Goal: Task Accomplishment & Management: Complete application form

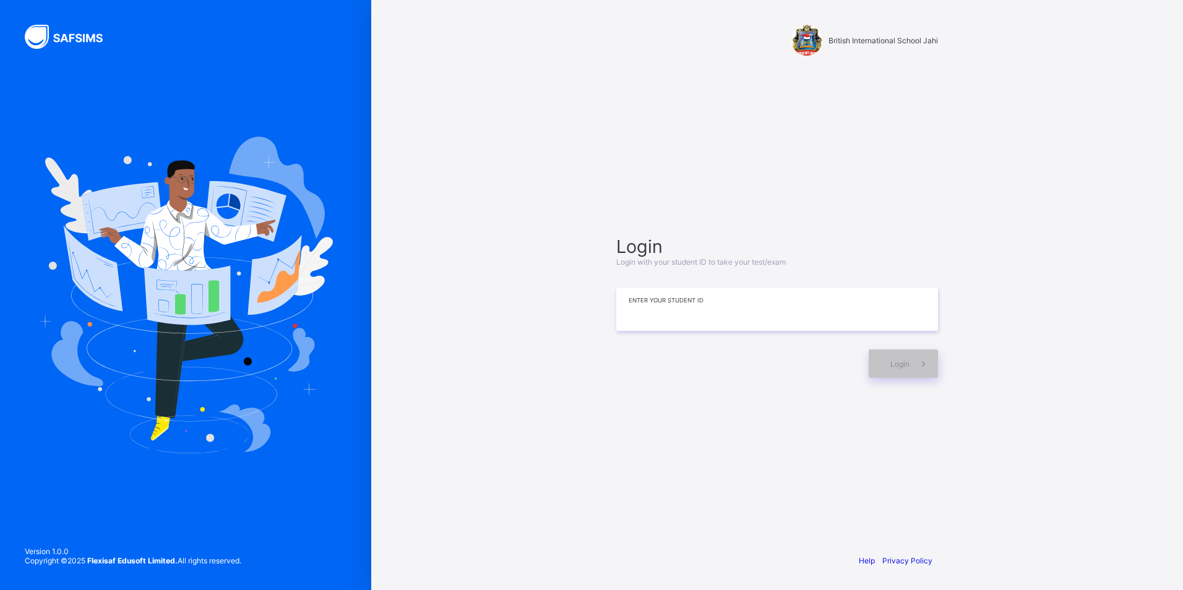
click at [641, 291] on input at bounding box center [777, 309] width 322 height 43
type input "*"
type input "**********"
click at [895, 359] on span "Login" at bounding box center [899, 363] width 19 height 9
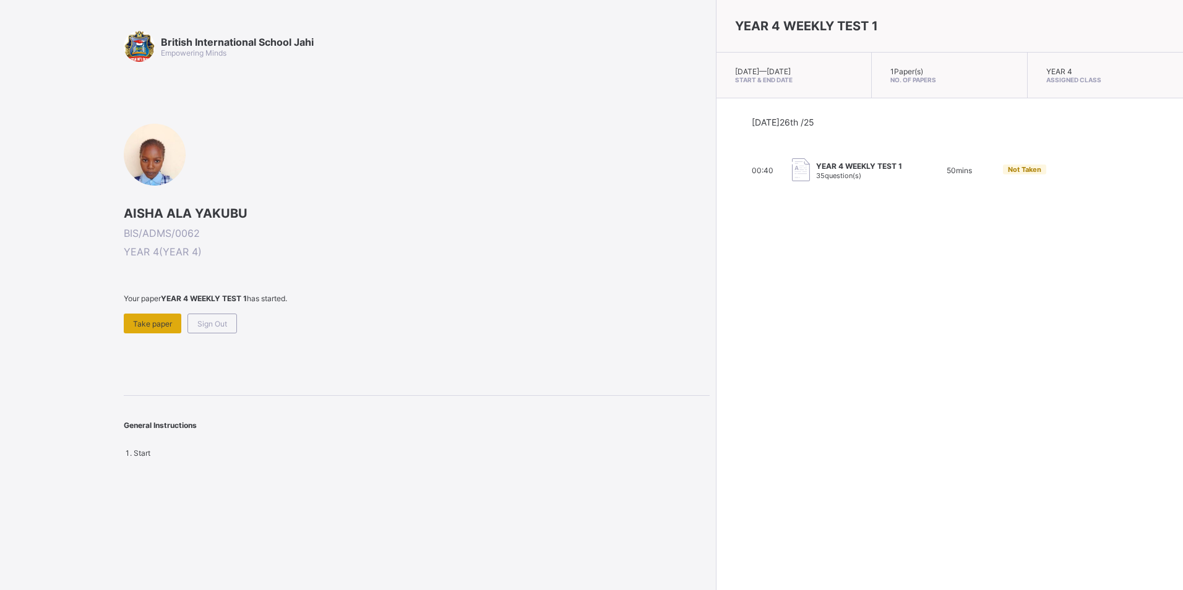
click at [143, 318] on div "Take paper" at bounding box center [153, 324] width 58 height 20
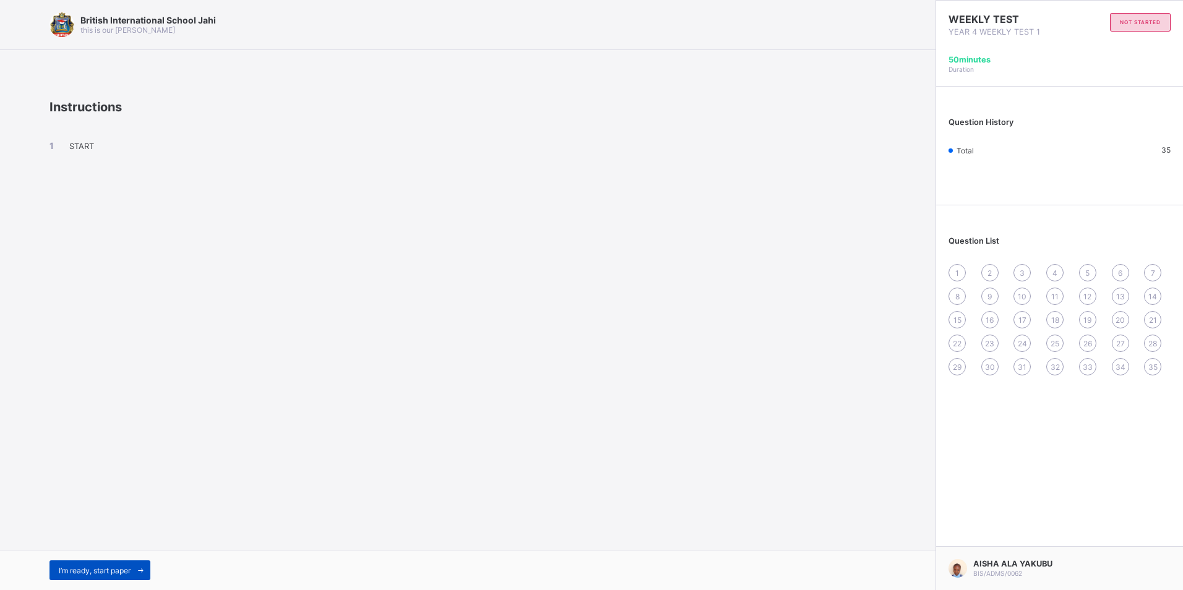
click at [71, 566] on span "I’m ready, start paper" at bounding box center [95, 570] width 72 height 9
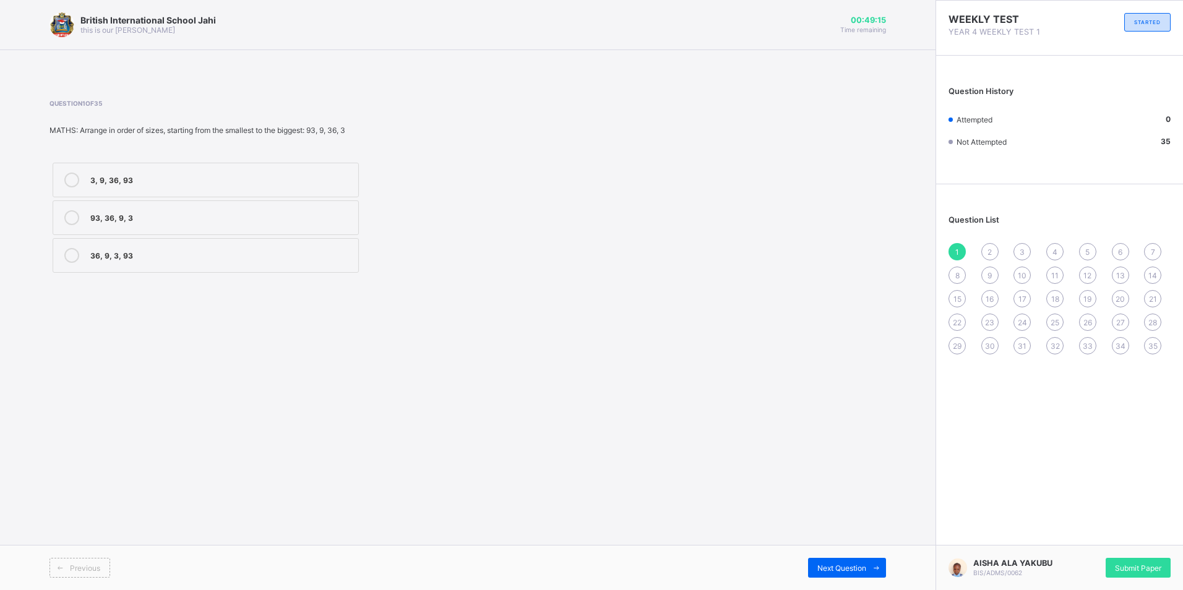
click at [338, 178] on div "3, 9, 36, 93" at bounding box center [221, 179] width 262 height 12
click at [835, 560] on div "Next Question" at bounding box center [847, 568] width 78 height 20
click at [126, 178] on div "XVI" at bounding box center [221, 179] width 262 height 12
click at [1021, 246] on div "3" at bounding box center [1021, 251] width 17 height 17
click at [987, 245] on div "2" at bounding box center [989, 251] width 17 height 17
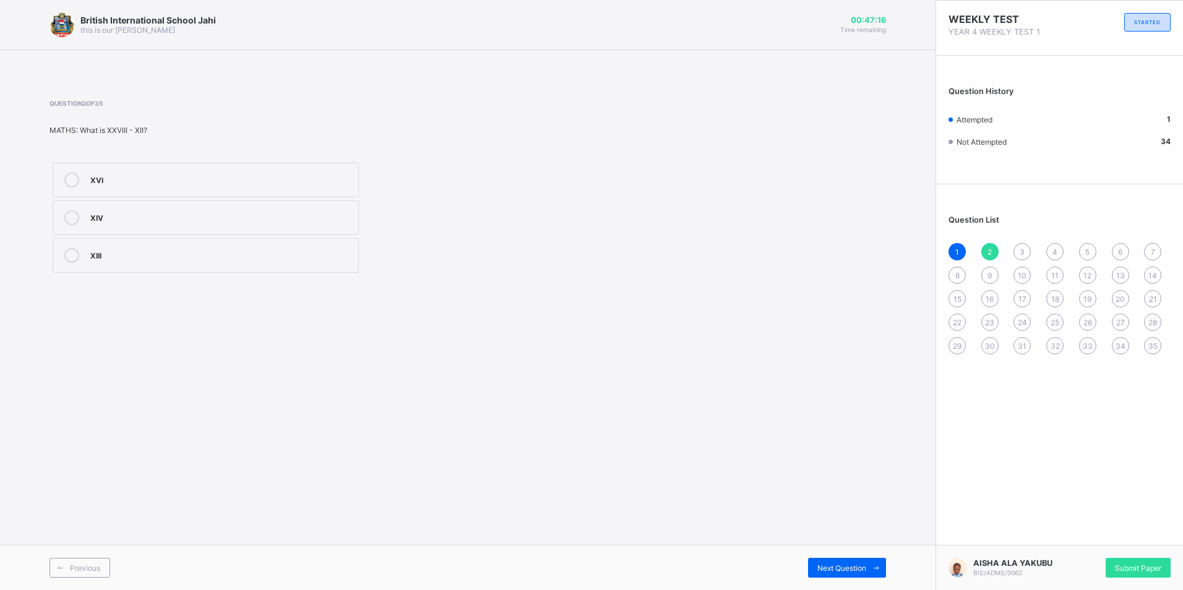
click at [142, 209] on label "XIV" at bounding box center [206, 217] width 306 height 35
click at [1028, 247] on div "3" at bounding box center [1021, 251] width 17 height 17
click at [235, 213] on div "XV" at bounding box center [221, 216] width 262 height 12
click at [1057, 251] on span "4" at bounding box center [1054, 251] width 5 height 9
drag, startPoint x: 266, startPoint y: 166, endPoint x: 275, endPoint y: 166, distance: 9.3
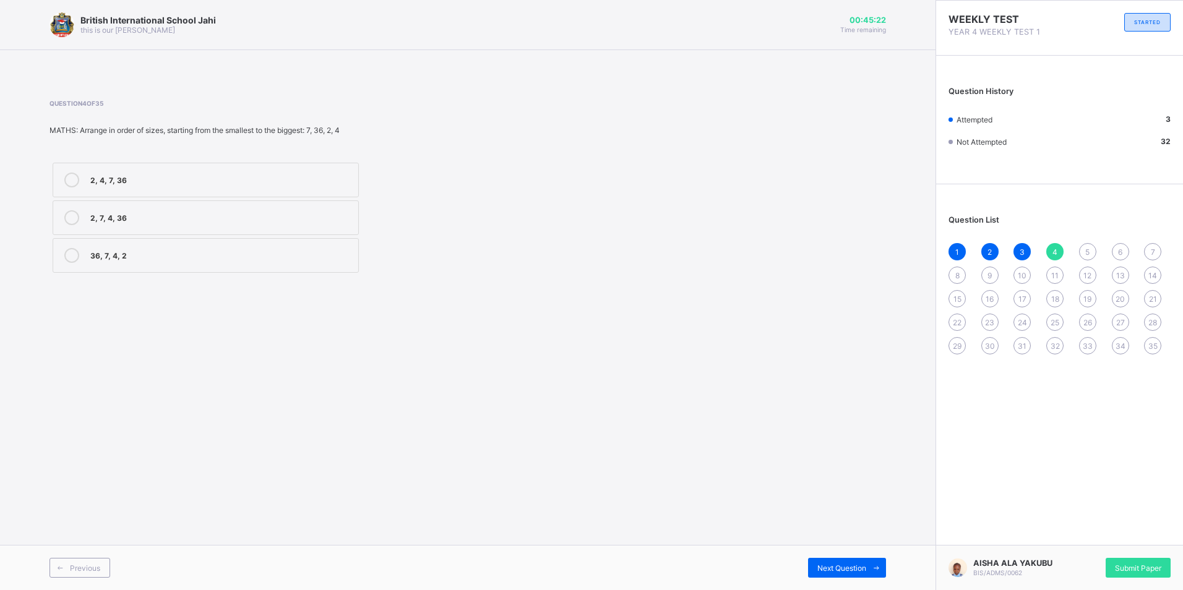
click at [267, 166] on label "2, 4, 7, 36" at bounding box center [206, 180] width 306 height 35
click at [1089, 251] on span "5" at bounding box center [1087, 251] width 4 height 9
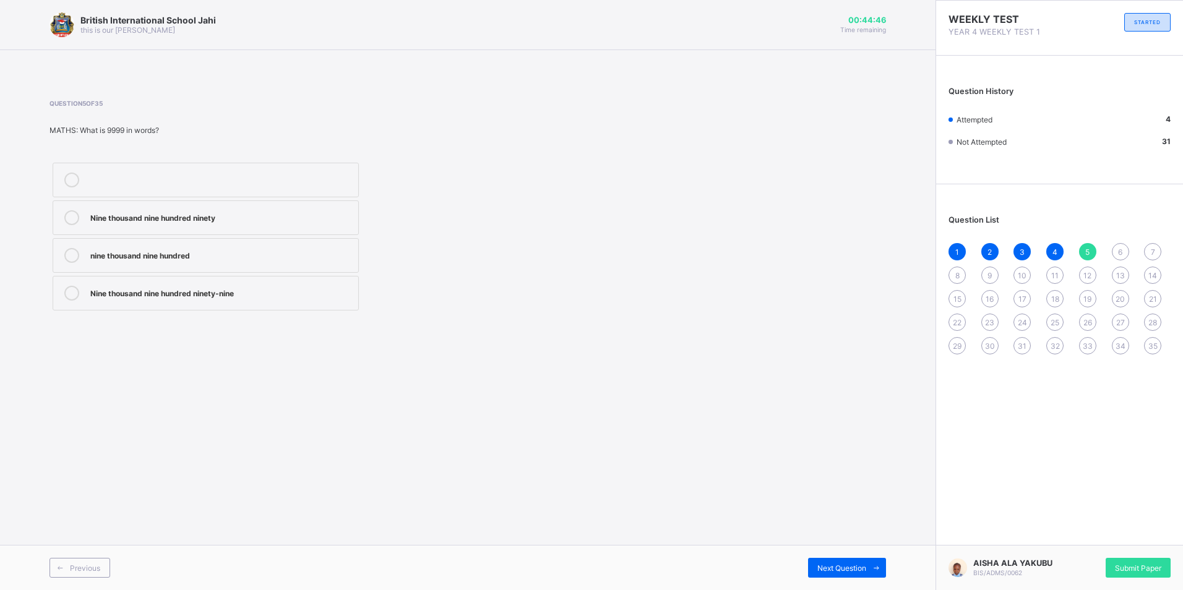
click at [343, 294] on div "Nine thousand nine hundred ninety-nine" at bounding box center [221, 292] width 262 height 12
click at [851, 558] on div "Next Question" at bounding box center [847, 568] width 78 height 20
click at [199, 177] on div "planting trees" at bounding box center [221, 179] width 262 height 12
click at [831, 564] on span "Next Question" at bounding box center [841, 568] width 49 height 9
drag, startPoint x: 116, startPoint y: 261, endPoint x: 137, endPoint y: 277, distance: 26.1
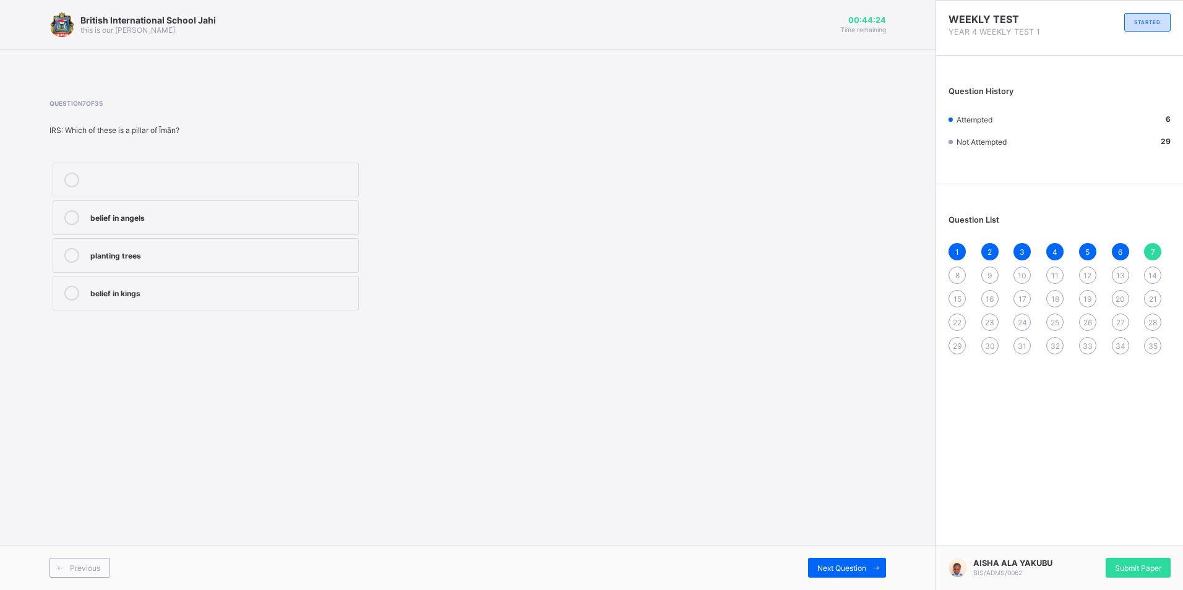
click at [129, 270] on label "planting trees" at bounding box center [206, 255] width 306 height 35
click at [229, 219] on div "belief in angels" at bounding box center [221, 216] width 262 height 12
click at [839, 568] on span "Next Question" at bounding box center [841, 568] width 49 height 9
drag, startPoint x: 331, startPoint y: 186, endPoint x: 453, endPoint y: 337, distance: 194.4
click at [332, 194] on label "washing hands" at bounding box center [206, 180] width 306 height 35
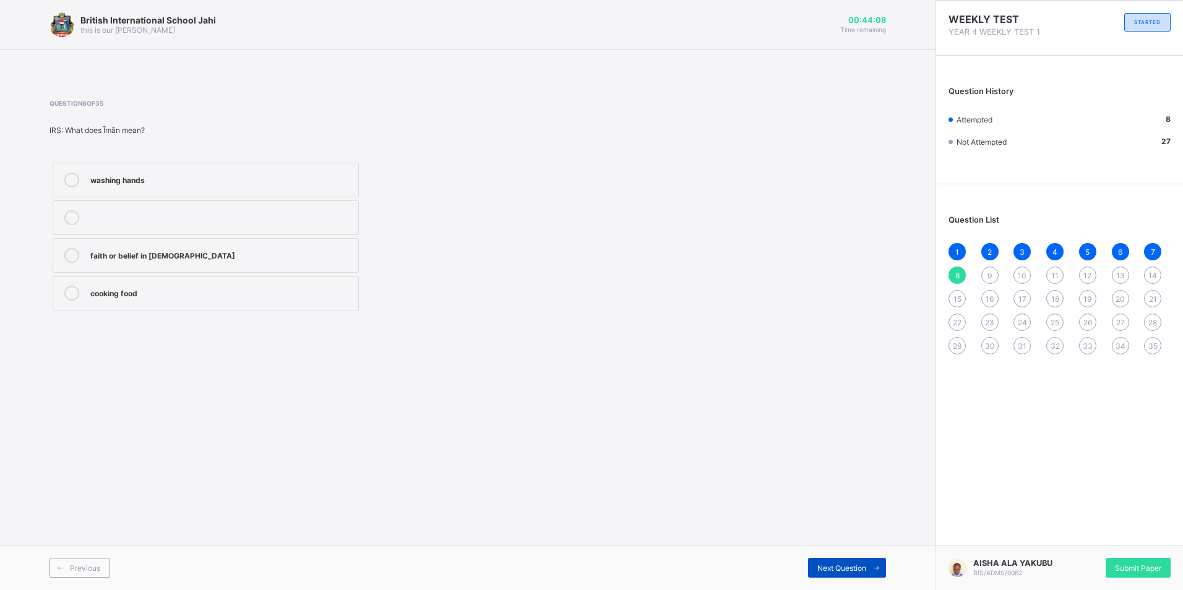
click at [844, 565] on span "Next Question" at bounding box center [841, 568] width 49 height 9
click at [59, 247] on label "Praying (Salah)" at bounding box center [206, 255] width 306 height 35
click at [1018, 271] on span "10" at bounding box center [1022, 275] width 9 height 9
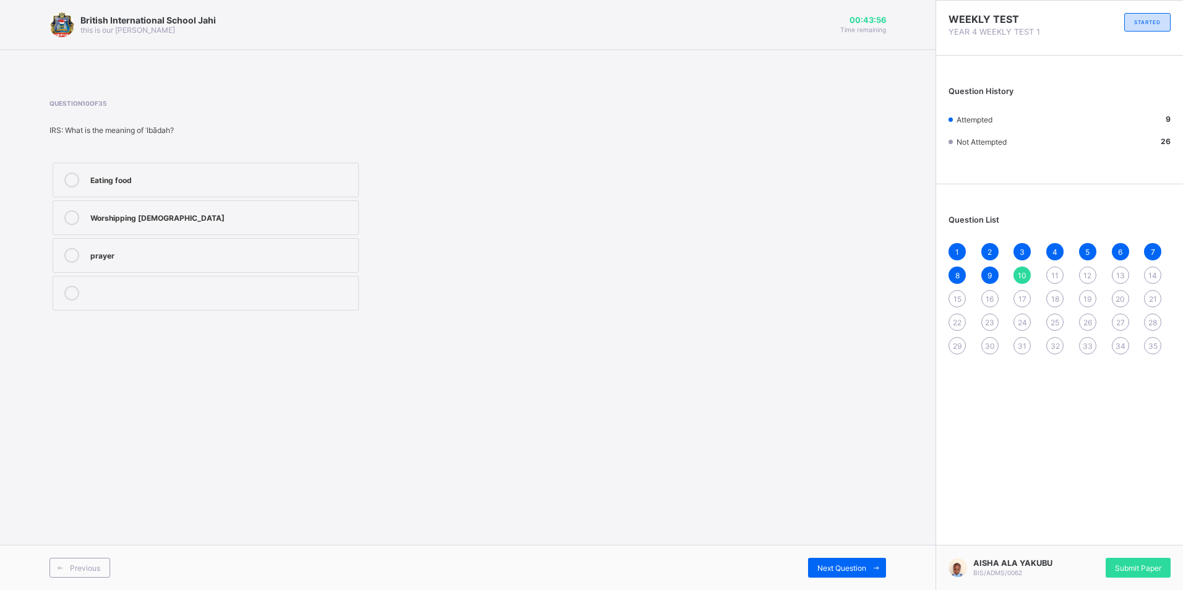
click at [153, 172] on label "Eating food" at bounding box center [206, 180] width 306 height 35
click at [835, 572] on span "Next Question" at bounding box center [841, 568] width 49 height 9
click at [345, 220] on div "Not True" at bounding box center [221, 216] width 262 height 12
click at [1082, 274] on div "12" at bounding box center [1087, 275] width 17 height 17
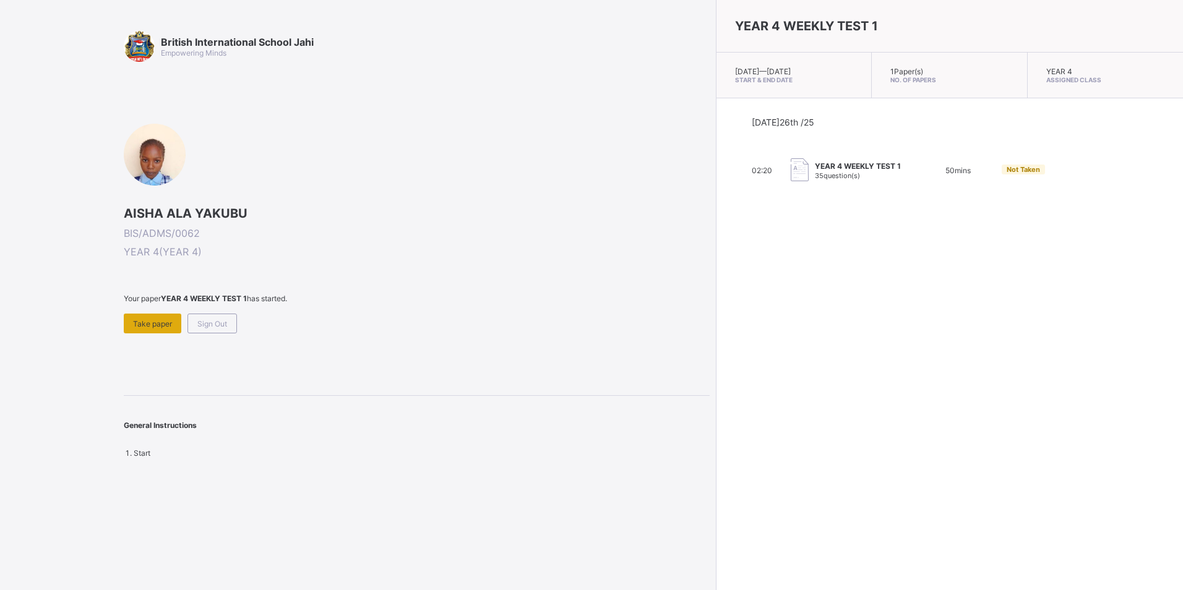
click at [150, 319] on span "Take paper" at bounding box center [152, 323] width 39 height 9
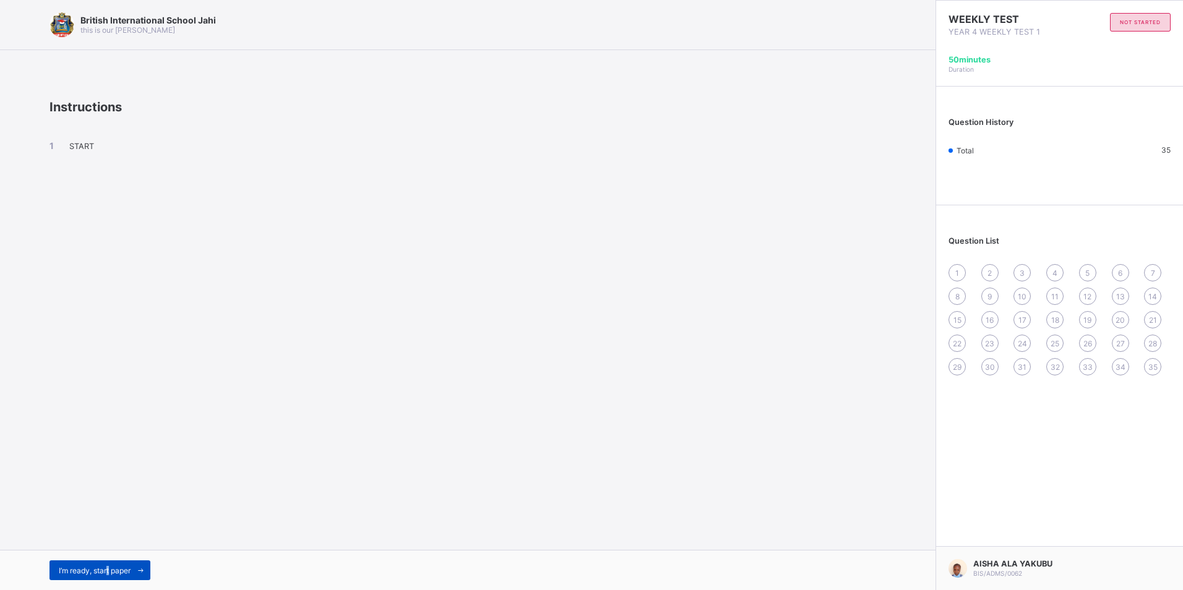
click at [109, 567] on span "I’m ready, start paper" at bounding box center [95, 570] width 72 height 9
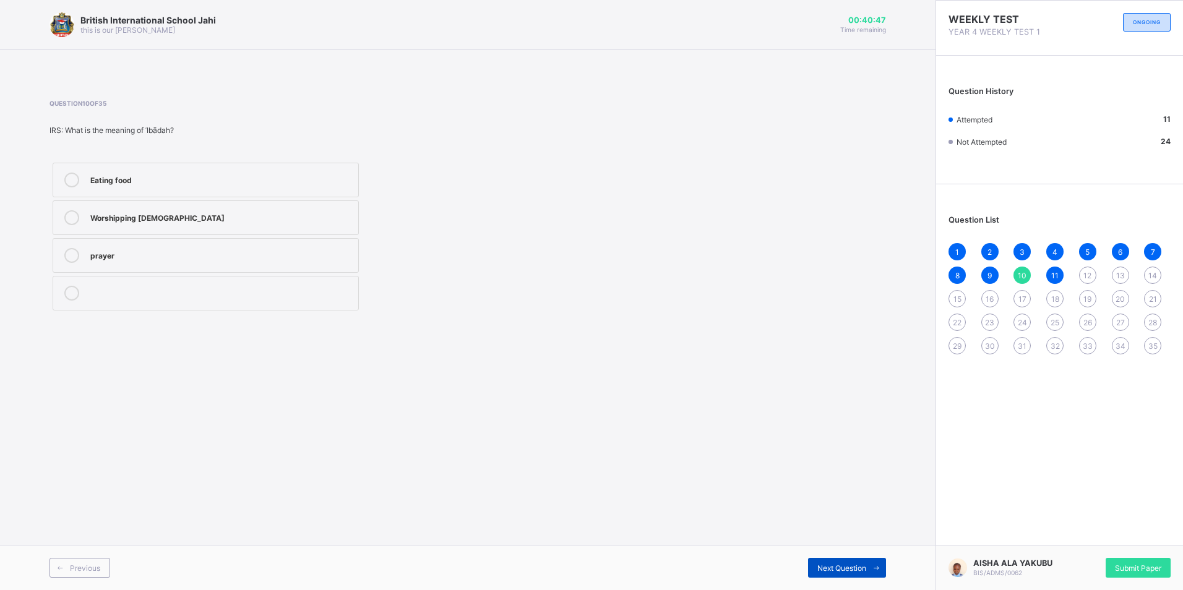
click at [853, 566] on span "Next Question" at bounding box center [841, 568] width 49 height 9
click at [851, 565] on span "Next Question" at bounding box center [841, 568] width 49 height 9
click at [285, 237] on div "Music Writing Reading" at bounding box center [205, 237] width 312 height 154
click at [314, 223] on div "Music" at bounding box center [221, 217] width 262 height 15
click at [834, 565] on span "Next Question" at bounding box center [841, 568] width 49 height 9
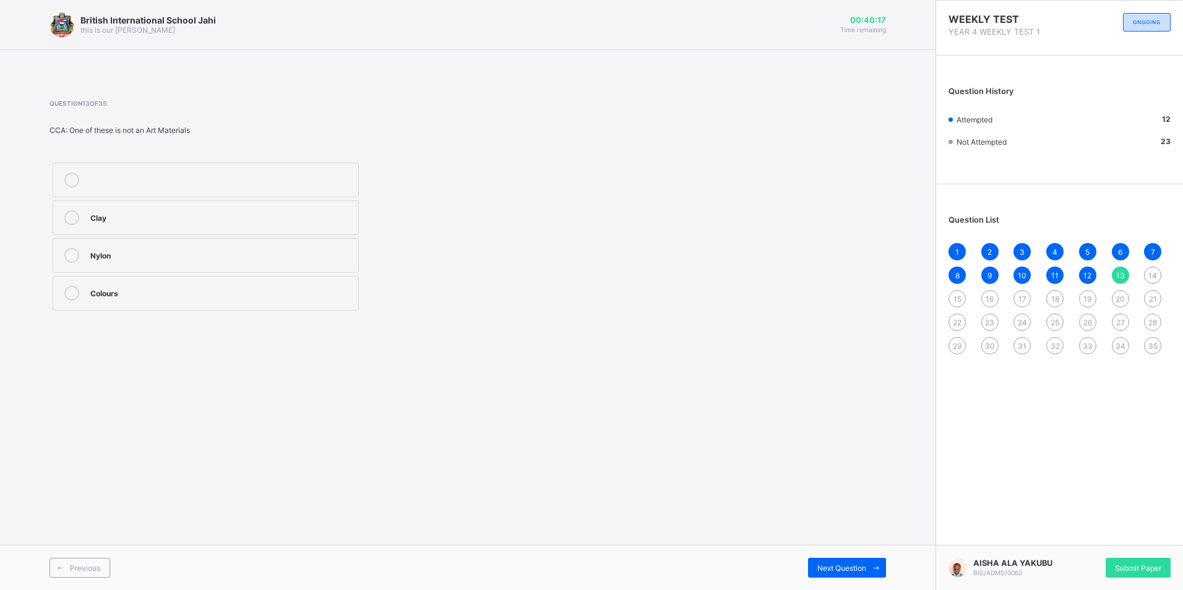
click at [317, 218] on div "Clay" at bounding box center [221, 216] width 262 height 12
click at [832, 565] on span "Next Question" at bounding box center [841, 568] width 49 height 9
click at [289, 203] on label "dancing" at bounding box center [206, 217] width 306 height 35
click at [848, 565] on span "Next Question" at bounding box center [841, 568] width 49 height 9
click at [232, 285] on label "dance" at bounding box center [206, 293] width 306 height 35
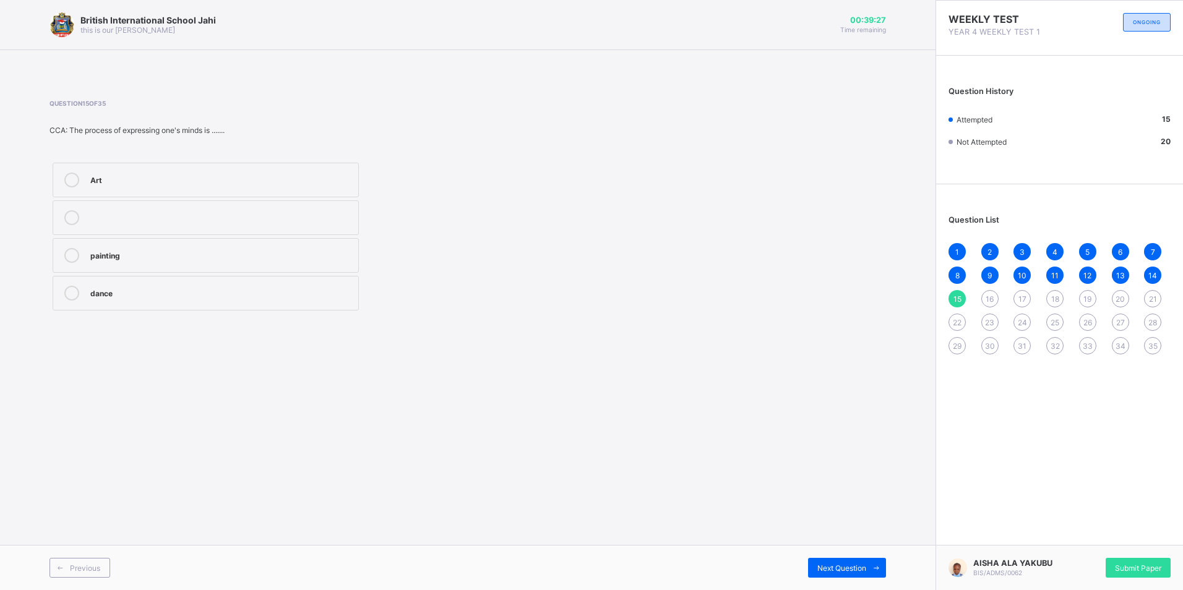
click at [986, 294] on span "16" at bounding box center [990, 298] width 8 height 9
click at [293, 217] on div "Hard disk" at bounding box center [221, 216] width 262 height 12
click at [1020, 301] on span "17" at bounding box center [1022, 298] width 8 height 9
click at [190, 171] on label "CPU" at bounding box center [206, 180] width 306 height 35
click at [1054, 298] on span "18" at bounding box center [1055, 298] width 8 height 9
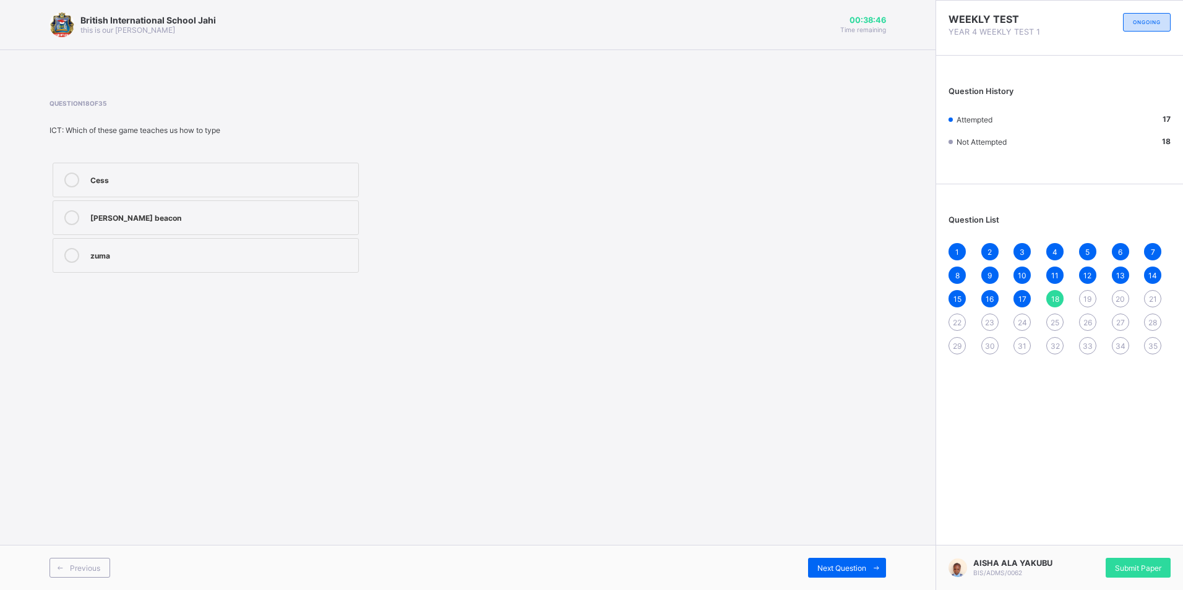
click at [288, 226] on label "marvis beacon" at bounding box center [206, 217] width 306 height 35
click at [1089, 296] on span "19" at bounding box center [1087, 298] width 8 height 9
click at [259, 179] on div "monitor" at bounding box center [221, 179] width 262 height 12
click at [1120, 290] on div "20" at bounding box center [1120, 298] width 17 height 17
drag, startPoint x: 197, startPoint y: 170, endPoint x: 188, endPoint y: 174, distance: 10.0
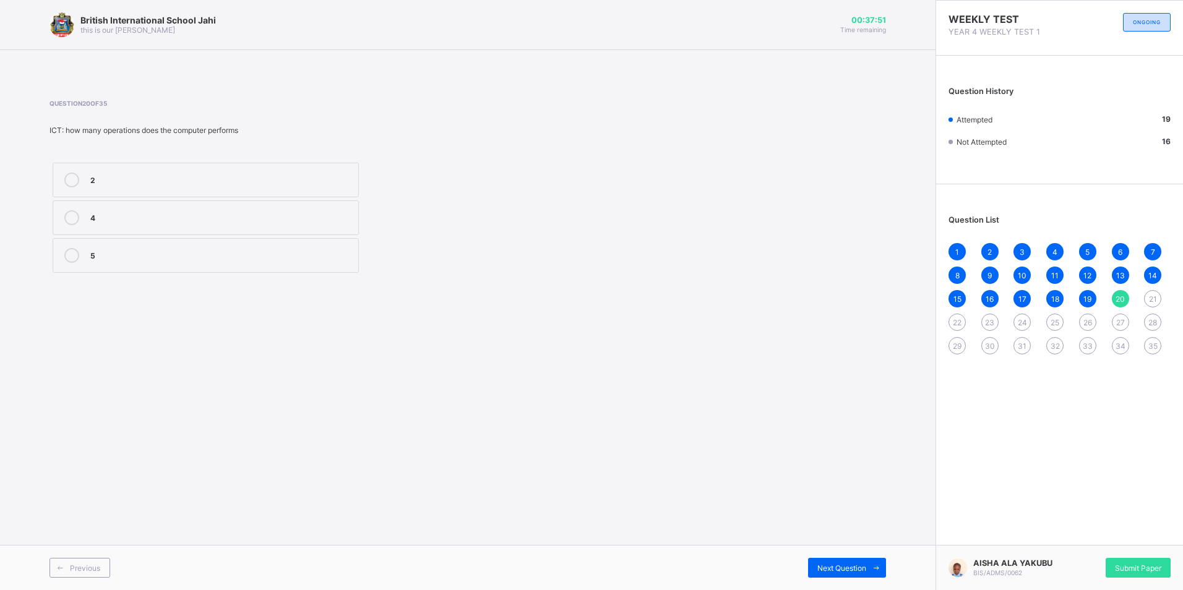
click at [188, 174] on label "2" at bounding box center [206, 180] width 306 height 35
click at [1145, 293] on div "1 2 3 4 5 6 7 8 9 10 11 12 13 14 15 16 17 18 19 20 21 22 23 24 25 26 27 28 29 3…" at bounding box center [1059, 298] width 222 height 111
click at [1148, 296] on div "21" at bounding box center [1152, 298] width 17 height 17
click at [195, 233] on label "true" at bounding box center [206, 217] width 306 height 35
click at [957, 320] on span "22" at bounding box center [957, 322] width 9 height 9
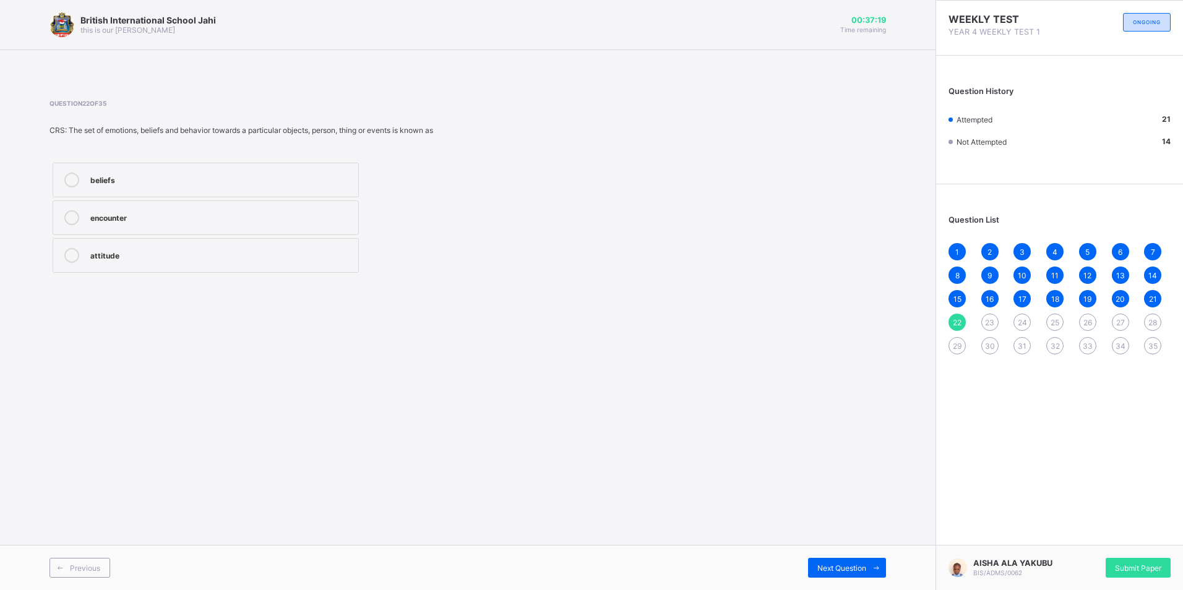
click at [87, 237] on div "beliefs encounter attitude" at bounding box center [205, 218] width 312 height 116
click at [86, 246] on label "attitude" at bounding box center [206, 255] width 306 height 35
click at [988, 322] on span "23" at bounding box center [989, 322] width 9 height 9
click at [956, 318] on span "22" at bounding box center [957, 322] width 9 height 9
click at [416, 424] on div "British International School Jahi this is our motton 00:37:04 Time remaining Qu…" at bounding box center [467, 295] width 935 height 590
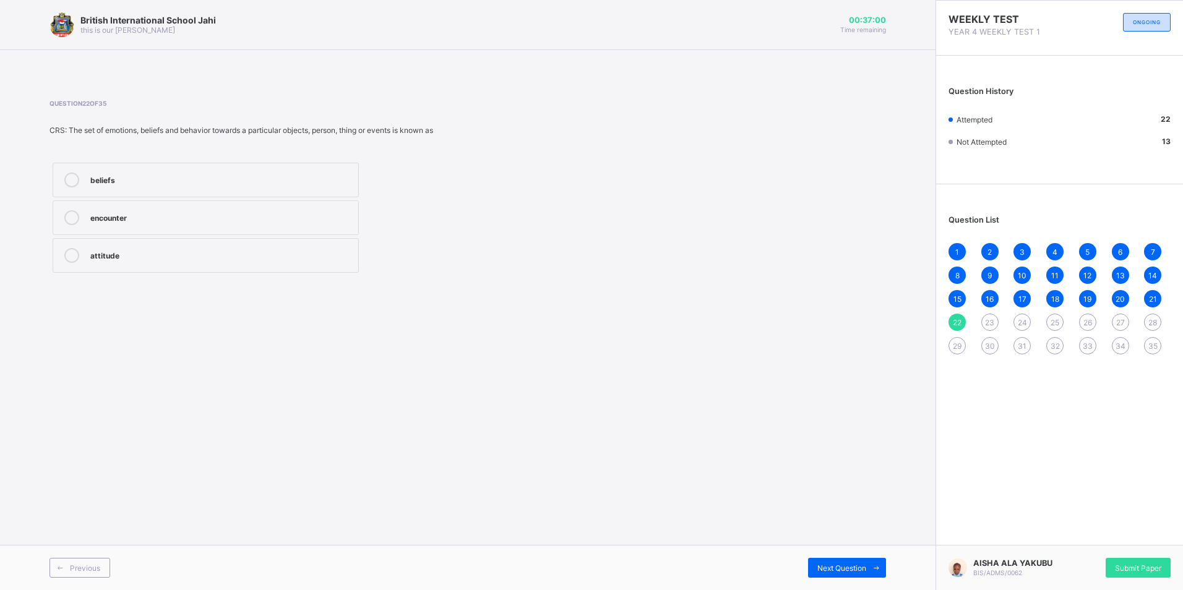
click at [197, 259] on div "attitude" at bounding box center [221, 254] width 262 height 12
click at [200, 249] on div "attitude" at bounding box center [221, 254] width 262 height 12
click at [204, 255] on div "attitude" at bounding box center [221, 254] width 262 height 12
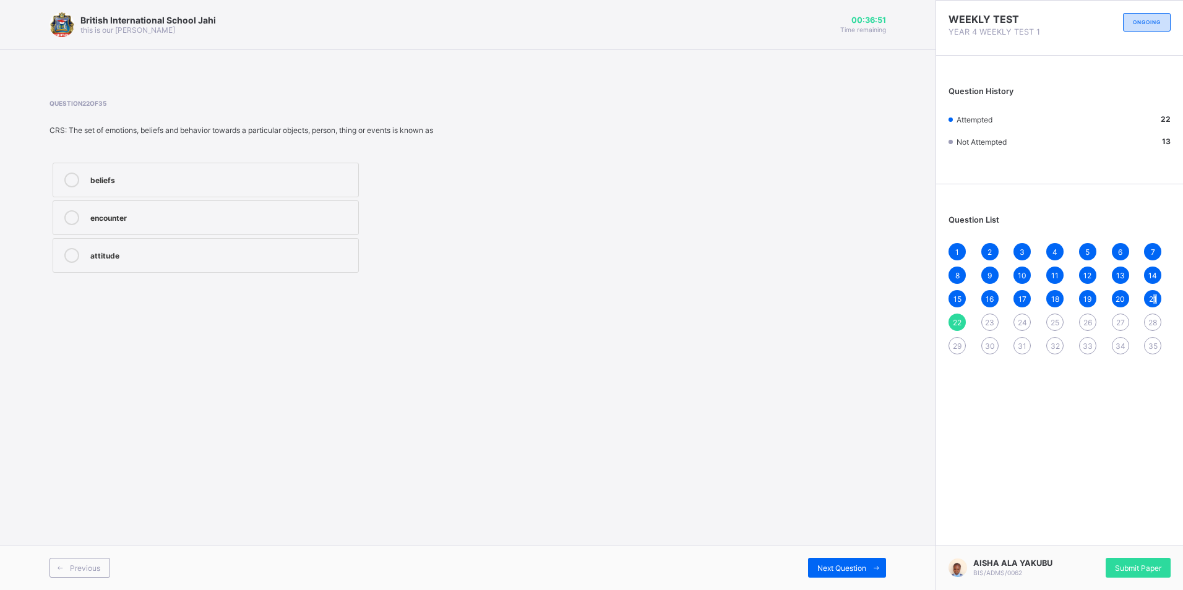
click at [1156, 291] on div "21" at bounding box center [1152, 298] width 17 height 17
click at [1120, 296] on span "20" at bounding box center [1119, 298] width 9 height 9
click at [1150, 298] on span "21" at bounding box center [1153, 298] width 8 height 9
click at [218, 210] on div "true" at bounding box center [221, 216] width 262 height 12
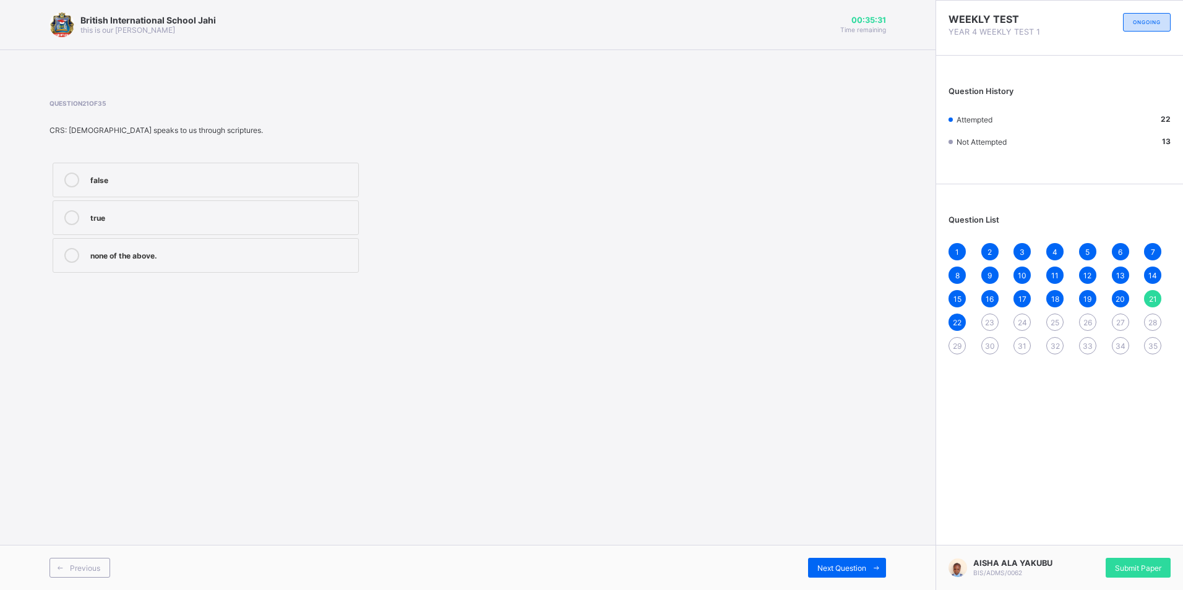
click at [992, 319] on span "23" at bounding box center [989, 322] width 9 height 9
click at [240, 216] on div "to be in good relationship with him" at bounding box center [221, 216] width 262 height 12
click at [1026, 319] on div "24" at bounding box center [1021, 322] width 17 height 17
click at [1050, 314] on div "1 2 3 4 5 6 7 8 9 10 11 12 13 14 15 16 17 18 19 20 21 22 23 24 25 26 27 28 29 3…" at bounding box center [1059, 298] width 222 height 111
click at [1059, 319] on span "25" at bounding box center [1054, 322] width 9 height 9
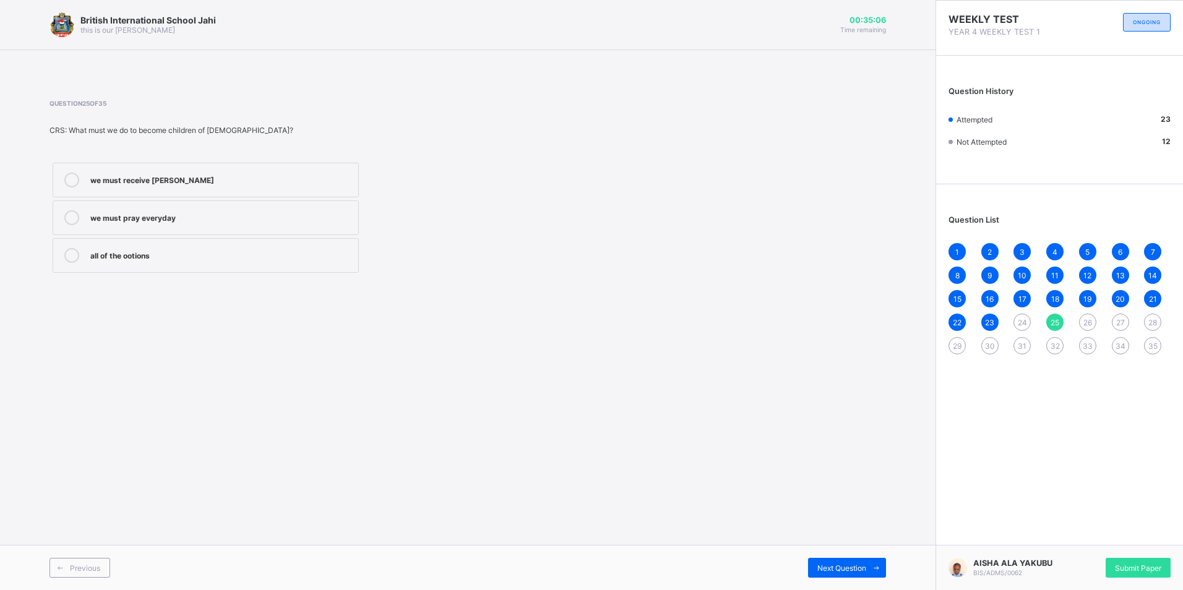
click at [1084, 319] on span "26" at bounding box center [1087, 322] width 9 height 9
click at [110, 266] on label "shout" at bounding box center [206, 255] width 306 height 35
click at [1119, 318] on span "27" at bounding box center [1120, 322] width 9 height 9
click at [99, 216] on div "roast" at bounding box center [221, 216] width 262 height 12
click at [1154, 321] on span "28" at bounding box center [1152, 322] width 9 height 9
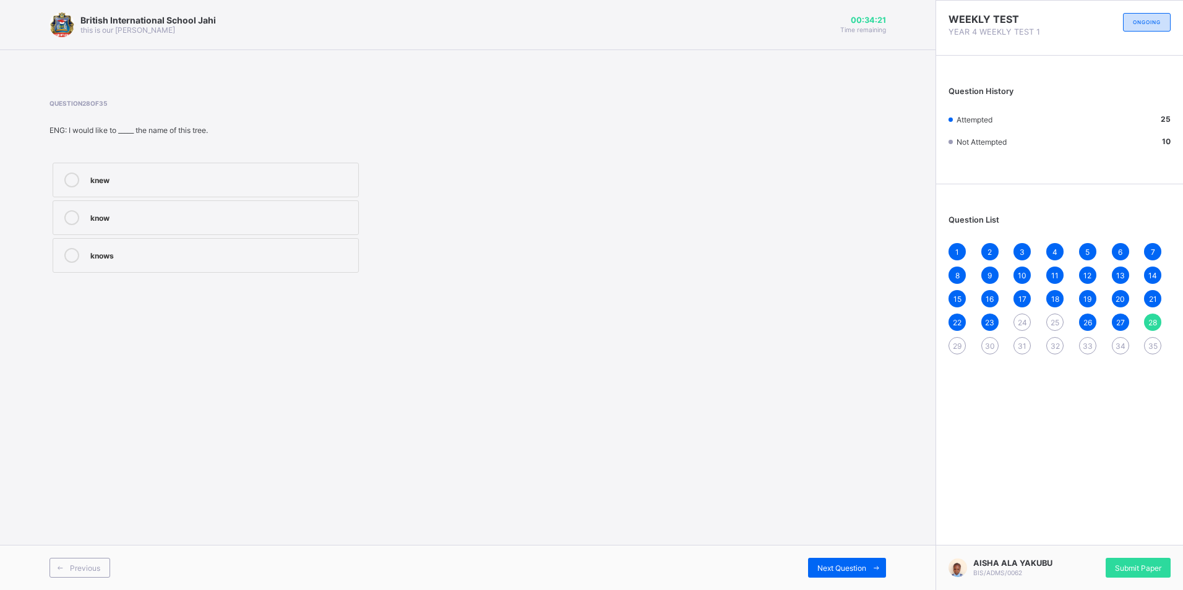
click at [341, 219] on div "know" at bounding box center [221, 216] width 262 height 12
click at [956, 343] on span "29" at bounding box center [957, 346] width 9 height 9
click at [127, 254] on div "left" at bounding box center [221, 254] width 262 height 12
click at [119, 258] on div "left" at bounding box center [221, 254] width 262 height 12
click at [982, 348] on div "30" at bounding box center [989, 345] width 17 height 17
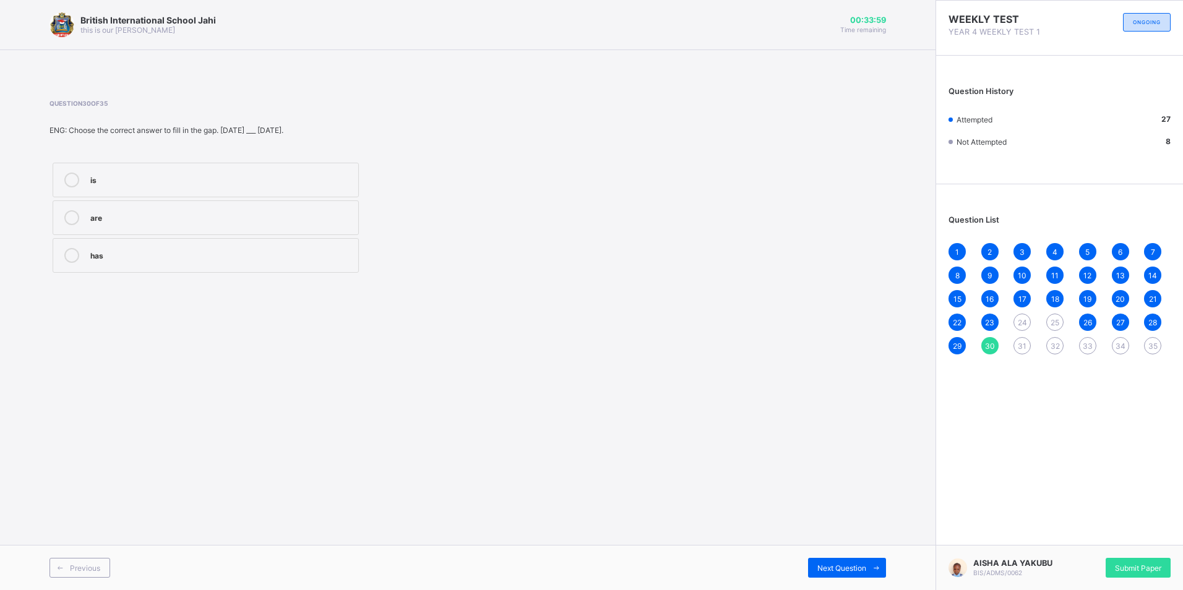
click at [137, 183] on div "is" at bounding box center [221, 180] width 262 height 15
click at [863, 562] on div "Next Question" at bounding box center [847, 568] width 78 height 20
click at [182, 250] on div "hopping" at bounding box center [221, 254] width 262 height 12
click at [1051, 342] on span "32" at bounding box center [1054, 346] width 9 height 9
click at [221, 258] on div "running" at bounding box center [221, 254] width 262 height 12
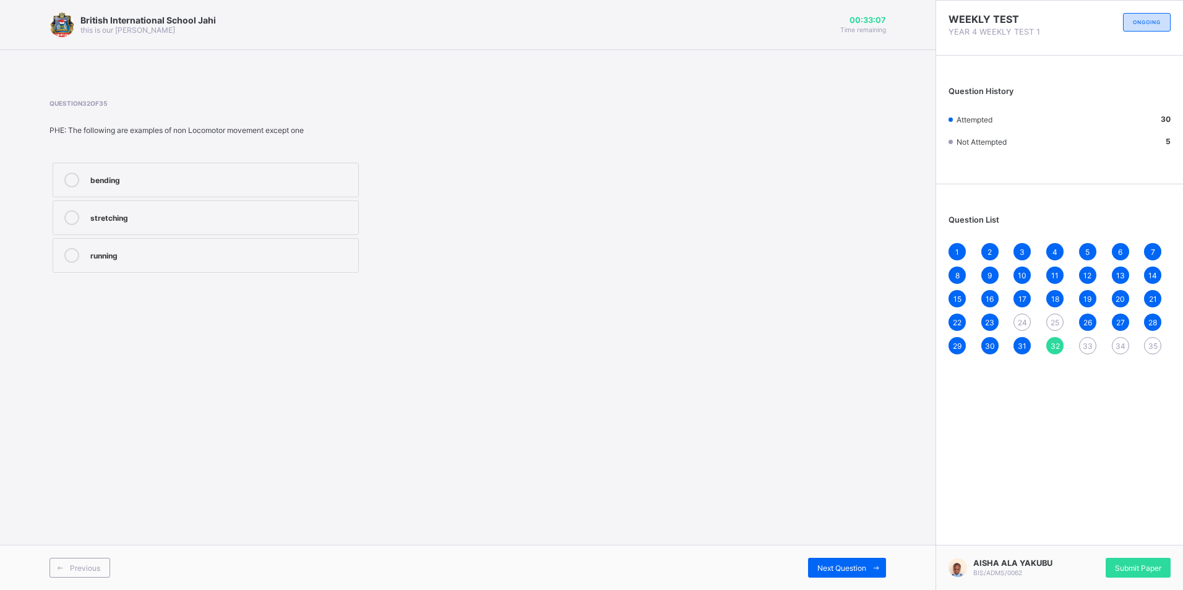
click at [1091, 343] on span "33" at bounding box center [1088, 346] width 10 height 9
click at [160, 250] on div "running" at bounding box center [221, 254] width 262 height 12
click at [1122, 343] on span "34" at bounding box center [1120, 346] width 10 height 9
click at [94, 184] on div "Non_ Locomotor movement" at bounding box center [221, 179] width 262 height 12
click at [192, 179] on div "Non_ Locomotor movement" at bounding box center [221, 179] width 262 height 12
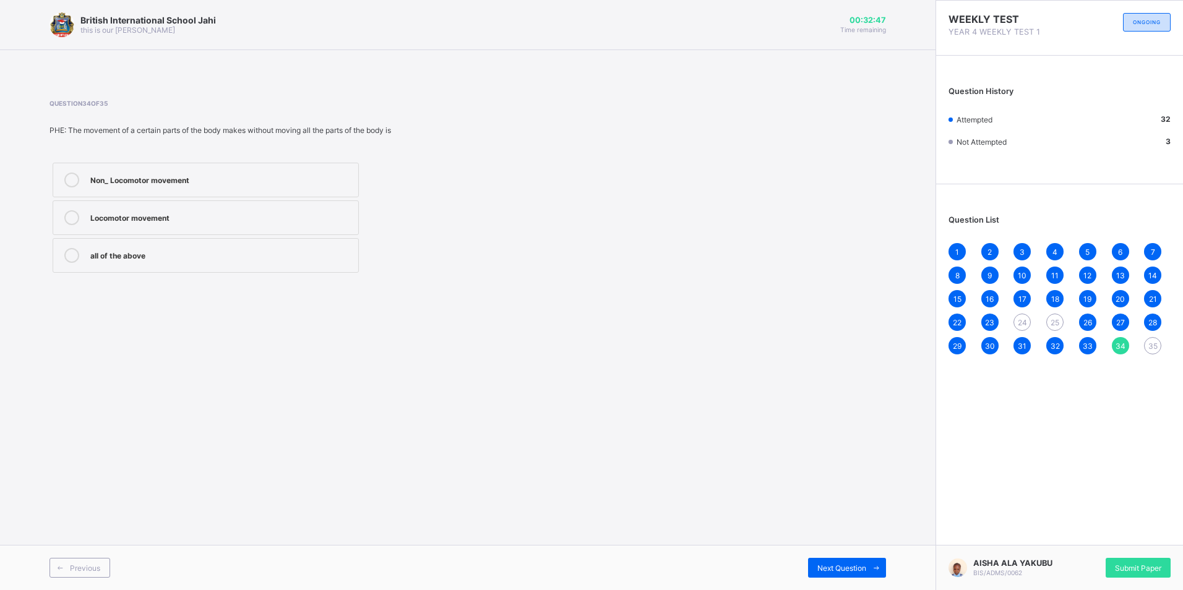
click at [1154, 343] on span "35" at bounding box center [1152, 346] width 9 height 9
click at [287, 212] on div "non_ Locomotor movement movement" at bounding box center [221, 216] width 262 height 12
click at [291, 258] on div "Locomotor movement" at bounding box center [221, 254] width 262 height 12
click at [1142, 564] on span "Submit Paper" at bounding box center [1138, 568] width 46 height 9
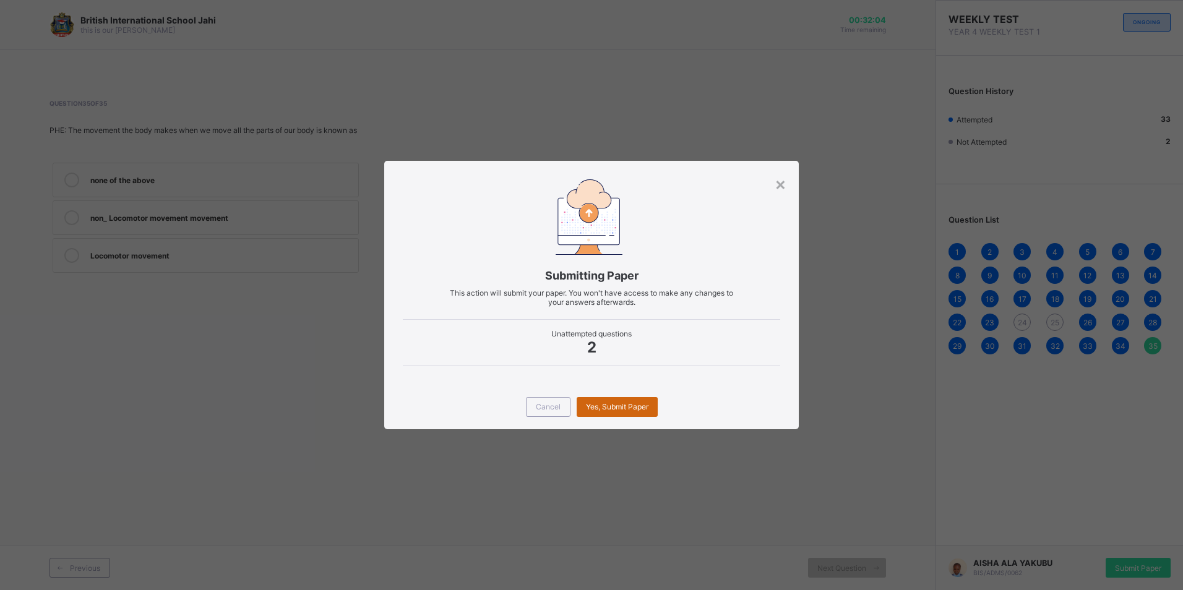
click at [619, 406] on span "Yes, Submit Paper" at bounding box center [617, 406] width 62 height 9
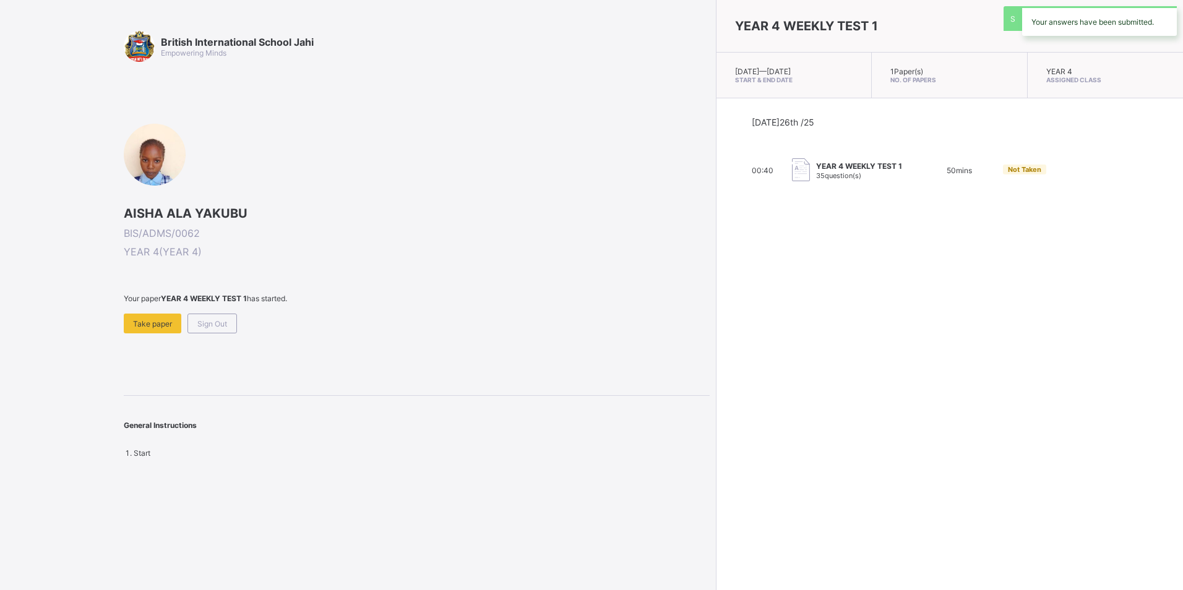
click at [621, 405] on div "General Instructions" at bounding box center [417, 419] width 586 height 46
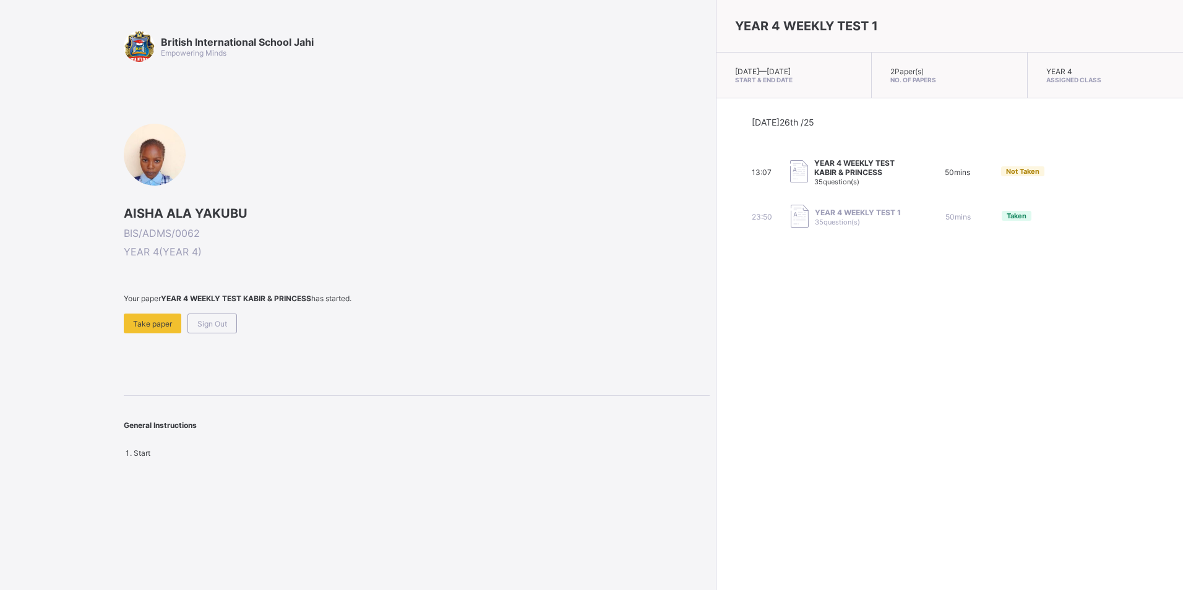
click at [220, 312] on span at bounding box center [417, 308] width 586 height 11
click at [216, 315] on div "Sign Out" at bounding box center [211, 324] width 49 height 20
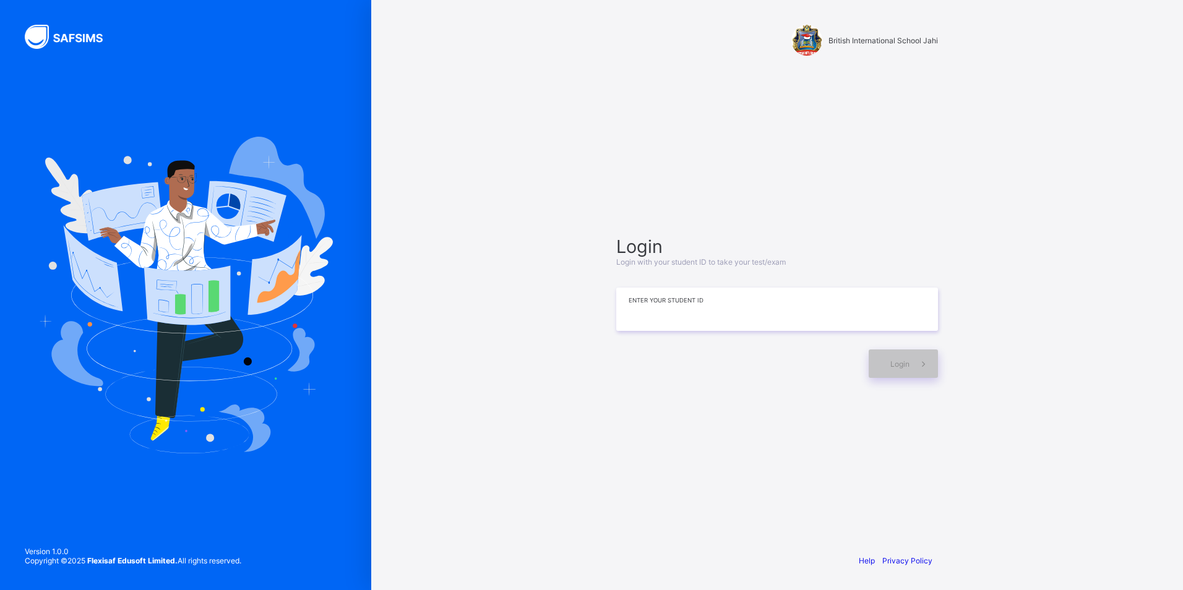
click at [798, 312] on input at bounding box center [777, 309] width 322 height 43
click at [908, 359] on span "Login" at bounding box center [899, 363] width 19 height 9
click at [882, 310] on input "***" at bounding box center [777, 309] width 322 height 43
type input "*"
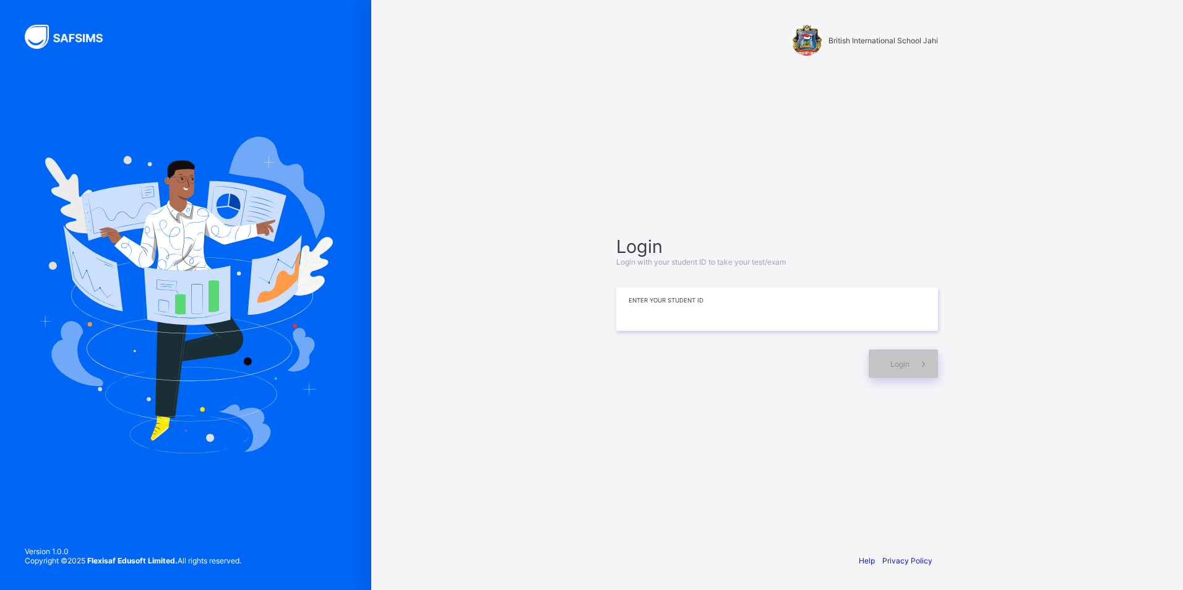
type input "*"
click at [906, 369] on div "Login" at bounding box center [903, 364] width 69 height 28
click at [844, 310] on input "**********" at bounding box center [777, 309] width 322 height 43
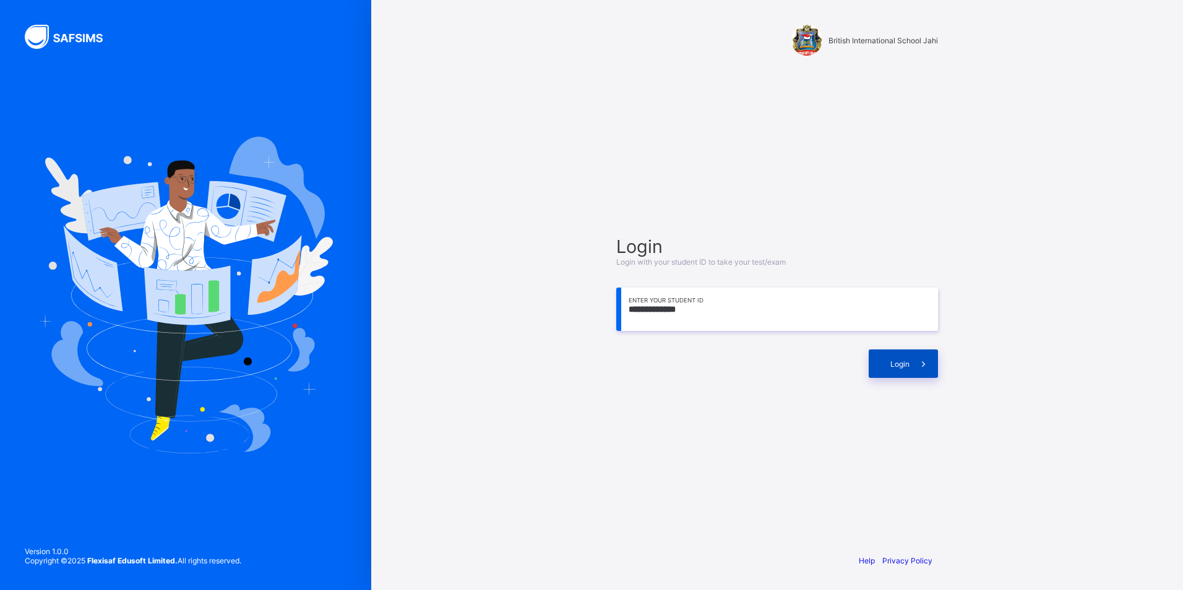
click at [916, 362] on span at bounding box center [923, 364] width 28 height 28
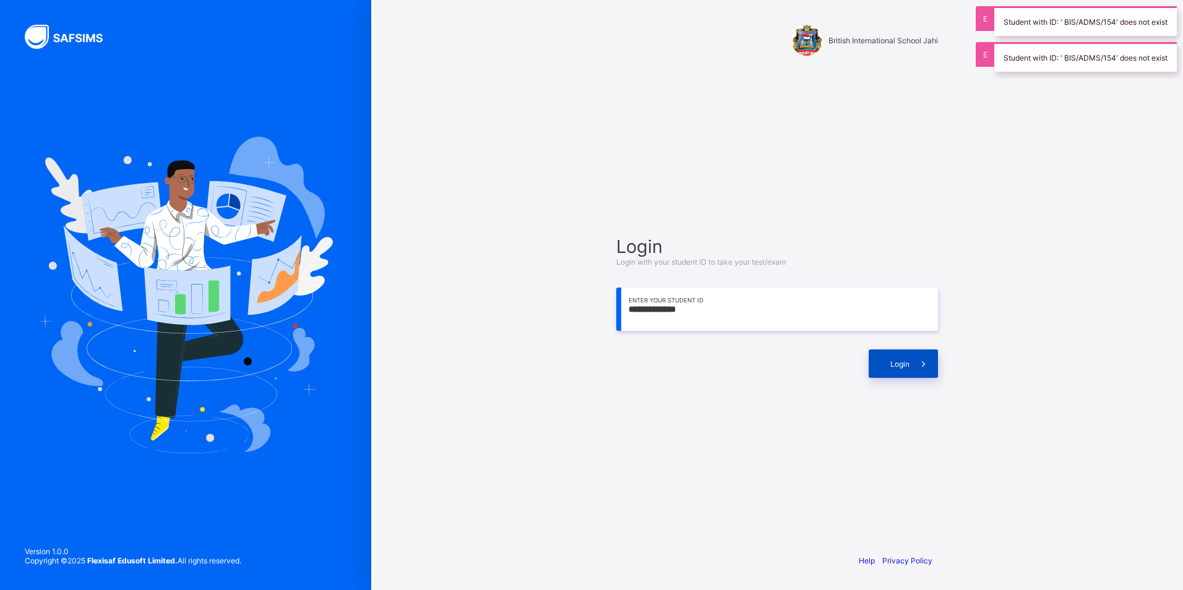
click at [916, 362] on span at bounding box center [923, 364] width 28 height 28
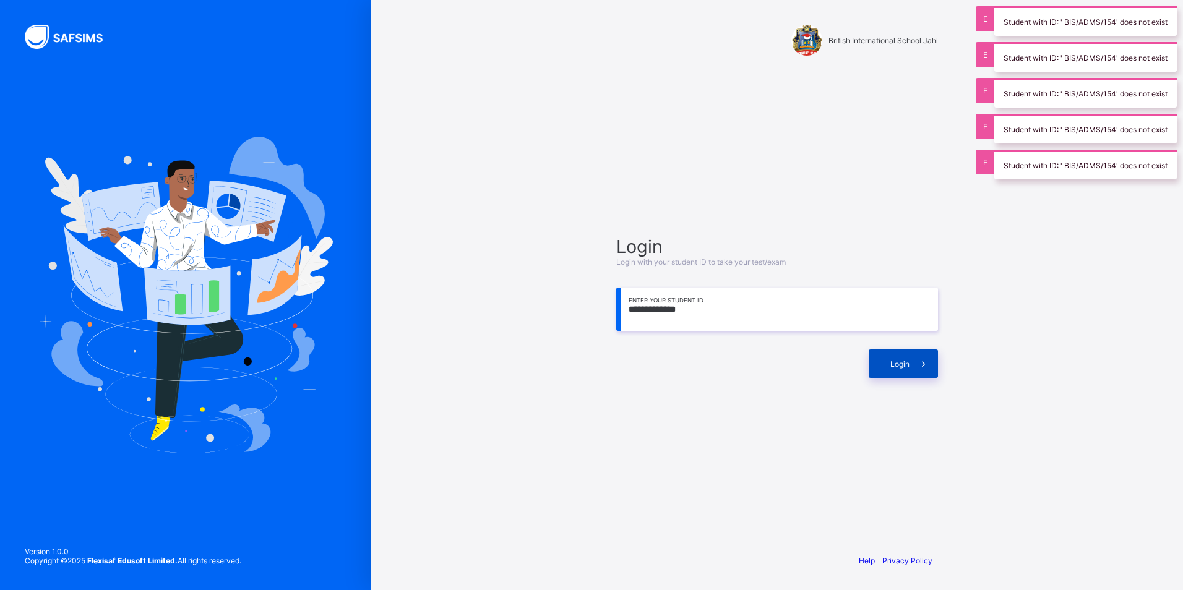
click at [916, 362] on span at bounding box center [923, 364] width 28 height 28
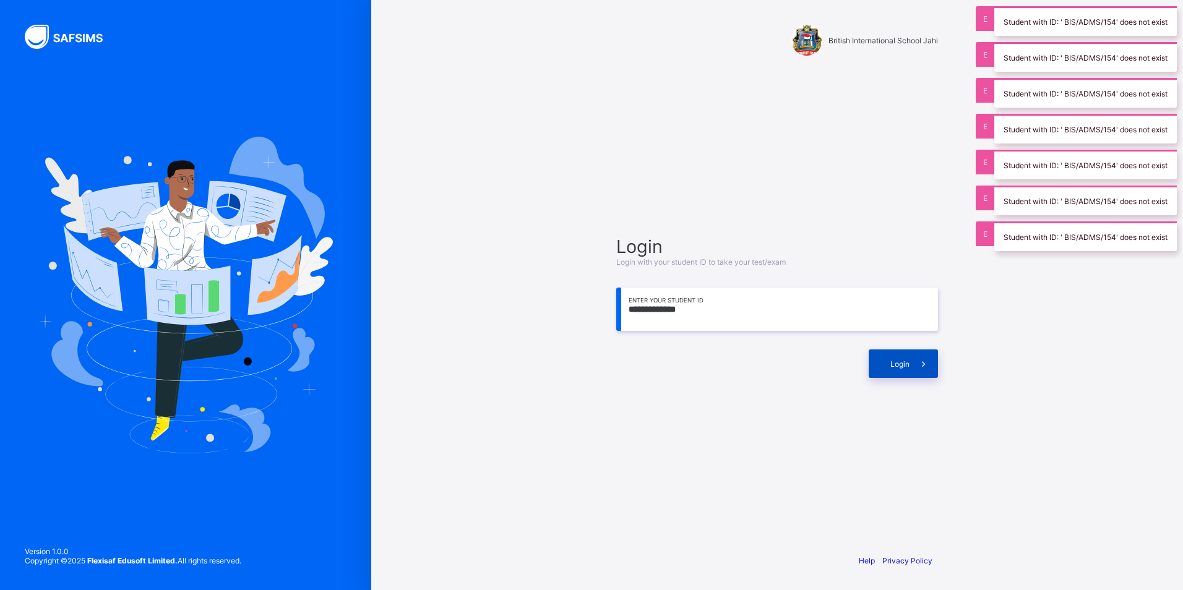
click at [916, 362] on span at bounding box center [923, 364] width 28 height 28
click at [919, 348] on div "Login" at bounding box center [777, 357] width 322 height 41
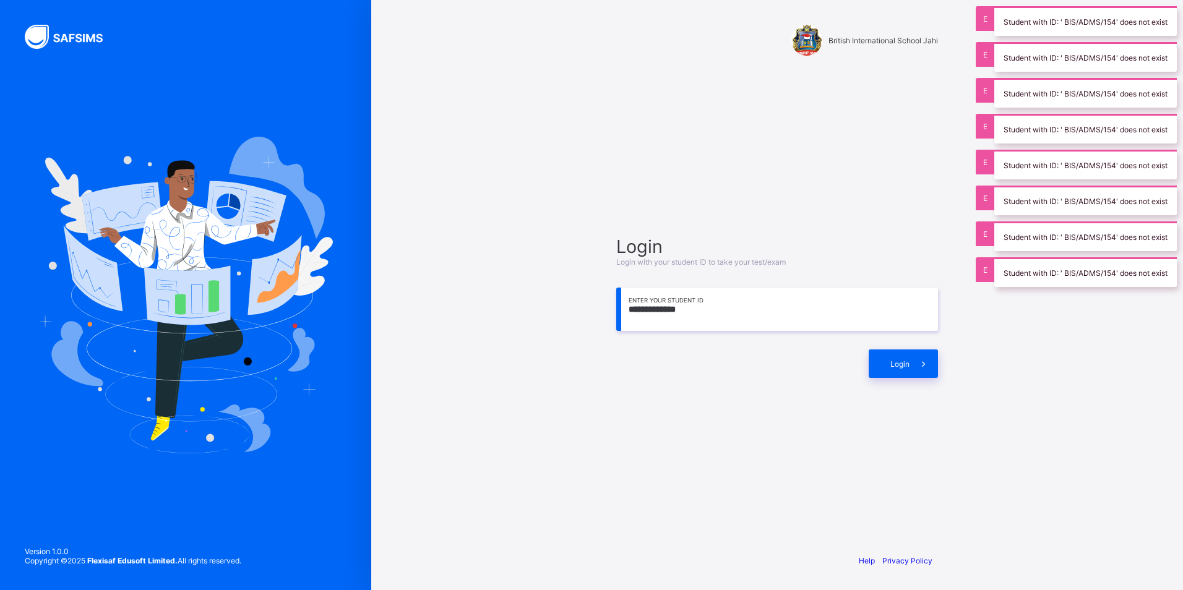
click at [920, 345] on div "Login" at bounding box center [777, 357] width 322 height 41
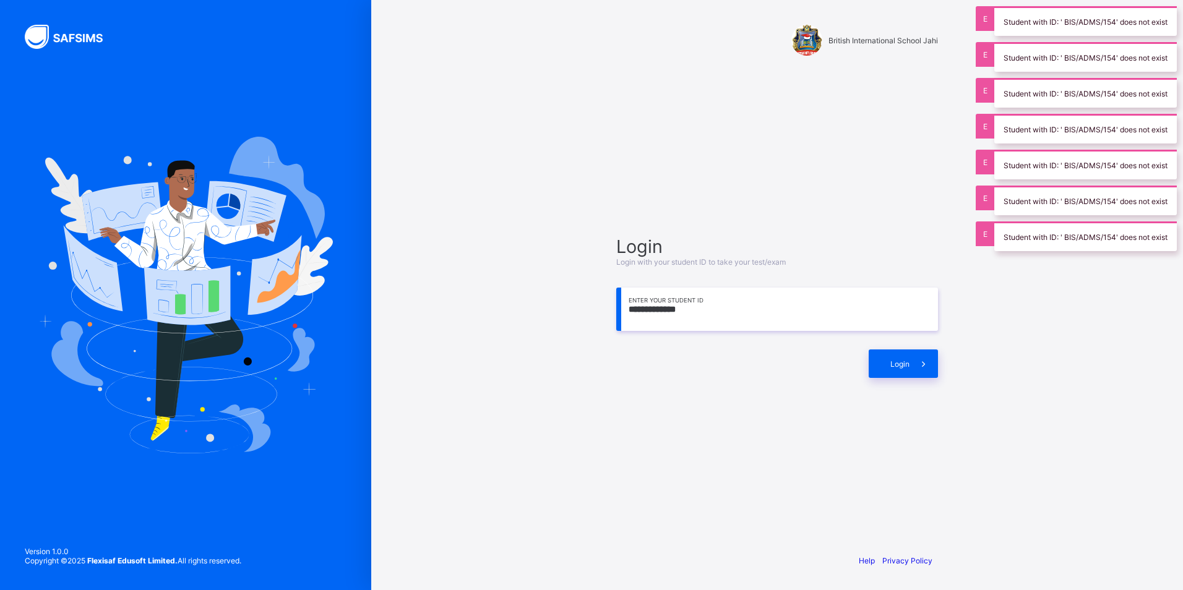
click at [920, 345] on div "Login" at bounding box center [777, 357] width 322 height 41
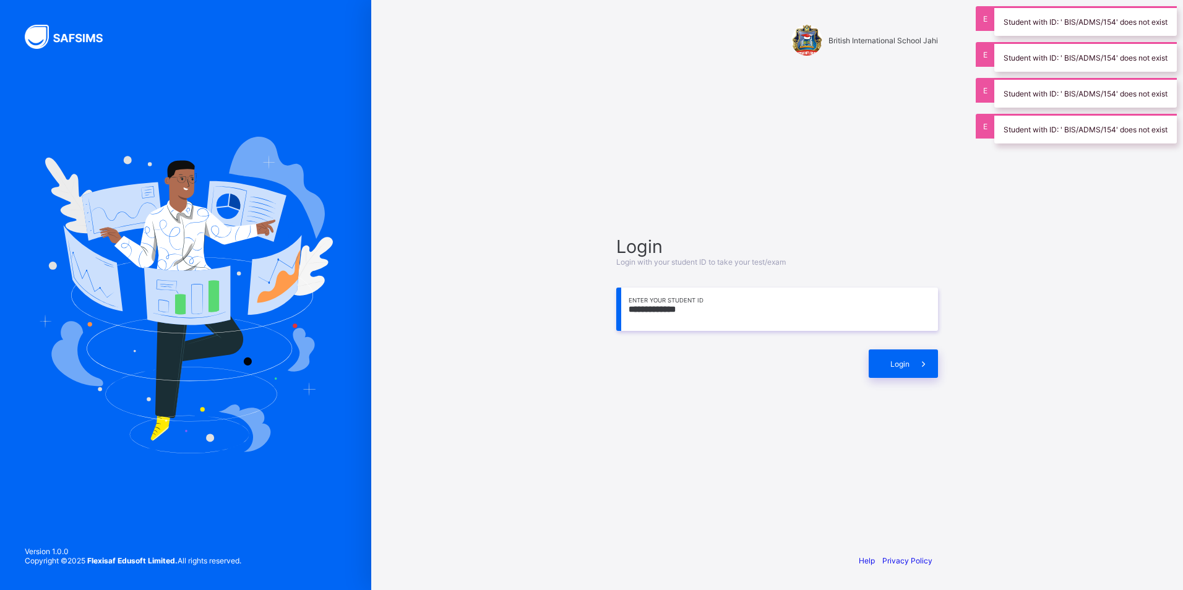
click at [920, 345] on div "Login" at bounding box center [777, 357] width 322 height 41
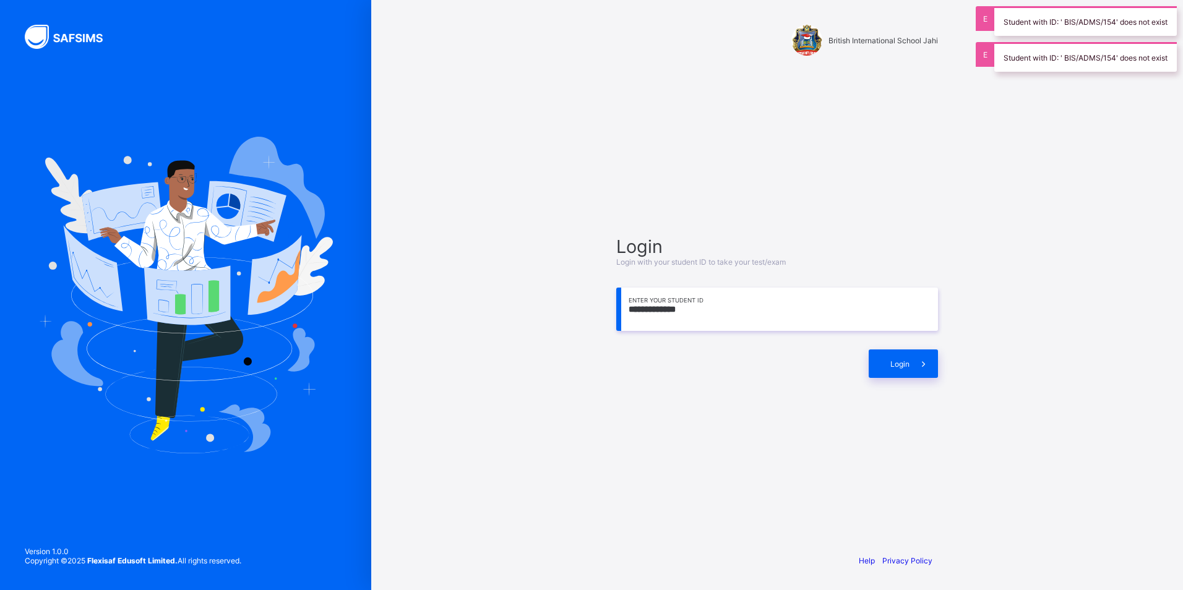
click at [920, 345] on div "Login" at bounding box center [777, 357] width 322 height 41
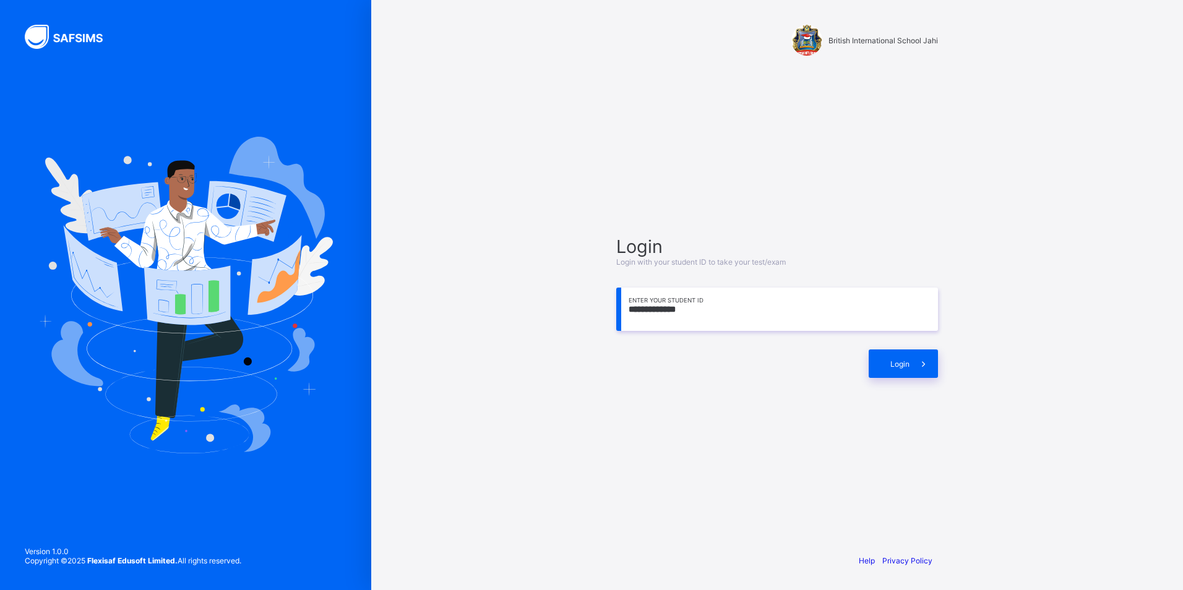
click at [920, 345] on div "Login" at bounding box center [777, 357] width 322 height 41
click at [907, 360] on span "Login" at bounding box center [899, 363] width 19 height 9
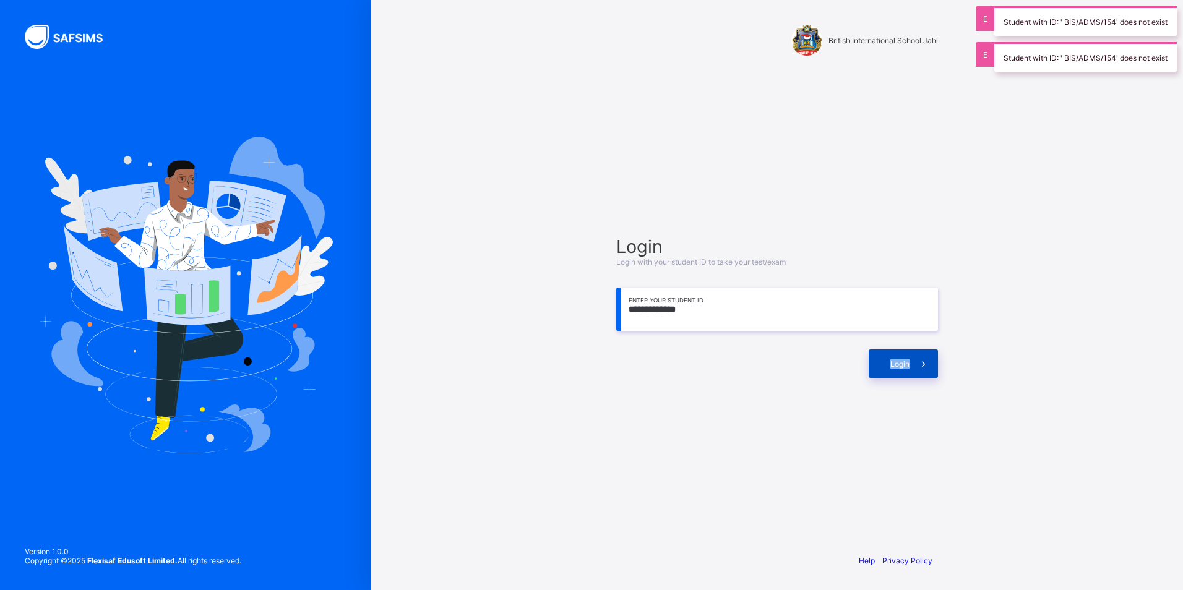
click at [907, 360] on span "Login" at bounding box center [899, 363] width 19 height 9
click at [906, 360] on span "Login" at bounding box center [899, 363] width 19 height 9
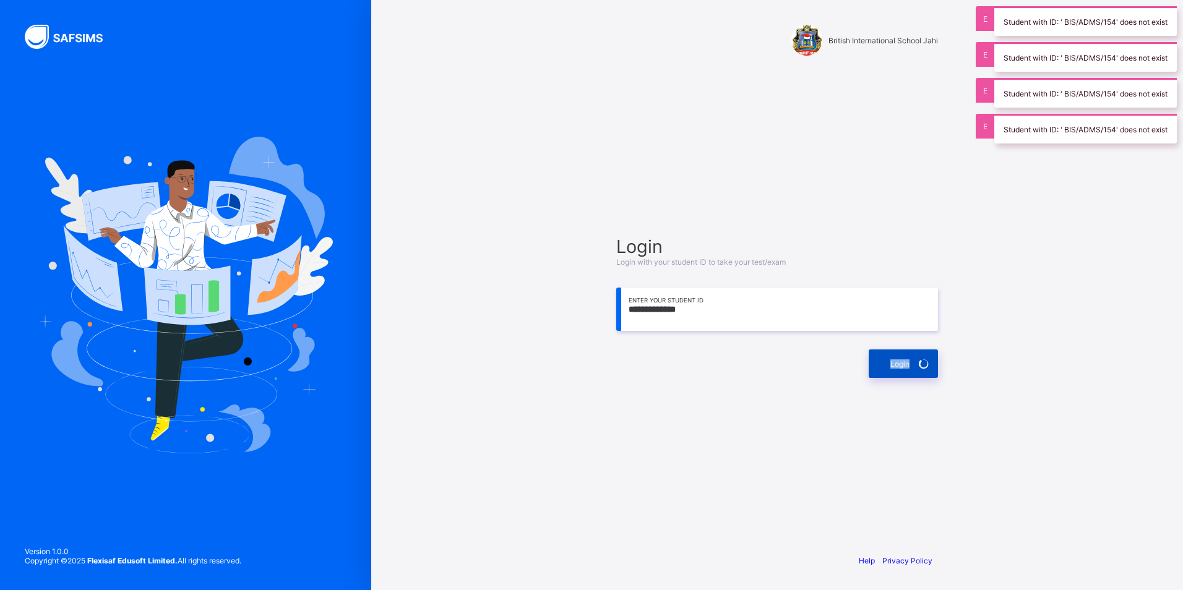
click at [906, 360] on span "Login" at bounding box center [899, 363] width 19 height 9
click at [906, 359] on span "Login" at bounding box center [899, 363] width 19 height 9
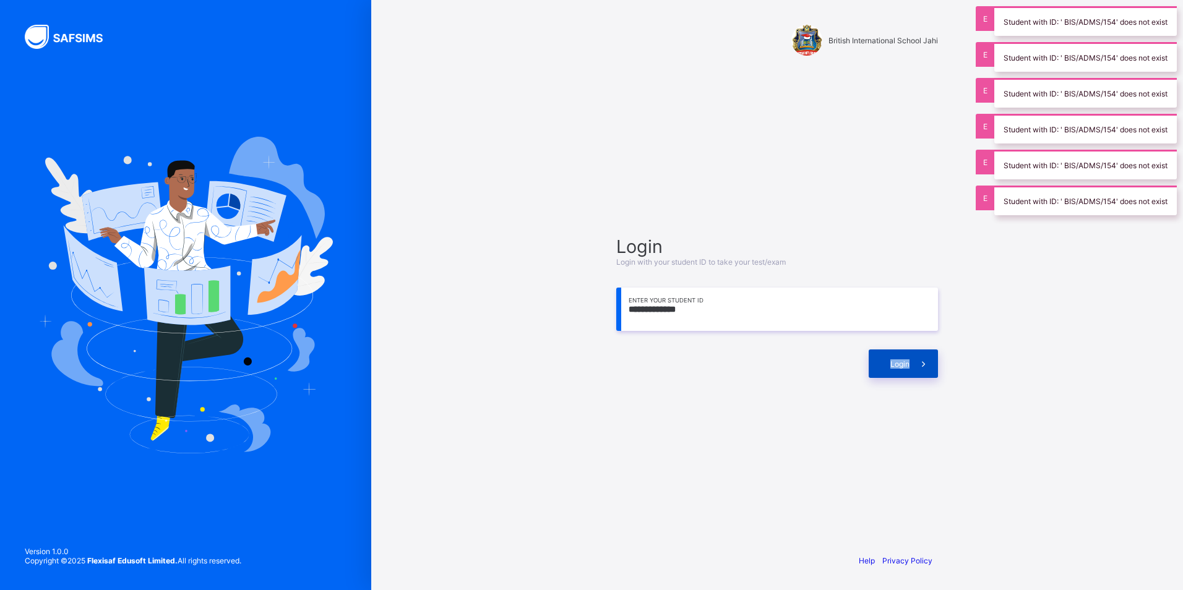
click at [906, 356] on div "Login" at bounding box center [903, 364] width 69 height 28
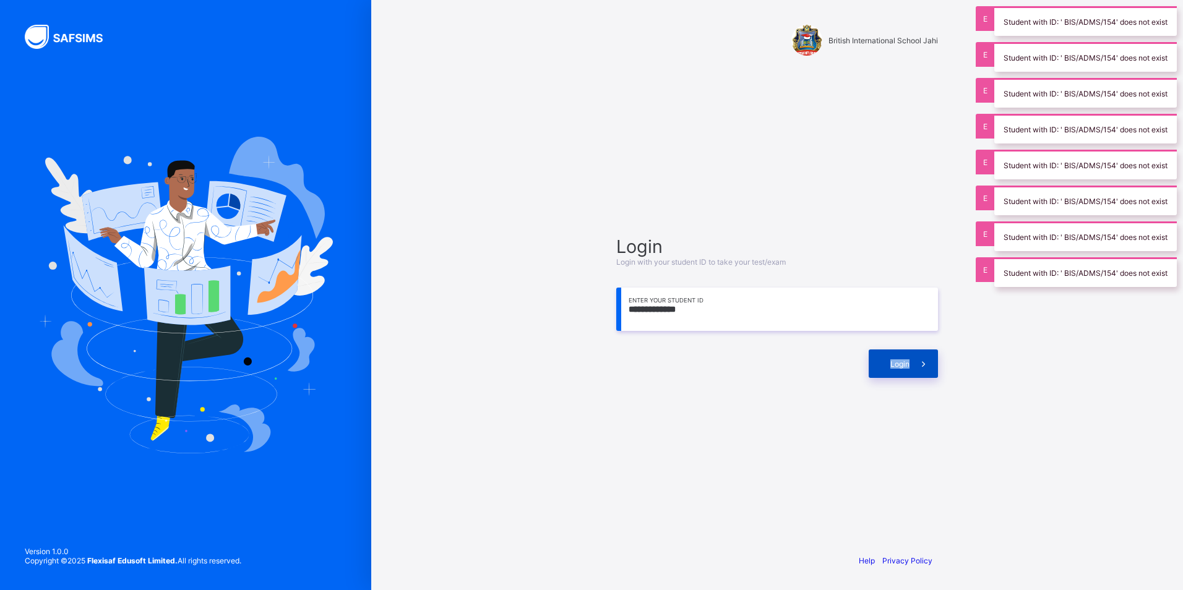
click at [906, 356] on div "Login" at bounding box center [903, 364] width 69 height 28
click at [901, 354] on div "Login" at bounding box center [903, 364] width 69 height 28
click at [899, 353] on div "Login" at bounding box center [903, 364] width 69 height 28
click at [899, 355] on div "Login" at bounding box center [903, 364] width 69 height 28
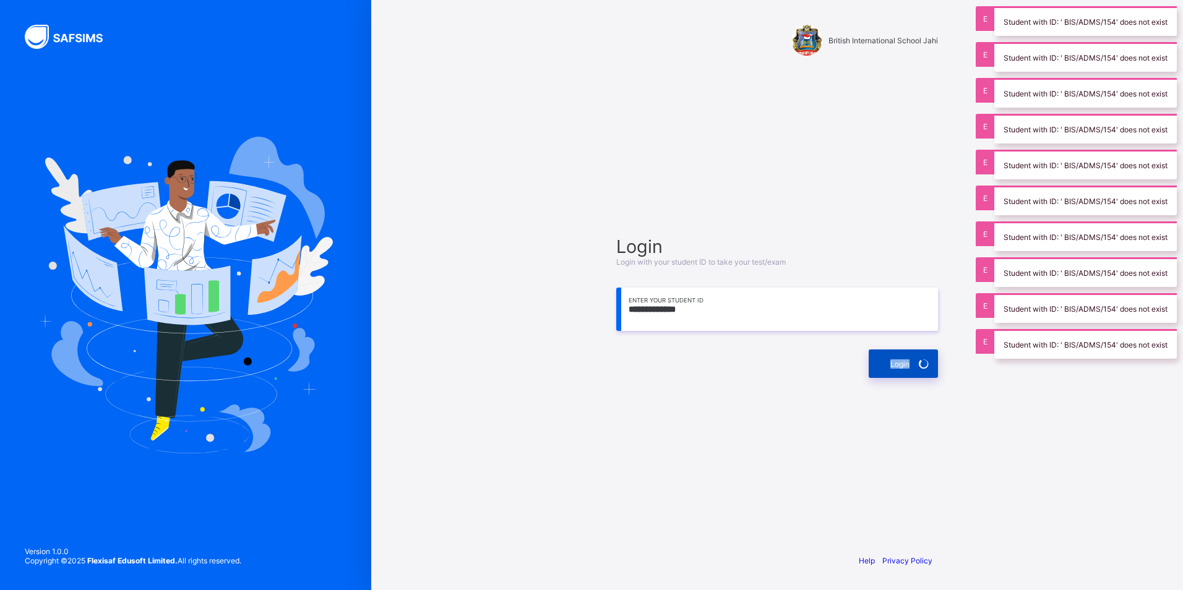
click at [898, 357] on div "Login" at bounding box center [903, 364] width 69 height 28
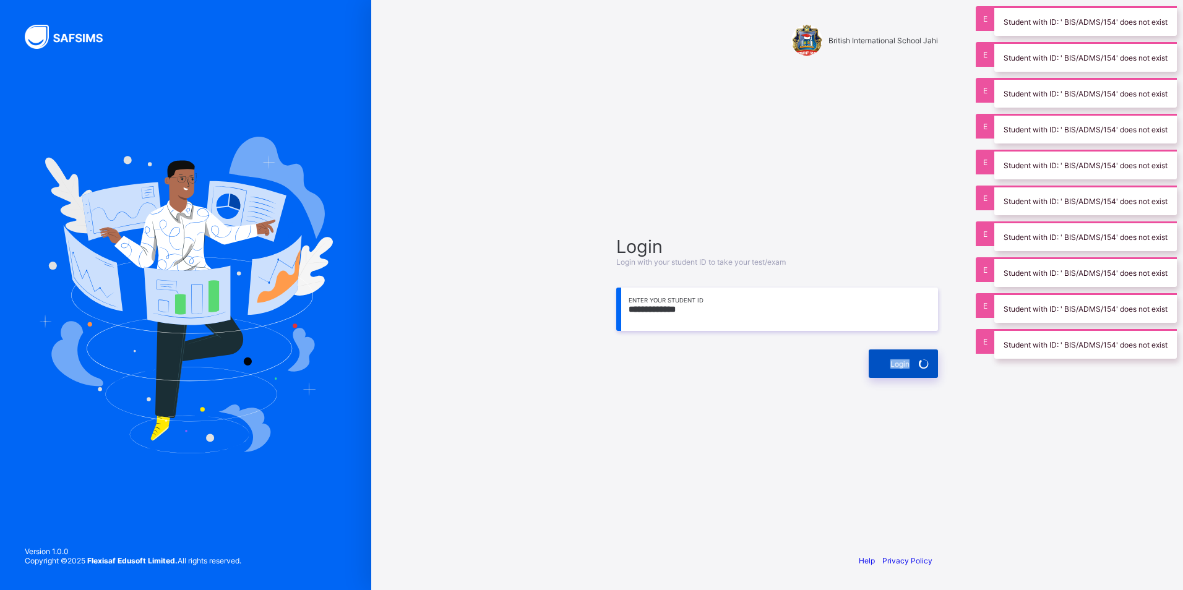
click at [898, 357] on div "Login" at bounding box center [903, 364] width 69 height 28
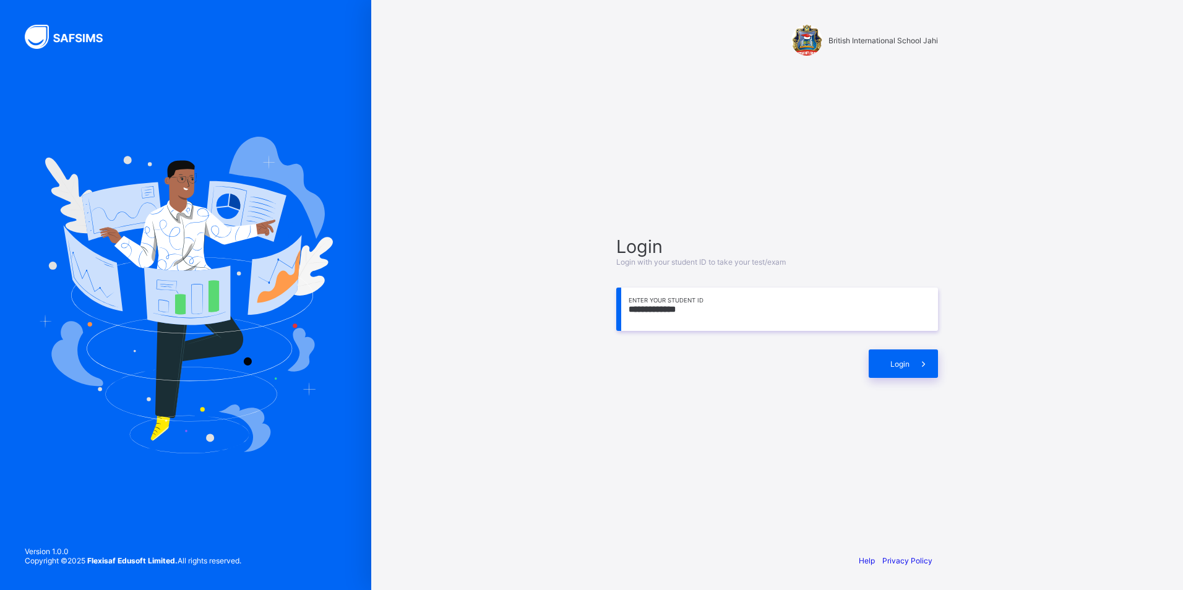
click at [674, 313] on input "**********" at bounding box center [777, 309] width 322 height 43
click at [677, 310] on input "**********" at bounding box center [777, 309] width 322 height 43
click at [894, 362] on span "Login" at bounding box center [899, 363] width 19 height 9
click at [919, 356] on span at bounding box center [923, 364] width 28 height 28
click at [723, 305] on input "**********" at bounding box center [777, 309] width 322 height 43
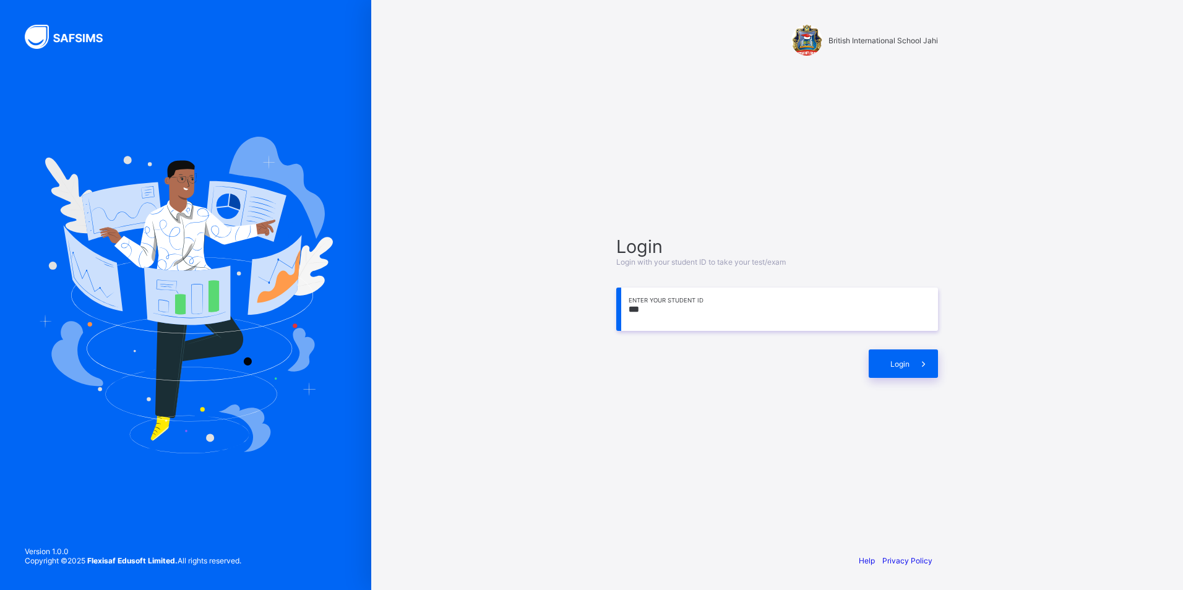
type input "*"
type input "**********"
click at [892, 357] on div "Login" at bounding box center [903, 364] width 69 height 28
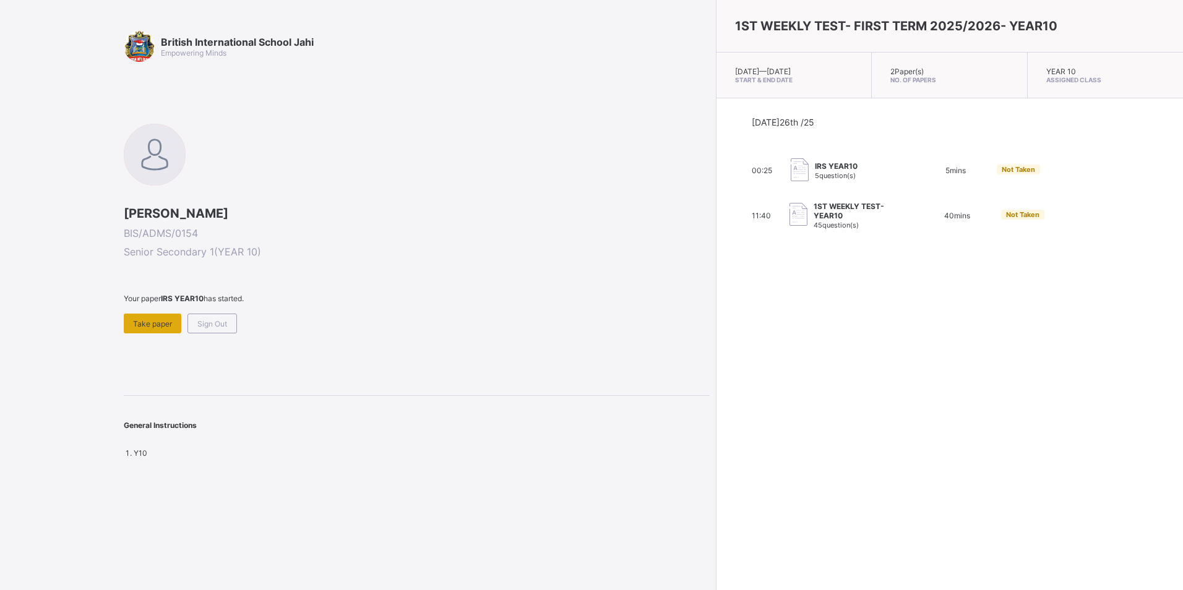
click at [140, 320] on span "Take paper" at bounding box center [152, 323] width 39 height 9
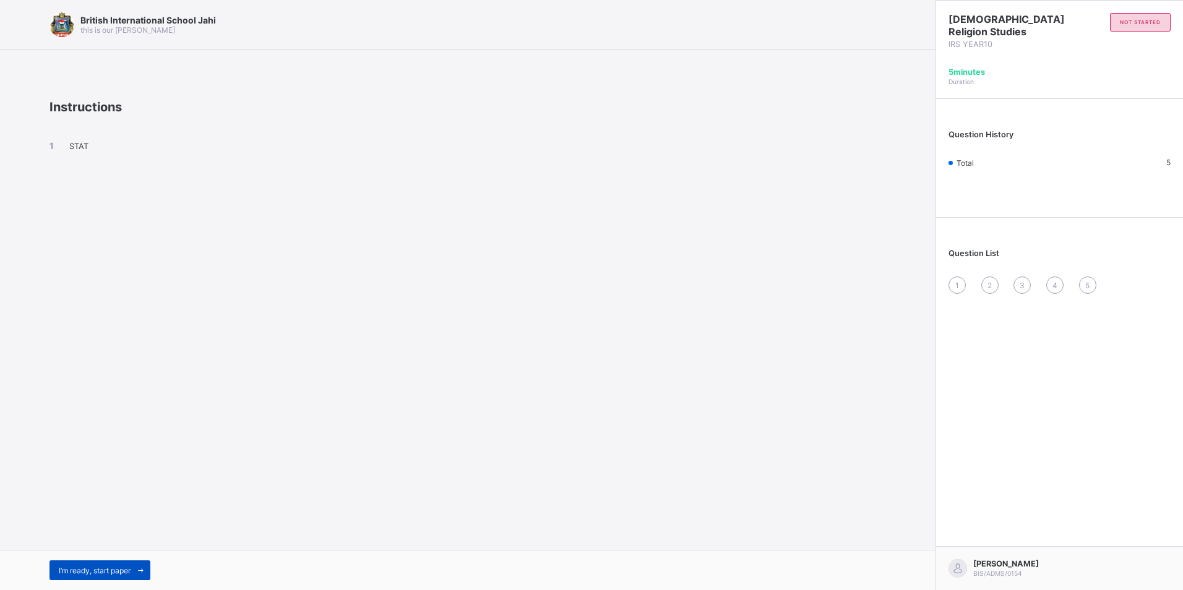
click at [98, 564] on div "I’m ready, start paper" at bounding box center [99, 571] width 101 height 20
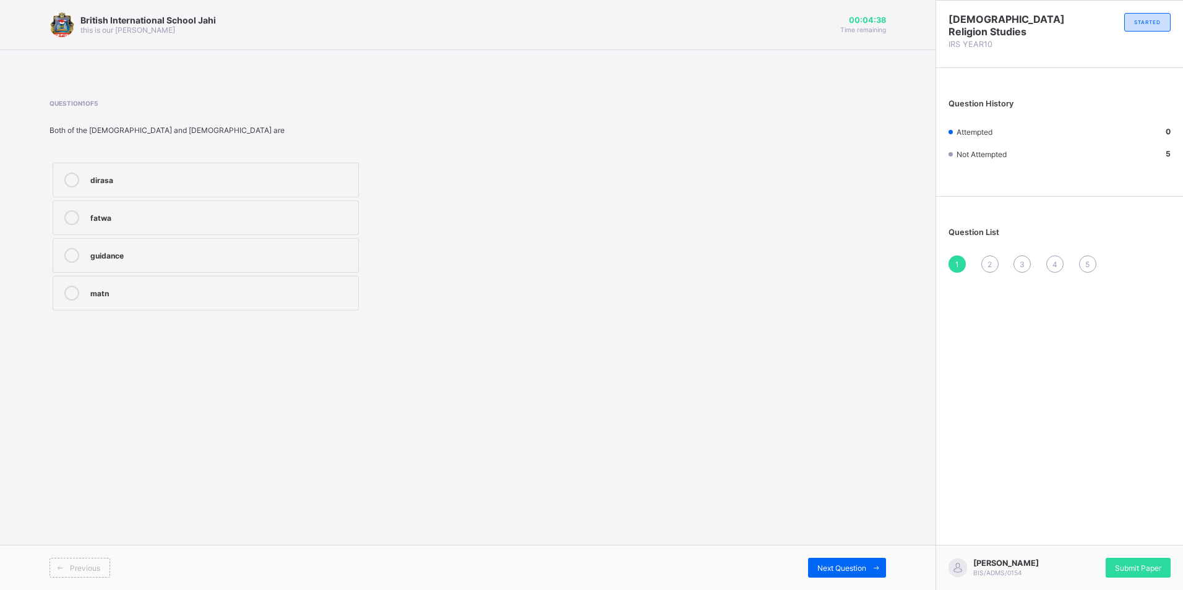
click at [104, 254] on div "guidance" at bounding box center [221, 254] width 262 height 12
click at [844, 570] on span "Next Question" at bounding box center [841, 568] width 49 height 9
click at [144, 290] on div "Shariah" at bounding box center [221, 292] width 262 height 12
click at [825, 564] on span "Next Question" at bounding box center [841, 568] width 49 height 9
click at [129, 252] on div "Hadith" at bounding box center [221, 254] width 262 height 12
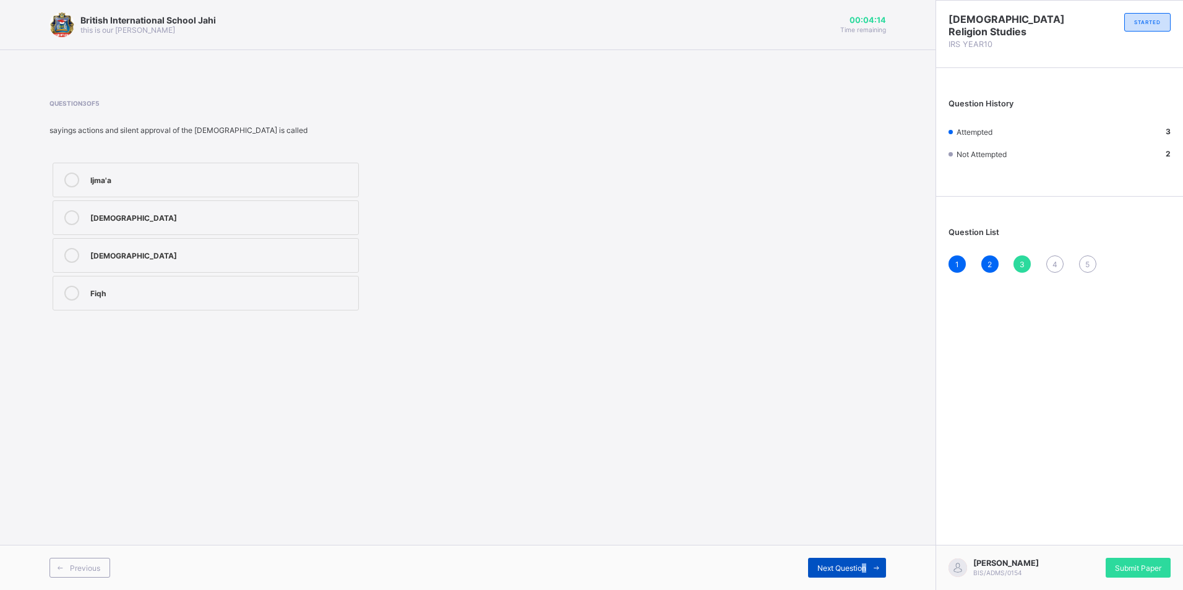
click at [866, 568] on span "Next Question" at bounding box center [841, 568] width 49 height 9
click at [183, 266] on label "second stage of revelation" at bounding box center [206, 255] width 306 height 35
click at [848, 570] on span "Next Question" at bounding box center [841, 568] width 49 height 9
click at [176, 263] on label "revelation" at bounding box center [206, 255] width 306 height 35
click at [841, 564] on span "Next Question" at bounding box center [841, 568] width 49 height 9
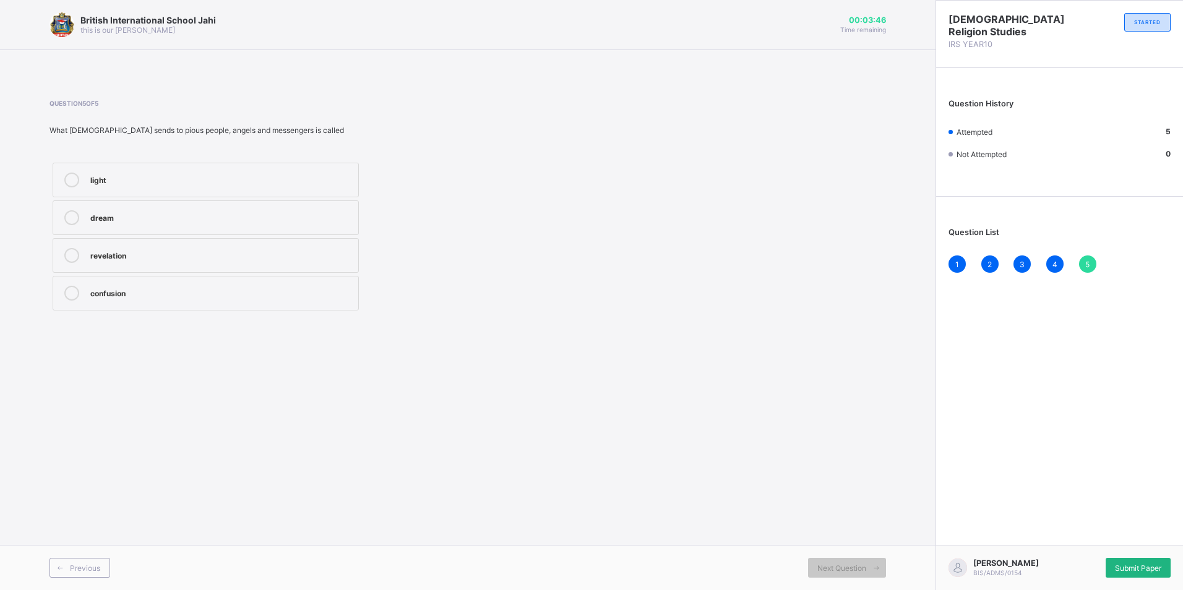
click at [1149, 564] on span "Submit Paper" at bounding box center [1138, 568] width 46 height 9
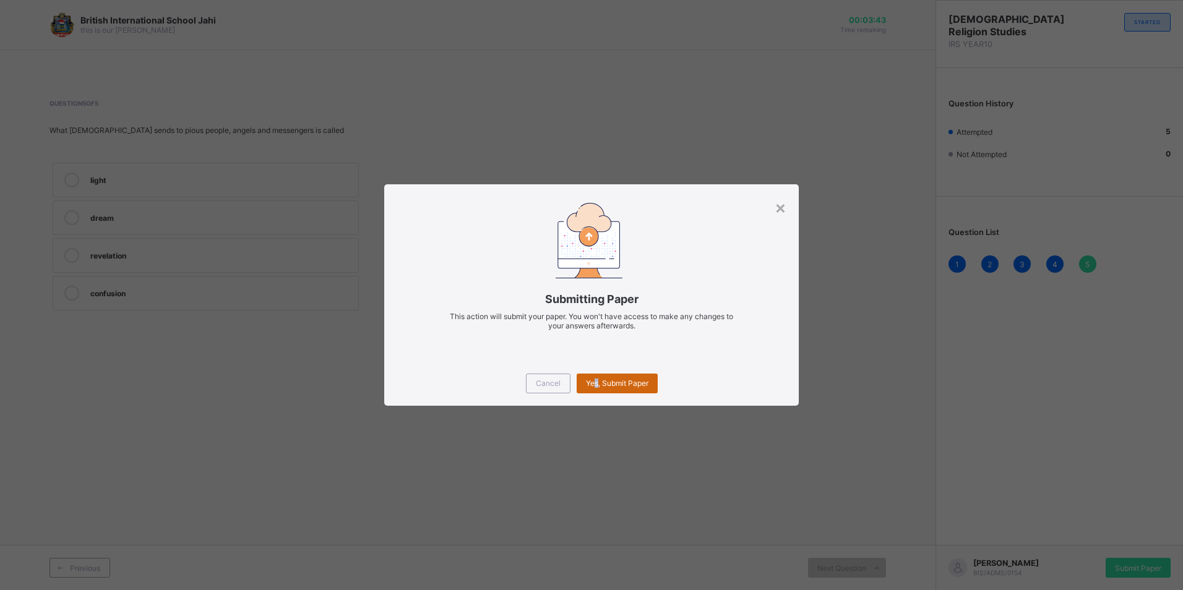
click at [595, 383] on span "Yes, Submit Paper" at bounding box center [617, 383] width 62 height 9
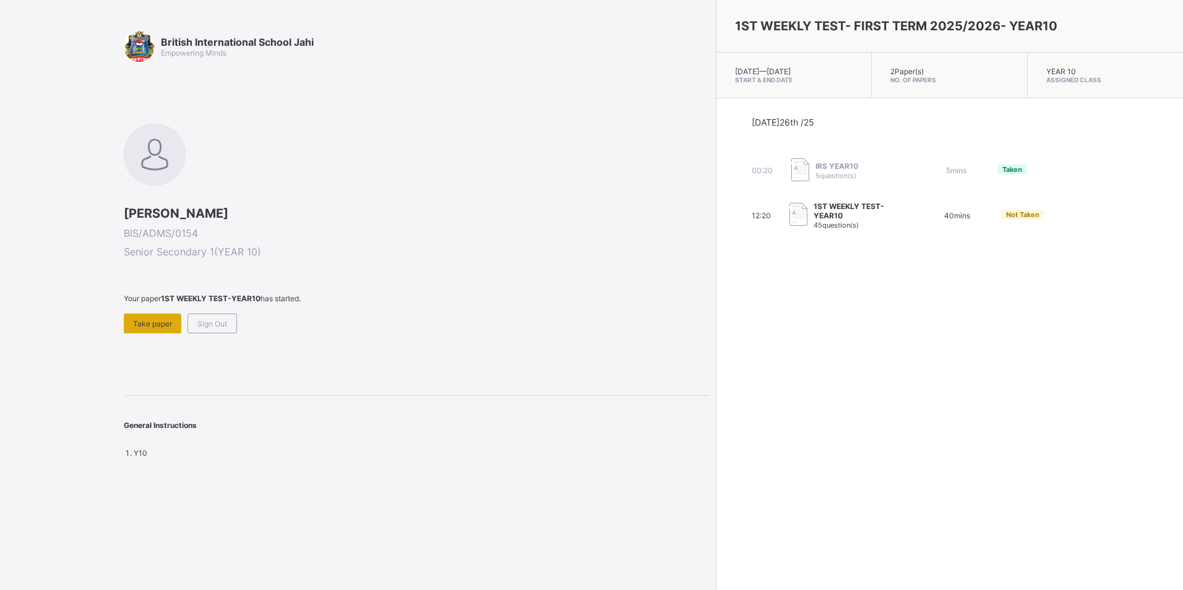
click at [139, 319] on div "Take paper" at bounding box center [153, 324] width 58 height 20
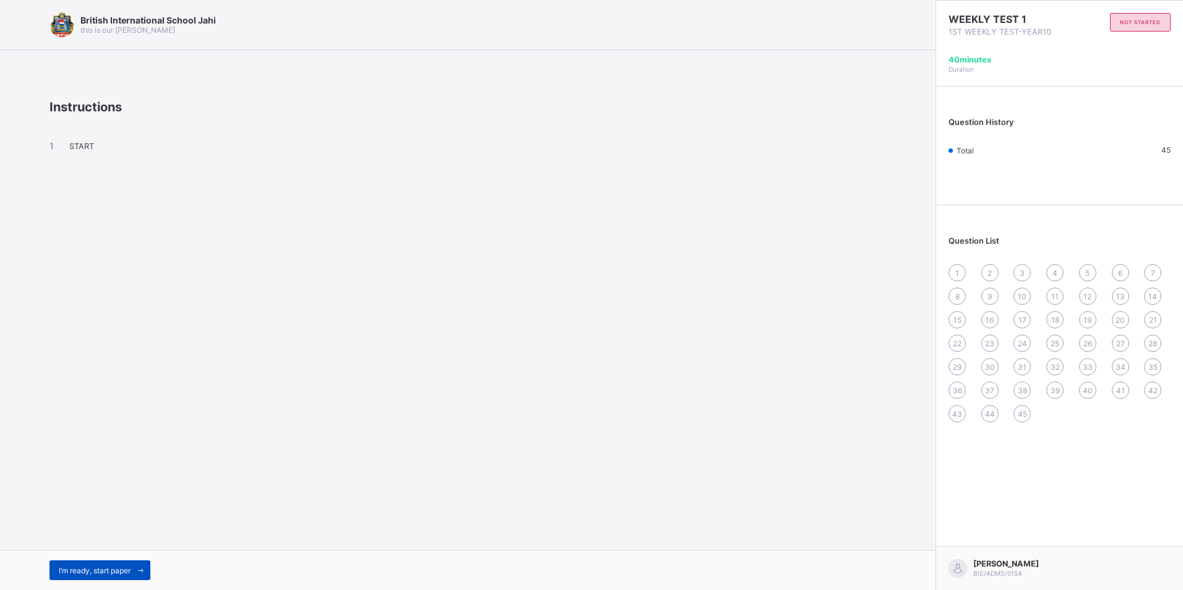
click at [116, 569] on span "I’m ready, start paper" at bounding box center [95, 570] width 72 height 9
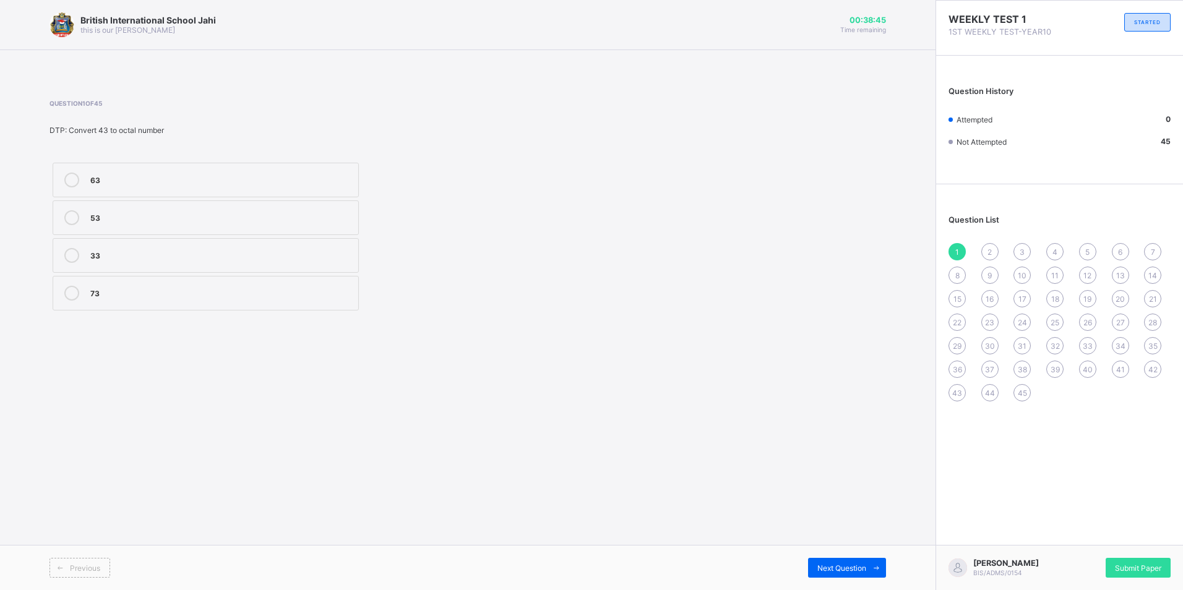
click at [77, 215] on icon at bounding box center [71, 217] width 15 height 15
click at [840, 565] on span "Next Question" at bounding box center [841, 568] width 49 height 9
click at [158, 264] on label "Data Path" at bounding box center [206, 255] width 306 height 35
click at [827, 562] on div "Next Question" at bounding box center [847, 568] width 78 height 20
click at [204, 248] on div "Type" at bounding box center [221, 254] width 262 height 12
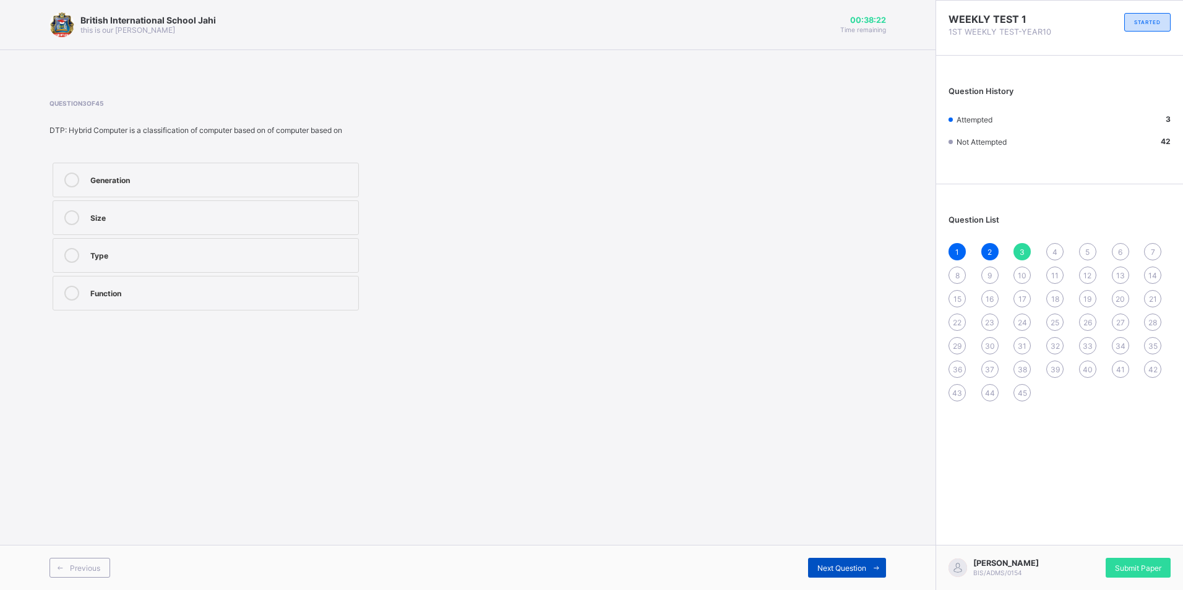
click at [854, 574] on div "Next Question" at bounding box center [847, 568] width 78 height 20
click at [176, 279] on label "Digitalization" at bounding box center [206, 293] width 306 height 35
click at [861, 560] on div "Next Question" at bounding box center [847, 568] width 78 height 20
click at [87, 256] on label "101011" at bounding box center [206, 255] width 306 height 35
click at [848, 564] on span "Next Question" at bounding box center [841, 568] width 49 height 9
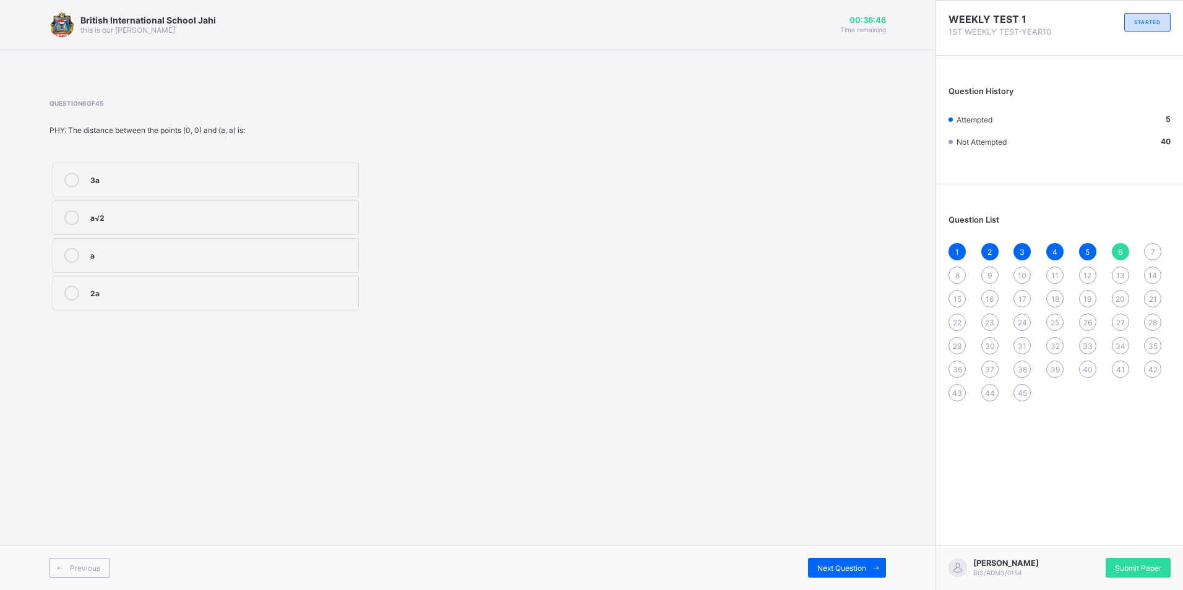
click at [187, 137] on div "Question 6 of 45 PHY: The distance between the points (0, 0) and (a, a) is: 3a …" at bounding box center [309, 207] width 521 height 214
click at [783, 421] on div "British International School Jahi this is our motton 00:36:39 Time remaining Qu…" at bounding box center [467, 295] width 935 height 590
click at [745, 414] on div "British International School Jahi this is our motton 00:36:37 Time remaining Qu…" at bounding box center [467, 295] width 935 height 590
click at [739, 411] on div "British International School Jahi this is our motton 00:36:36 Time remaining Qu…" at bounding box center [467, 295] width 935 height 590
click at [653, 165] on div "Question 6 of 45 PHY: The distance between the points (0, 0) and (a, a) is: 3a …" at bounding box center [467, 207] width 836 height 214
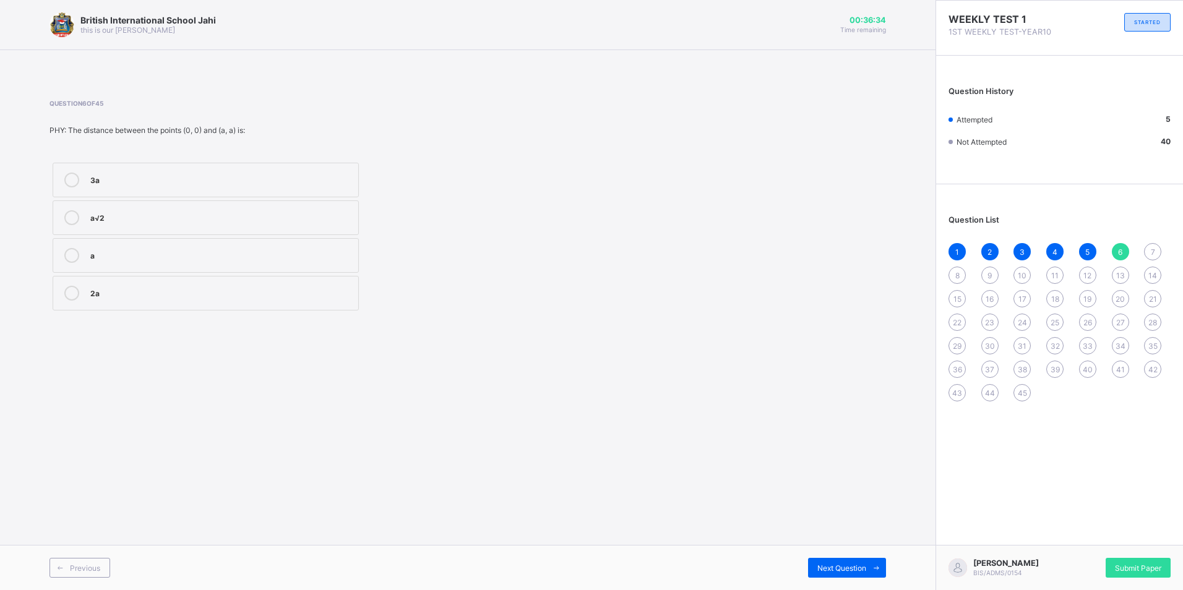
click at [711, 238] on div "Question 6 of 45 PHY: The distance between the points (0, 0) and (a, a) is: 3a …" at bounding box center [467, 207] width 836 height 214
click at [757, 491] on div "British International School Jahi this is our motton 00:36:32 Time remaining Qu…" at bounding box center [467, 295] width 935 height 590
drag, startPoint x: 768, startPoint y: 474, endPoint x: 771, endPoint y: 464, distance: 10.4
click at [771, 467] on div "British International School Jahi this is our motton 00:36:32 Time remaining Qu…" at bounding box center [467, 295] width 935 height 590
drag, startPoint x: 784, startPoint y: 439, endPoint x: 789, endPoint y: 427, distance: 13.3
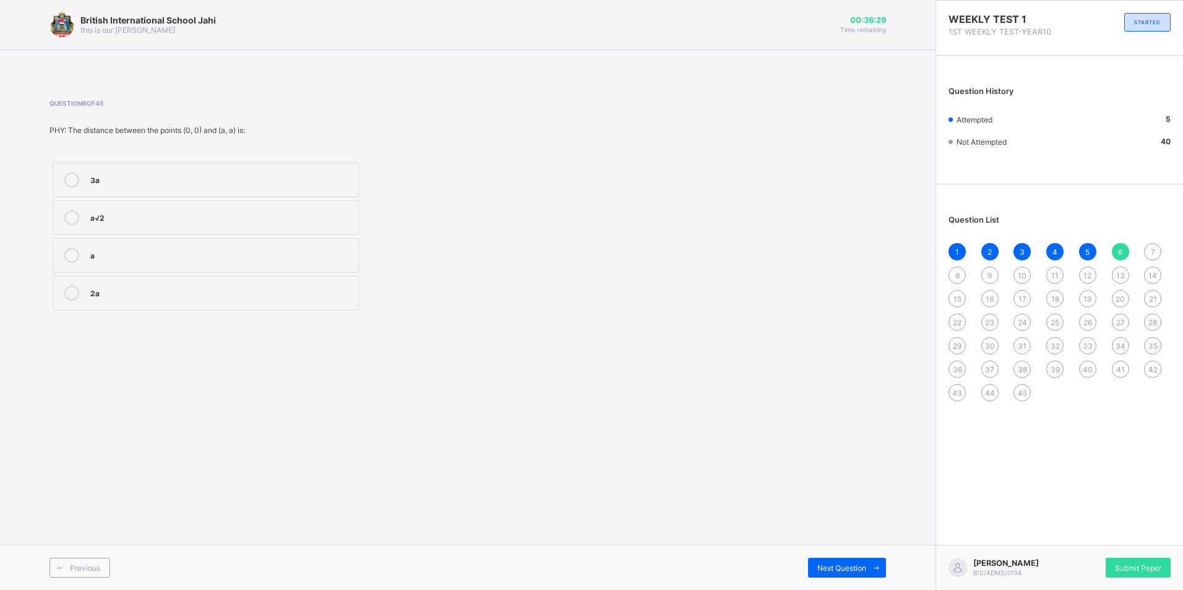
drag, startPoint x: 789, startPoint y: 427, endPoint x: 732, endPoint y: 351, distance: 94.5
click at [732, 351] on div "British International School Jahi this is our motton 00:36:29 Time remaining Qu…" at bounding box center [467, 295] width 935 height 590
click at [765, 309] on div "Question 6 of 45 PHY: The distance between the points (0, 0) and (a, a) is: 3a …" at bounding box center [467, 207] width 836 height 214
drag, startPoint x: 789, startPoint y: 106, endPoint x: 90, endPoint y: 564, distance: 835.7
click at [90, 564] on span "Previous" at bounding box center [85, 568] width 30 height 9
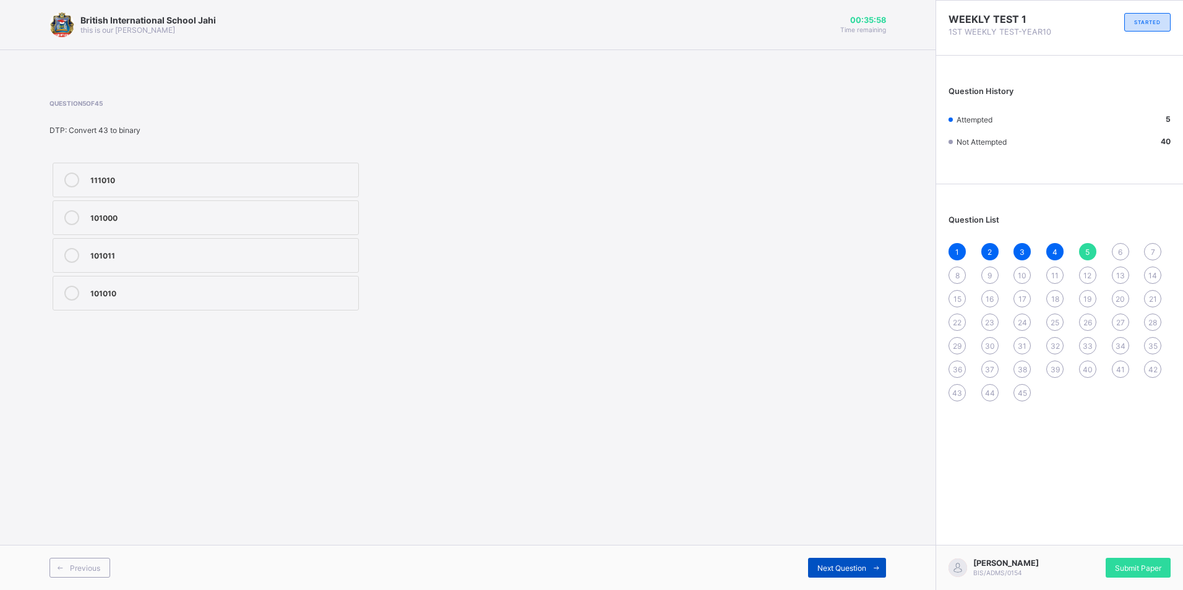
click at [833, 569] on span "Next Question" at bounding box center [841, 568] width 49 height 9
click at [187, 298] on div "2a" at bounding box center [221, 293] width 262 height 15
click at [818, 558] on div "Next Question" at bounding box center [847, 568] width 78 height 20
click at [155, 219] on div "Projectile motion" at bounding box center [221, 216] width 262 height 12
click at [836, 561] on div "Next Question" at bounding box center [847, 568] width 78 height 20
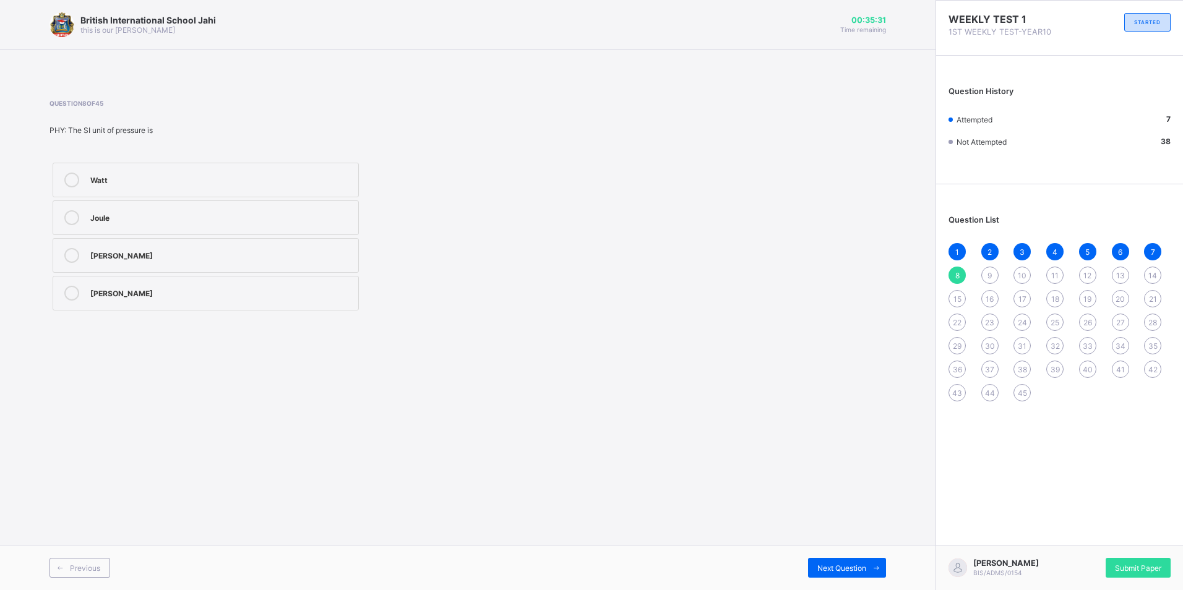
click at [132, 258] on div "Newton" at bounding box center [221, 254] width 262 height 12
click at [841, 577] on div "Next Question" at bounding box center [847, 568] width 78 height 20
click at [833, 566] on span "Next Question" at bounding box center [841, 568] width 49 height 9
click at [831, 567] on span "Next Question" at bounding box center [841, 568] width 49 height 9
drag, startPoint x: 82, startPoint y: 555, endPoint x: 75, endPoint y: 569, distance: 15.2
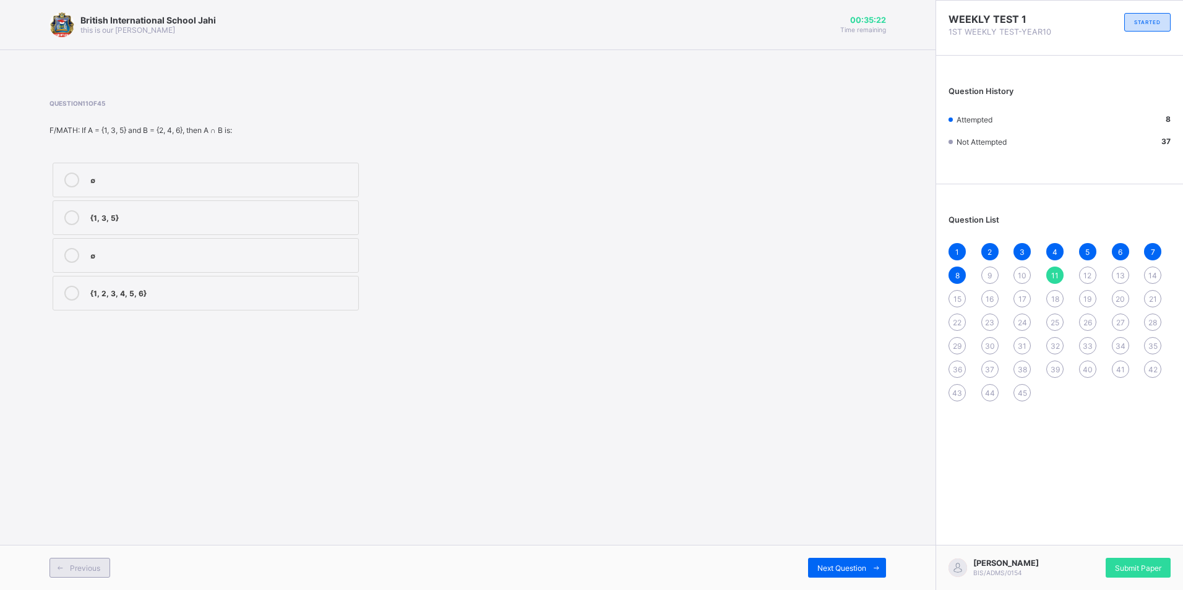
click at [75, 569] on div "Previous Next Question" at bounding box center [467, 567] width 935 height 45
click at [74, 572] on div "Previous" at bounding box center [79, 568] width 61 height 20
click at [70, 561] on div "Previous" at bounding box center [79, 568] width 61 height 20
drag, startPoint x: 721, startPoint y: 330, endPoint x: 212, endPoint y: 442, distance: 521.2
click at [212, 442] on div "British International School Jahi this is our motton 00:35:12 Time remaining Qu…" at bounding box center [467, 295] width 935 height 590
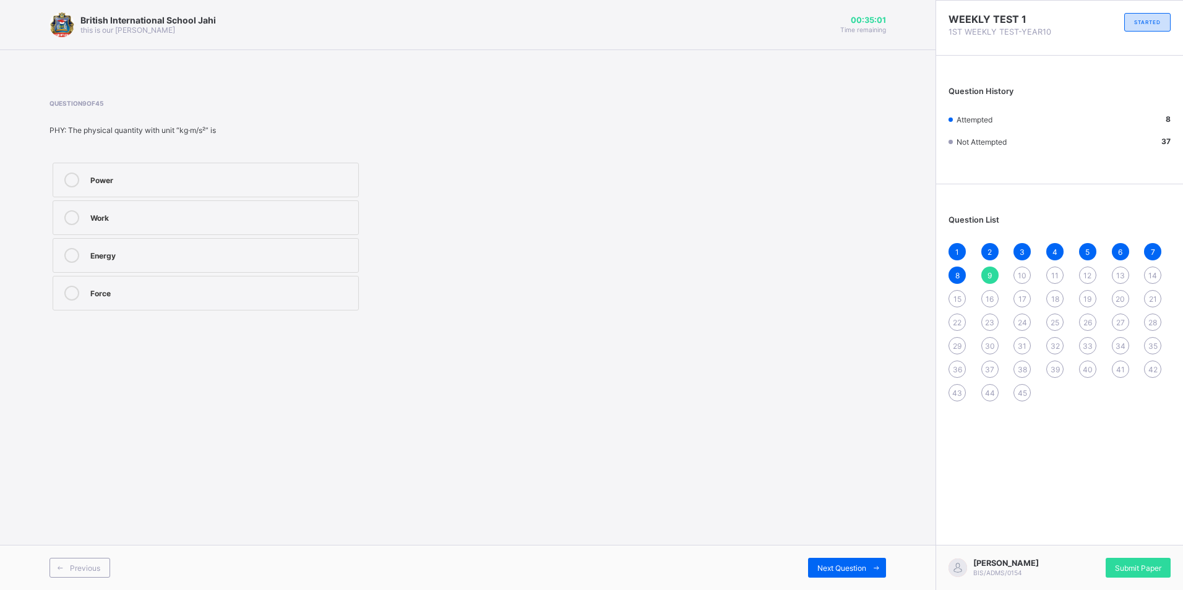
click at [137, 210] on div "Work" at bounding box center [221, 216] width 262 height 12
click at [823, 564] on span "Next Question" at bounding box center [841, 568] width 49 height 9
click at [199, 177] on div "Rotational motion" at bounding box center [221, 179] width 262 height 12
click at [854, 570] on span "Next Question" at bounding box center [841, 568] width 49 height 9
click at [136, 301] on label "{1, 2, 3, 4, 5, 6}" at bounding box center [206, 293] width 306 height 35
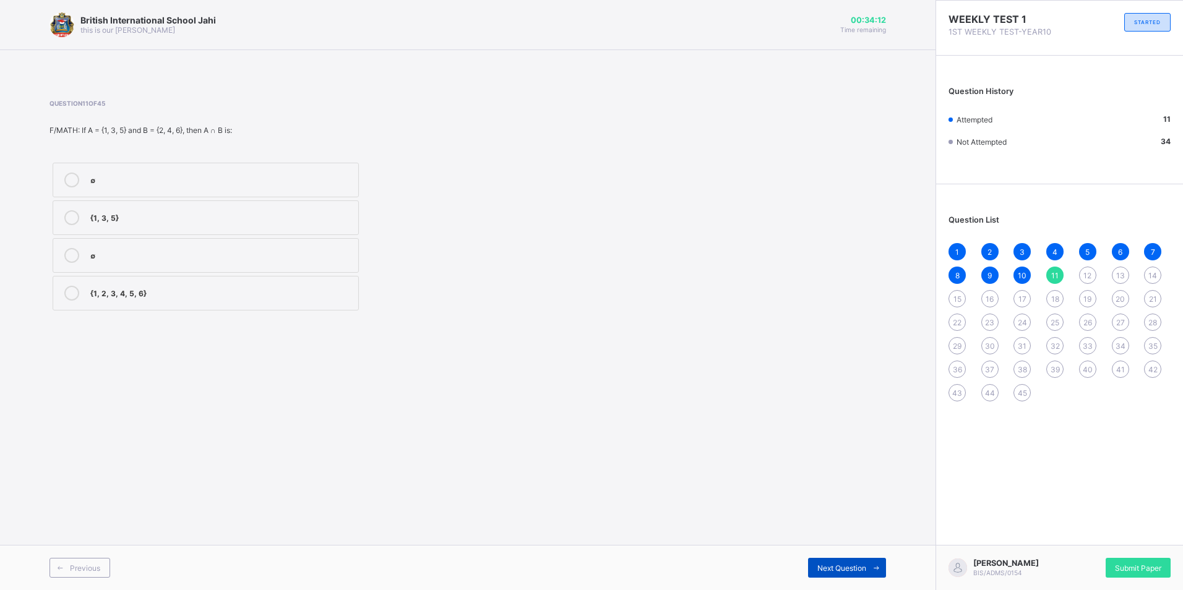
click at [861, 565] on span "Next Question" at bounding box center [841, 568] width 49 height 9
click at [187, 257] on div "U" at bounding box center [221, 254] width 262 height 12
drag, startPoint x: 839, startPoint y: 574, endPoint x: 840, endPoint y: 568, distance: 6.3
click at [840, 568] on div "Next Question" at bounding box center [847, 568] width 78 height 20
click at [135, 184] on div "{1, 3, 5, 7}" at bounding box center [221, 179] width 262 height 12
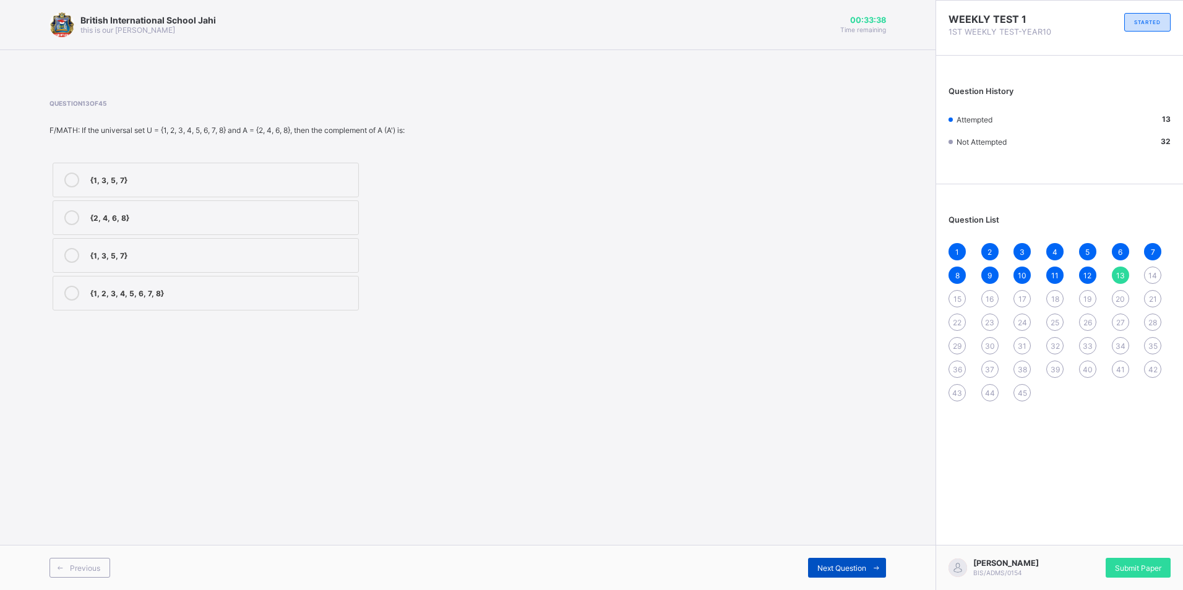
click at [857, 572] on span "Next Question" at bounding box center [841, 568] width 49 height 9
click at [152, 184] on div "{a, b, c, d, e, f}" at bounding box center [221, 179] width 262 height 12
click at [222, 311] on div "{a, b, c, d, e, f} {a, b, c, d} {c, d} {a, b, c, d, e, f}" at bounding box center [205, 237] width 312 height 154
click at [227, 286] on label "{a, b, c, d, e, f}" at bounding box center [206, 293] width 306 height 35
click at [232, 177] on div "{a, b, c, d, e, f}" at bounding box center [221, 179] width 262 height 12
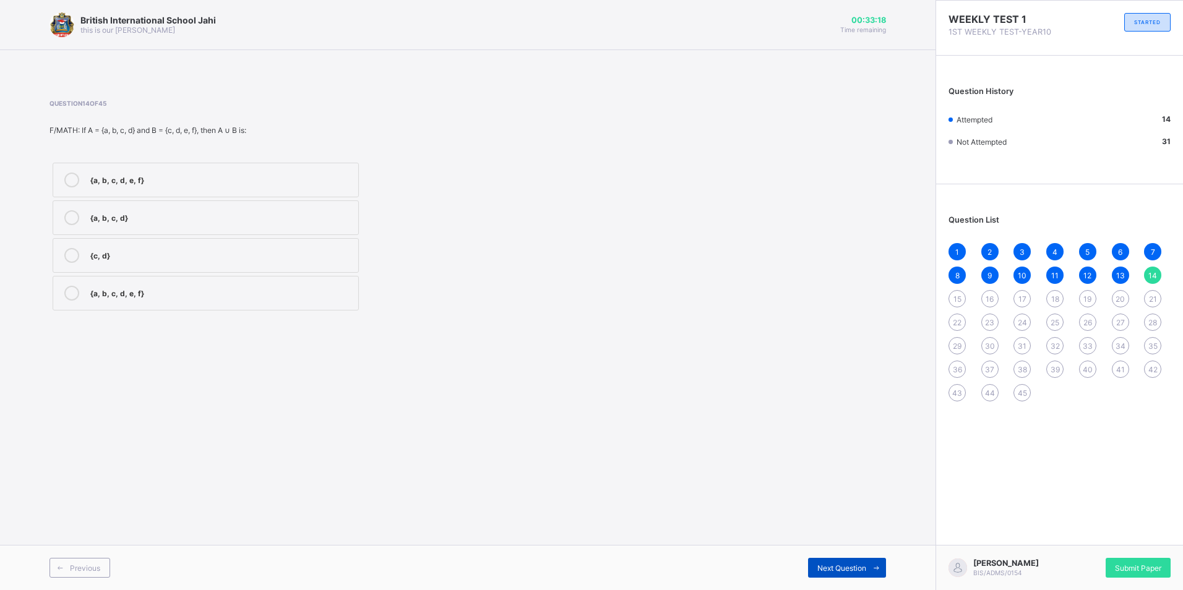
click at [827, 564] on span "Next Question" at bounding box center [841, 568] width 49 height 9
click at [139, 228] on label "{3, 4}" at bounding box center [206, 217] width 306 height 35
click at [847, 572] on span "Next Question" at bounding box center [841, 568] width 49 height 9
click at [121, 288] on div "37.6" at bounding box center [221, 292] width 262 height 12
click at [851, 572] on span "Next Question" at bounding box center [841, 568] width 49 height 9
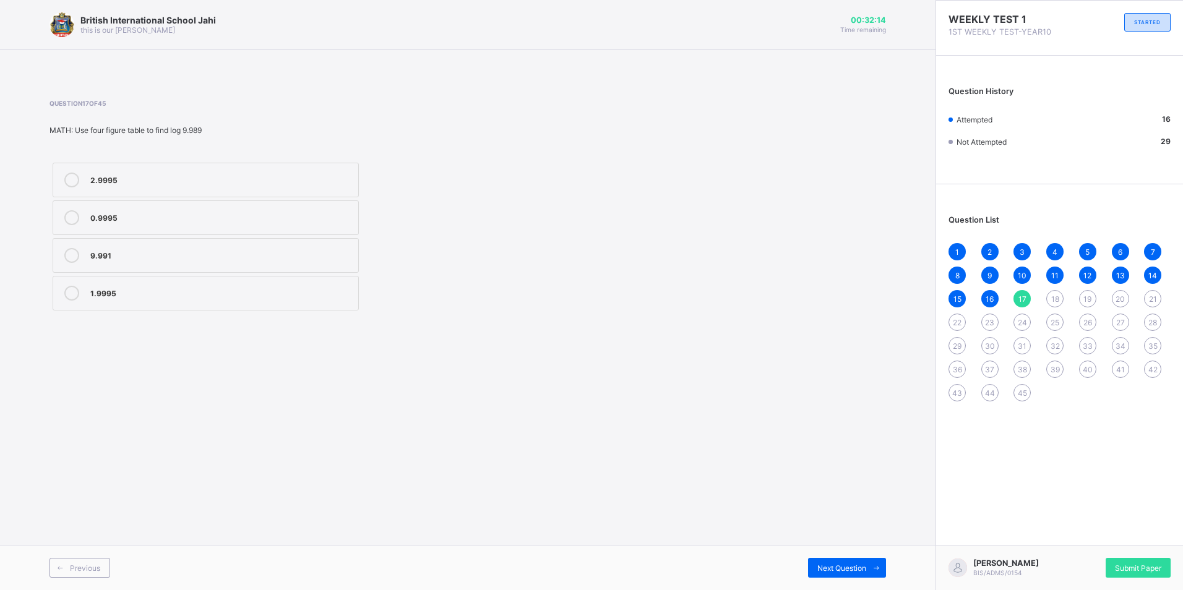
click at [142, 217] on div "0.9995" at bounding box center [221, 216] width 262 height 12
click at [841, 570] on span "Next Question" at bounding box center [841, 568] width 49 height 9
click at [131, 298] on div "6.7×10-4" at bounding box center [221, 292] width 262 height 12
click at [814, 562] on div "Next Question" at bounding box center [847, 568] width 78 height 20
click at [131, 264] on label "3m8" at bounding box center [206, 255] width 306 height 35
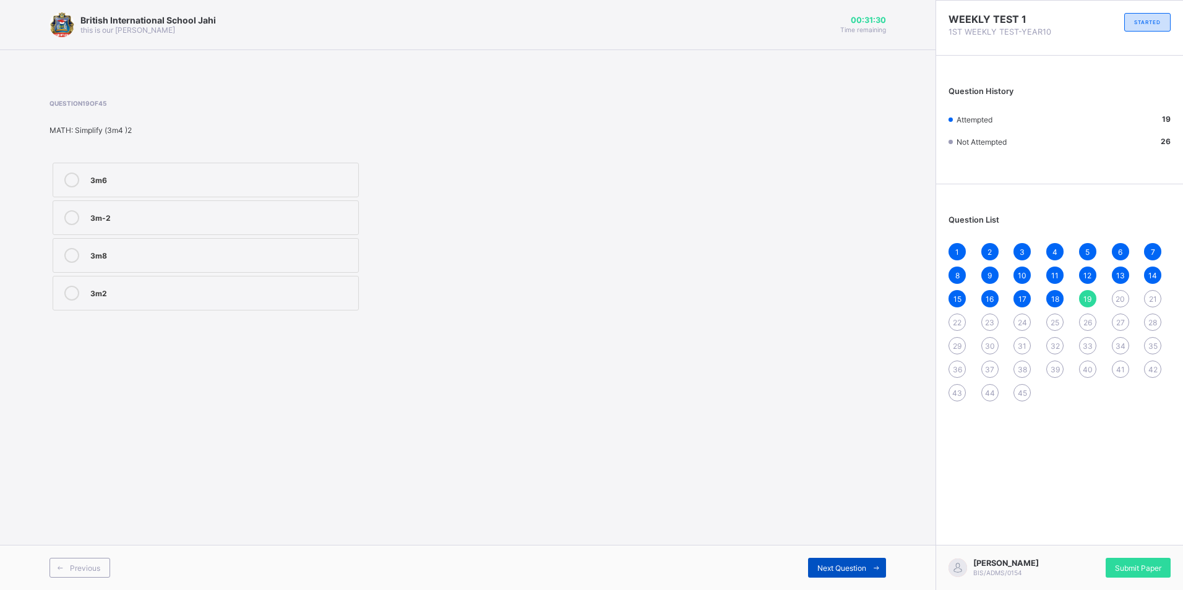
click at [831, 560] on div "Next Question" at bounding box center [847, 568] width 78 height 20
click at [132, 255] on div "36a" at bounding box center [221, 254] width 262 height 12
click at [838, 562] on div "Next Question" at bounding box center [847, 568] width 78 height 20
click at [212, 231] on label "yam" at bounding box center [206, 217] width 306 height 35
click at [491, 266] on div "jam yam woke physics" at bounding box center [309, 237] width 521 height 154
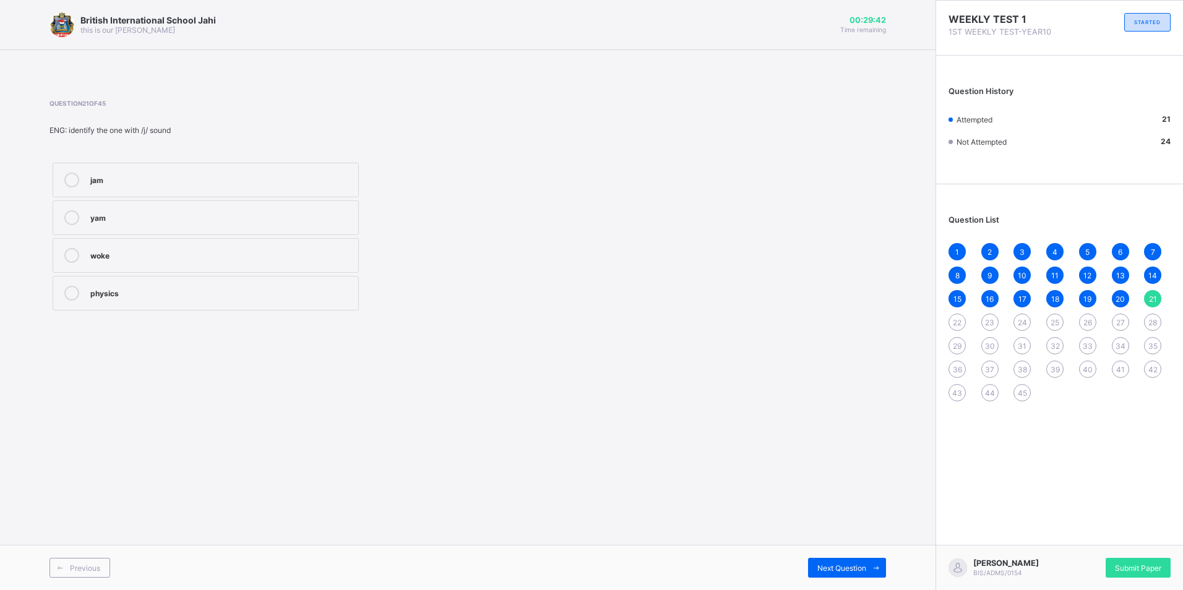
click at [321, 213] on div "yam" at bounding box center [221, 216] width 262 height 12
drag, startPoint x: 285, startPoint y: 215, endPoint x: 187, endPoint y: 219, distance: 97.8
click at [187, 219] on div "yam" at bounding box center [221, 216] width 262 height 12
click at [861, 561] on div "Next Question" at bounding box center [847, 568] width 78 height 20
click at [137, 259] on div "usual" at bounding box center [221, 254] width 262 height 12
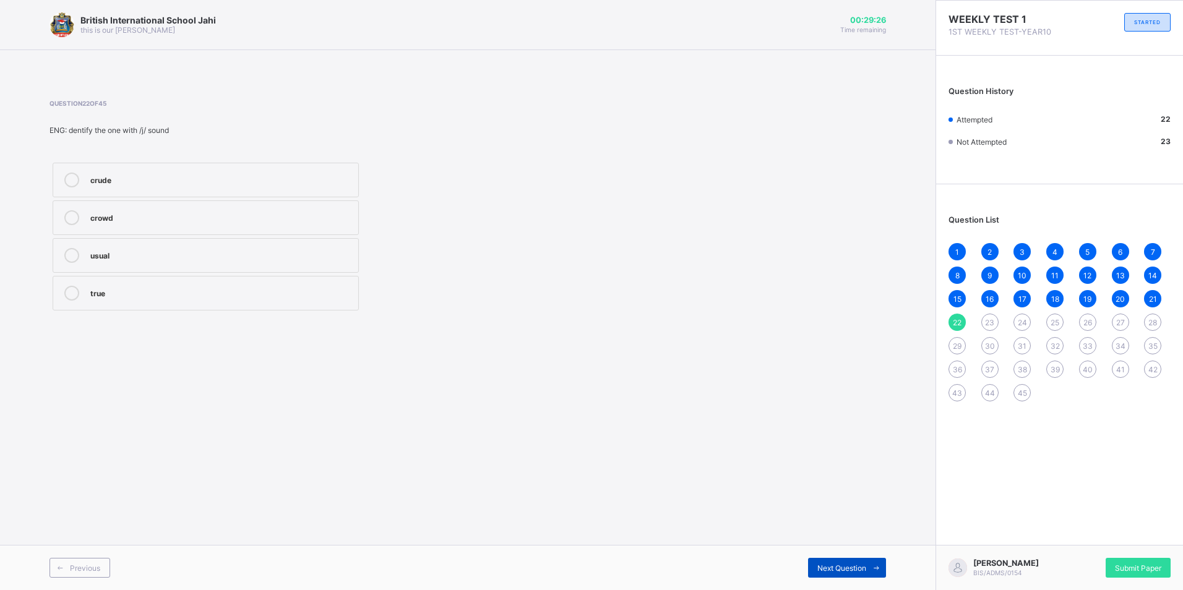
click at [841, 571] on span "Next Question" at bounding box center [841, 568] width 49 height 9
click at [169, 220] on div "crying to" at bounding box center [221, 216] width 262 height 12
click at [859, 562] on div "Next Question" at bounding box center [847, 568] width 78 height 20
click at [236, 223] on div "became annoyed" at bounding box center [221, 217] width 262 height 15
click at [848, 569] on span "Next Question" at bounding box center [841, 568] width 49 height 9
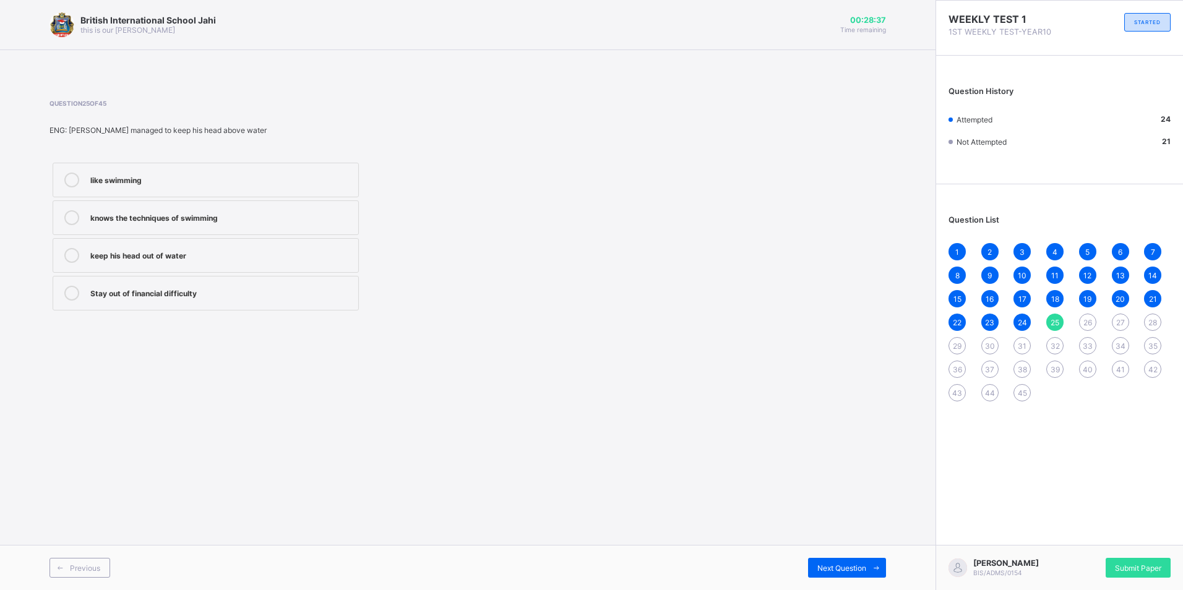
drag, startPoint x: 249, startPoint y: 298, endPoint x: 651, endPoint y: 537, distance: 468.2
click at [292, 332] on div "Question 25 of 45 ENG: Mr. John alwys managed to keep his head above water like…" at bounding box center [467, 206] width 836 height 251
click at [856, 567] on span "Next Question" at bounding box center [841, 568] width 49 height 9
click at [275, 155] on div "Question 26 of 45 BIO: The scientist that study taxonomy is known as…......... …" at bounding box center [309, 207] width 521 height 214
click at [59, 570] on icon at bounding box center [60, 568] width 9 height 8
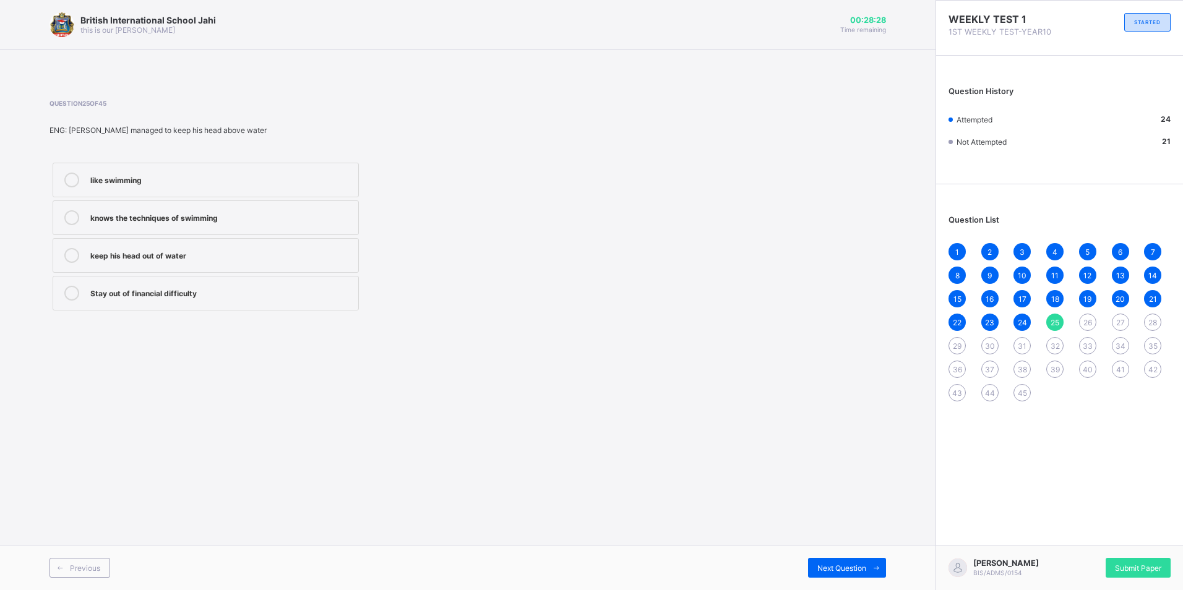
click at [270, 303] on label "Stay out of financial difficulty" at bounding box center [206, 293] width 306 height 35
click at [843, 558] on div "Next Question" at bounding box center [847, 568] width 78 height 20
drag, startPoint x: 160, startPoint y: 298, endPoint x: 223, endPoint y: 342, distance: 77.4
click at [163, 298] on div "taxonomist" at bounding box center [221, 293] width 262 height 15
click at [821, 565] on span "Next Question" at bounding box center [841, 568] width 49 height 9
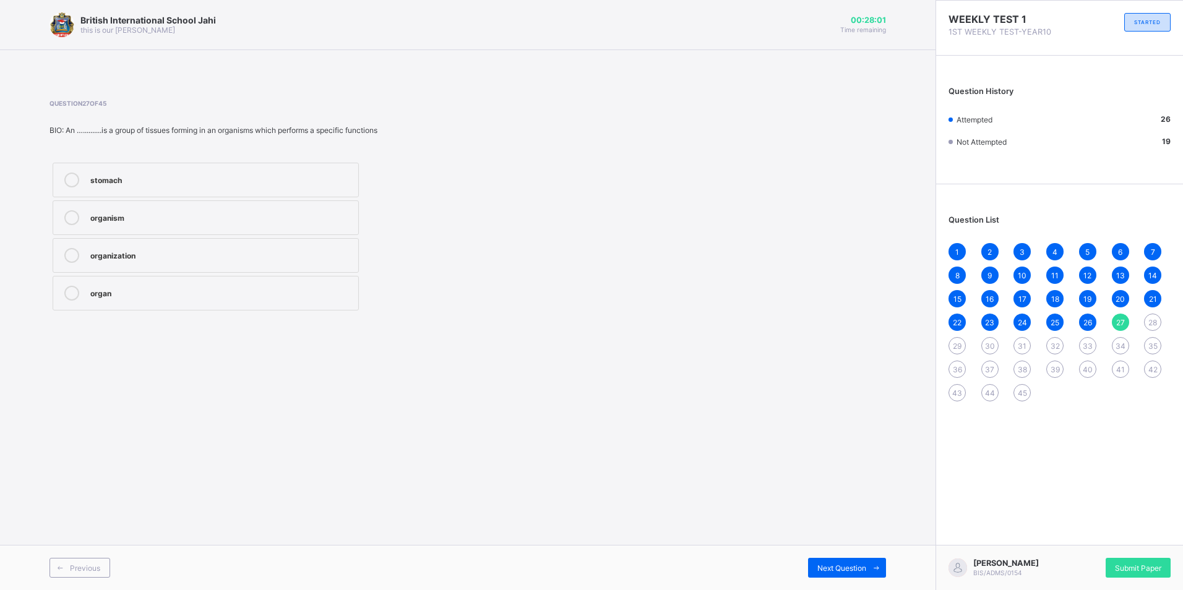
click at [243, 282] on label "organ" at bounding box center [206, 293] width 306 height 35
click at [839, 567] on span "Next Question" at bounding box center [841, 568] width 49 height 9
drag, startPoint x: 217, startPoint y: 171, endPoint x: 661, endPoint y: 572, distance: 598.3
click at [226, 178] on label "system" at bounding box center [206, 180] width 306 height 35
click at [853, 550] on div "Previous Next Question" at bounding box center [467, 567] width 935 height 45
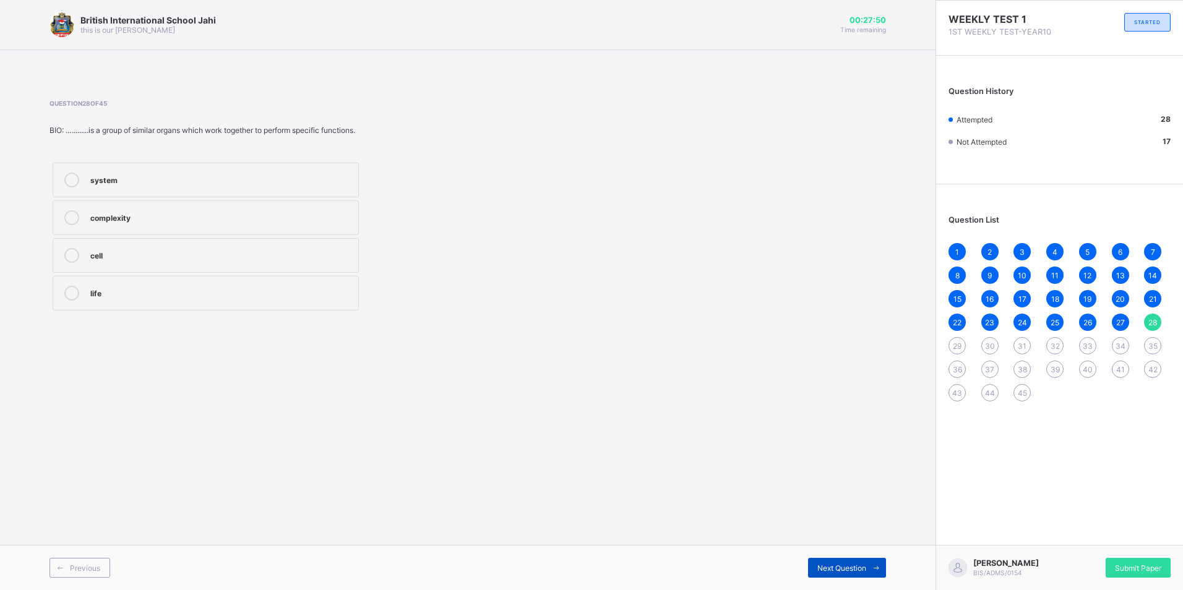
click at [840, 565] on span "Next Question" at bounding box center [841, 568] width 49 height 9
click at [157, 220] on div "10" at bounding box center [221, 216] width 262 height 12
click at [250, 268] on label "11" at bounding box center [206, 255] width 306 height 35
drag, startPoint x: 851, startPoint y: 568, endPoint x: 843, endPoint y: 557, distance: 13.7
click at [843, 557] on div "Previous Next Question" at bounding box center [467, 567] width 935 height 45
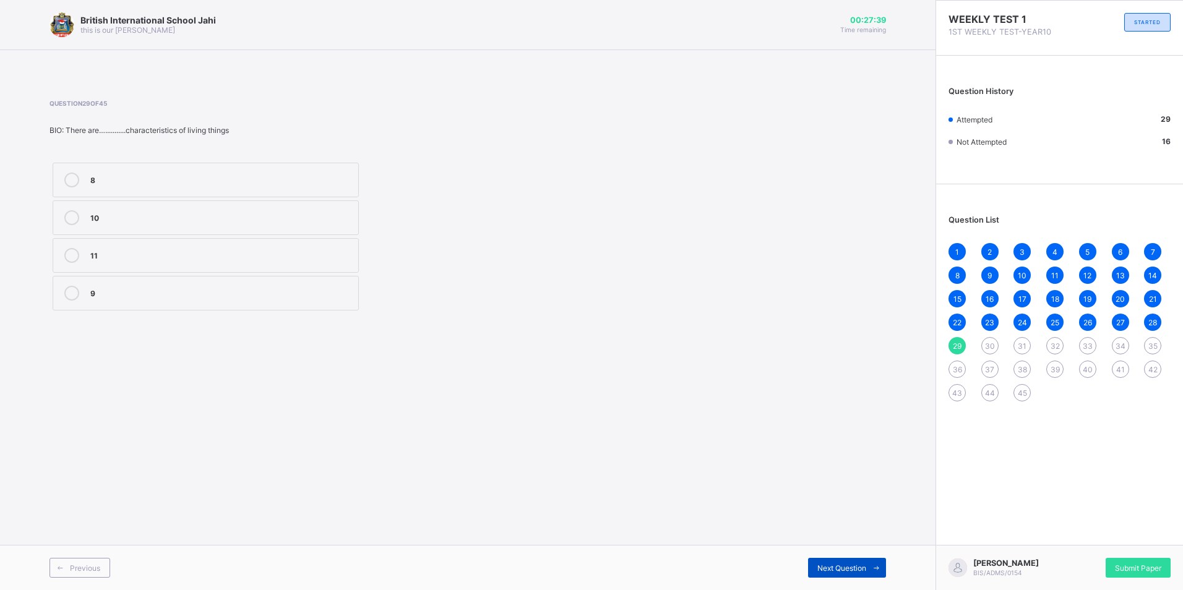
click at [859, 565] on span "Next Question" at bounding box center [841, 568] width 49 height 9
click at [178, 286] on div "living &non living things" at bounding box center [221, 292] width 262 height 12
click at [836, 567] on span "Next Question" at bounding box center [841, 568] width 49 height 9
click at [281, 178] on div "Tolerance" at bounding box center [221, 179] width 262 height 12
click at [176, 242] on label "Responsibility" at bounding box center [206, 255] width 306 height 35
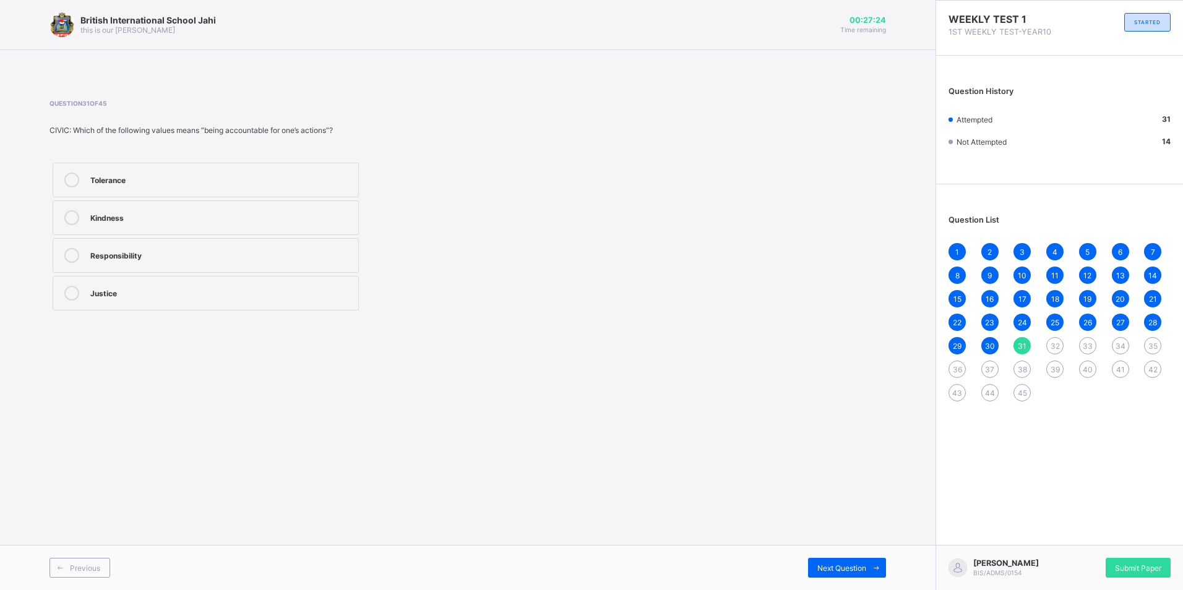
click at [864, 579] on div "Previous Next Question" at bounding box center [467, 567] width 935 height 45
click at [862, 564] on span "Next Question" at bounding box center [841, 568] width 49 height 9
click at [256, 250] on div "Guiding people to treat others with respect" at bounding box center [221, 254] width 262 height 12
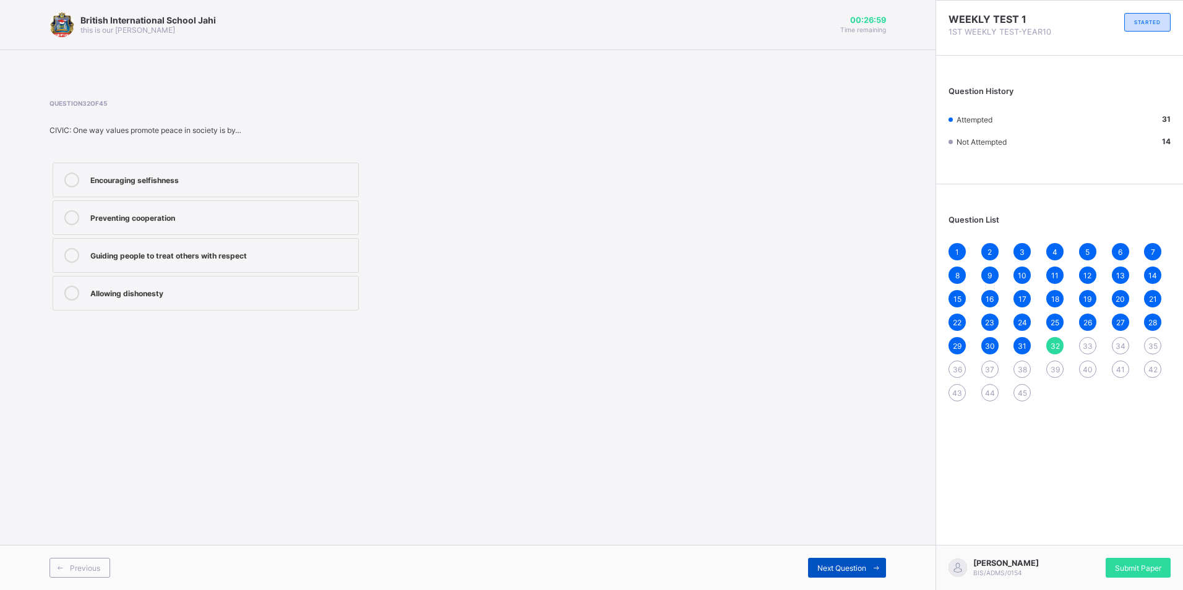
click at [830, 568] on span "Next Question" at bounding box center [841, 568] width 49 height 9
click at [186, 259] on label "They encourage dishonesty" at bounding box center [206, 255] width 306 height 35
drag, startPoint x: 186, startPoint y: 259, endPoint x: 260, endPoint y: 262, distance: 74.3
click at [260, 262] on div "They encourage dishonesty" at bounding box center [221, 255] width 262 height 15
click at [820, 569] on span "Next Question" at bounding box center [841, 568] width 49 height 9
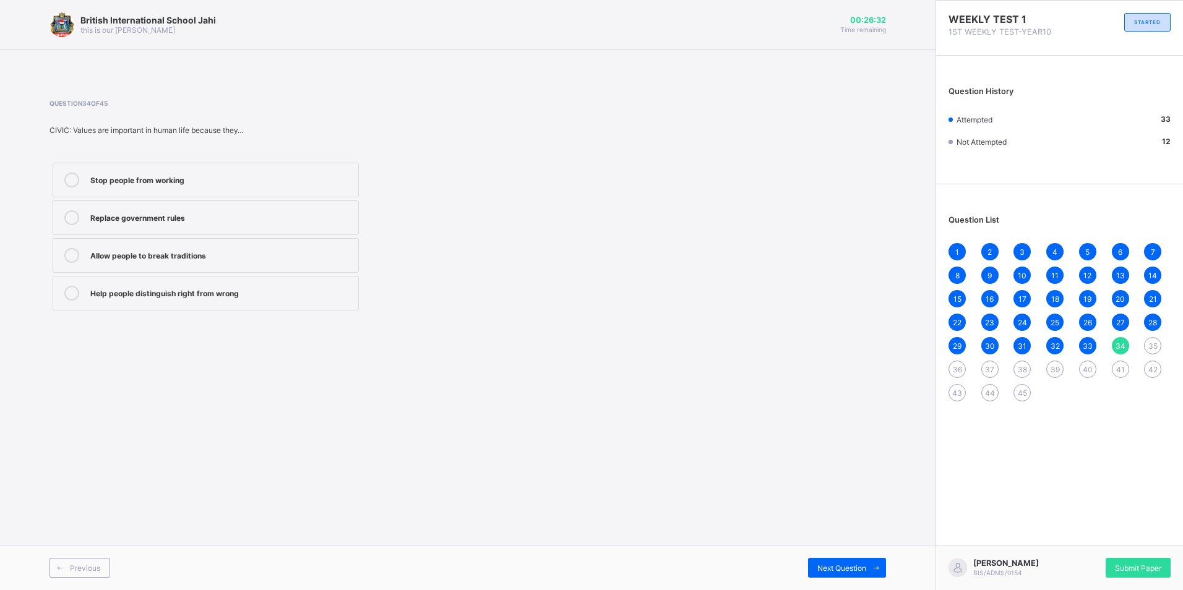
click at [350, 277] on label "Help people distinguish right from wrong" at bounding box center [206, 293] width 306 height 35
click at [836, 573] on div "Next Question" at bounding box center [847, 568] width 78 height 20
click at [163, 168] on label "A cultural belief only" at bounding box center [206, 180] width 306 height 35
drag, startPoint x: 188, startPoint y: 226, endPoint x: 214, endPoint y: 228, distance: 26.0
click at [214, 228] on label "A principle that guides behaviour" at bounding box center [206, 217] width 306 height 35
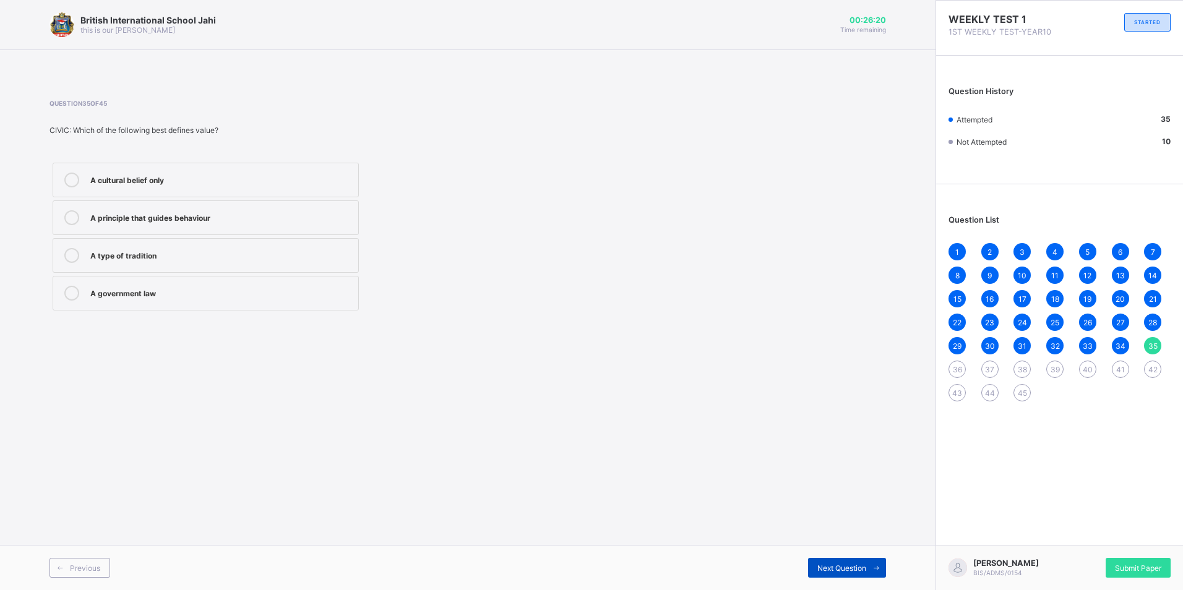
click at [825, 564] on span "Next Question" at bounding box center [841, 568] width 49 height 9
drag, startPoint x: 99, startPoint y: 564, endPoint x: 88, endPoint y: 530, distance: 36.2
click at [99, 564] on span "Previous" at bounding box center [85, 568] width 30 height 9
click at [157, 212] on div "A principle that guides behaviour" at bounding box center [221, 216] width 262 height 12
click at [240, 221] on div "A principle that guides behaviour" at bounding box center [221, 216] width 262 height 12
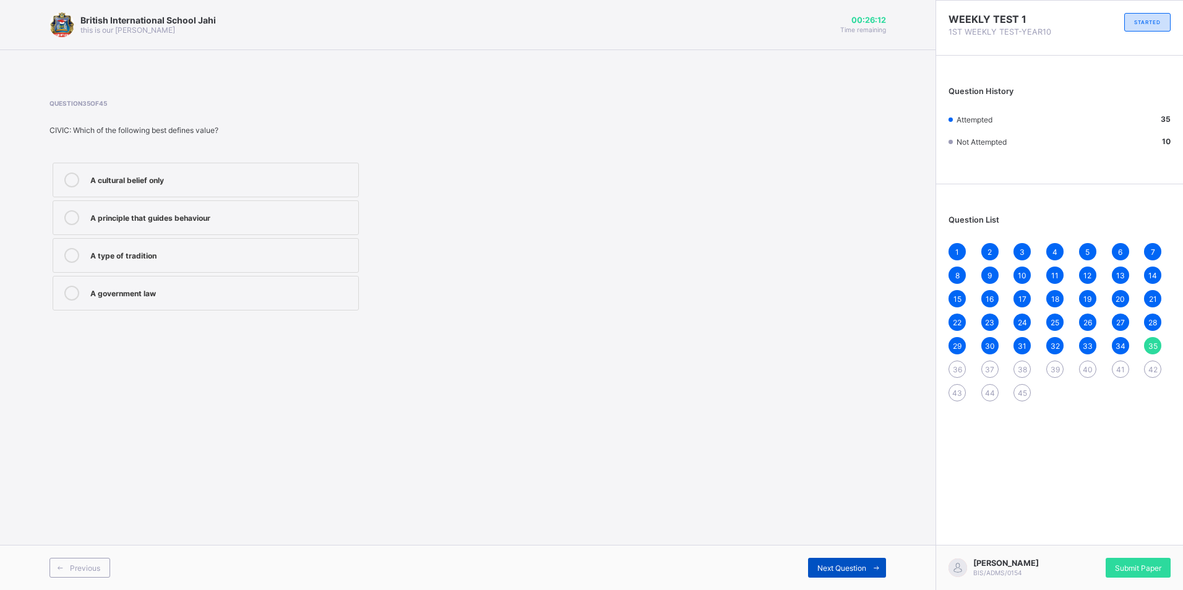
click at [839, 568] on span "Next Question" at bounding box center [841, 568] width 49 height 9
click at [160, 181] on div "electronics" at bounding box center [221, 179] width 262 height 12
click at [874, 570] on icon at bounding box center [876, 568] width 9 height 8
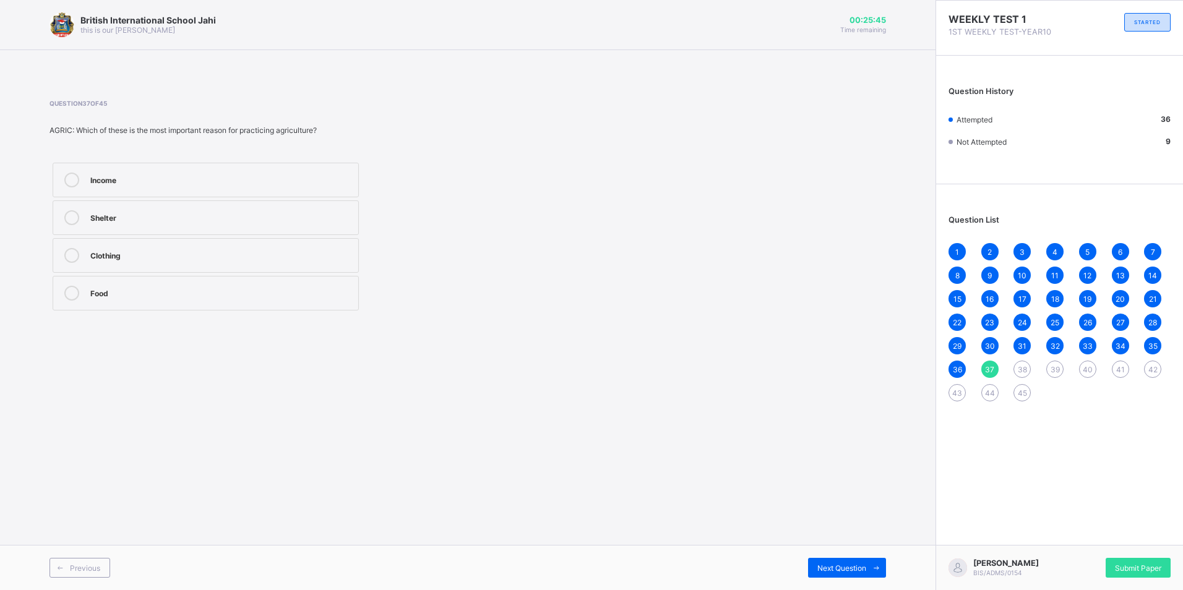
click at [168, 285] on label "Food" at bounding box center [206, 293] width 306 height 35
click at [857, 562] on div "Next Question" at bounding box center [847, 568] width 78 height 20
click at [153, 272] on label "Pathology" at bounding box center [206, 255] width 306 height 35
click at [153, 273] on div "•Zoology Agronomy Pathology Entomology" at bounding box center [205, 237] width 312 height 154
click at [838, 562] on div "Next Question" at bounding box center [847, 568] width 78 height 20
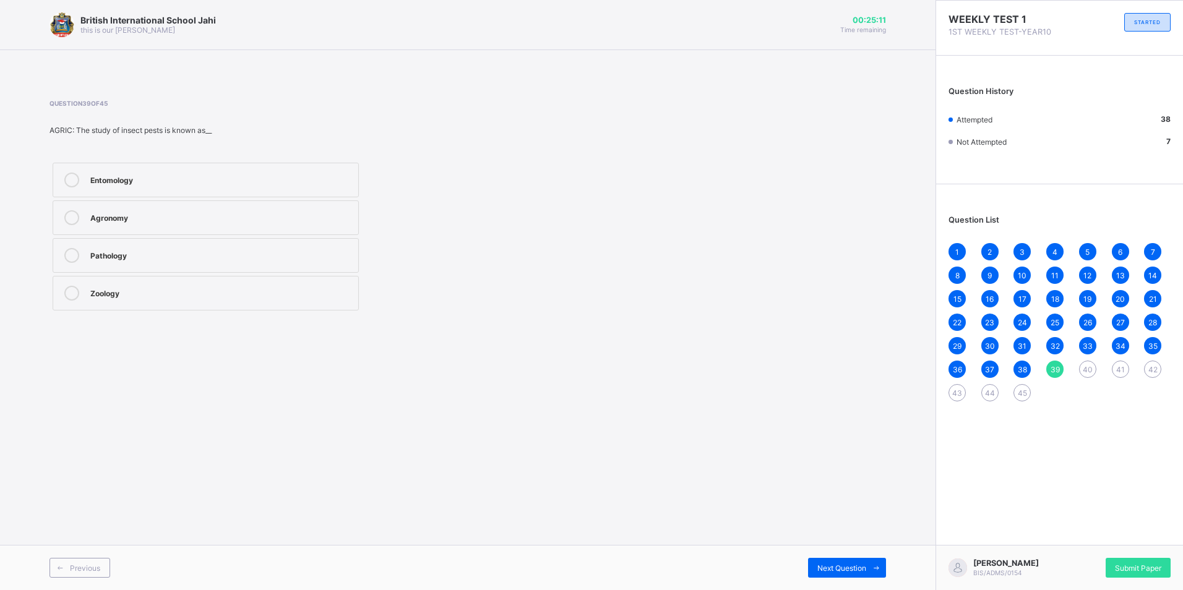
click at [128, 213] on div "Agronomy" at bounding box center [221, 216] width 262 height 12
click at [815, 560] on div "Next Question" at bounding box center [847, 568] width 78 height 20
click at [170, 289] on div "field/cultivation" at bounding box center [221, 292] width 262 height 12
click at [816, 559] on div "Next Question" at bounding box center [847, 568] width 78 height 20
click at [216, 187] on div "Oxygen gas (O₂)" at bounding box center [221, 180] width 262 height 15
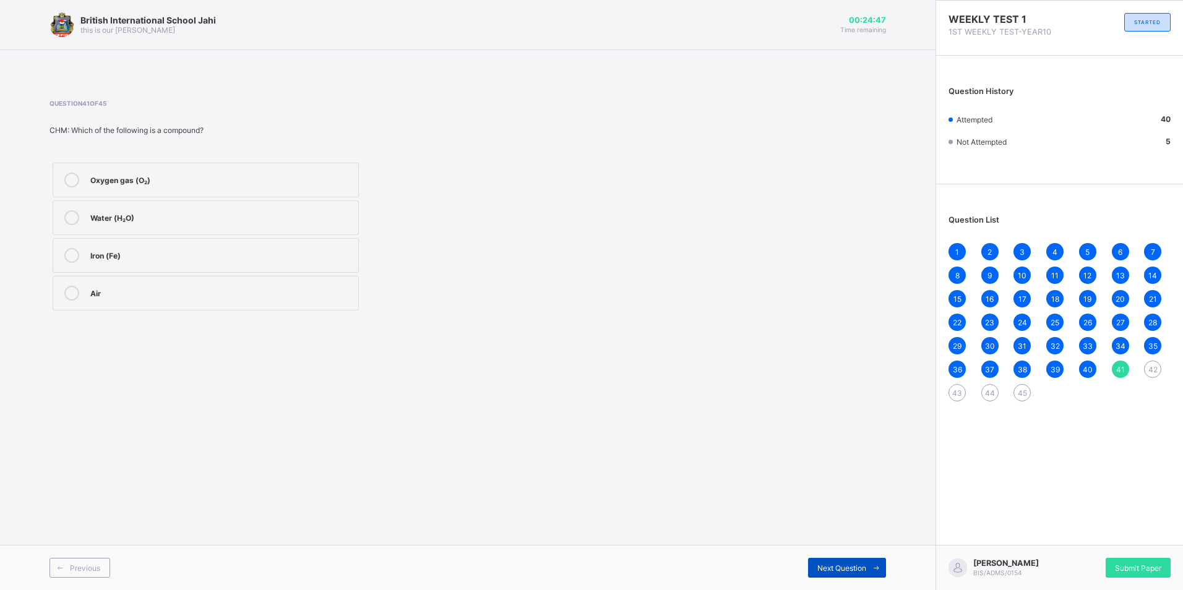
click at [830, 561] on div "Next Question" at bounding box center [847, 568] width 78 height 20
drag, startPoint x: 189, startPoint y: 287, endPoint x: 265, endPoint y: 294, distance: 76.4
click at [203, 285] on label "Physical change" at bounding box center [206, 293] width 306 height 35
click at [819, 565] on span "Next Question" at bounding box center [841, 568] width 49 height 9
click at [197, 217] on div "Boiling water" at bounding box center [221, 216] width 262 height 12
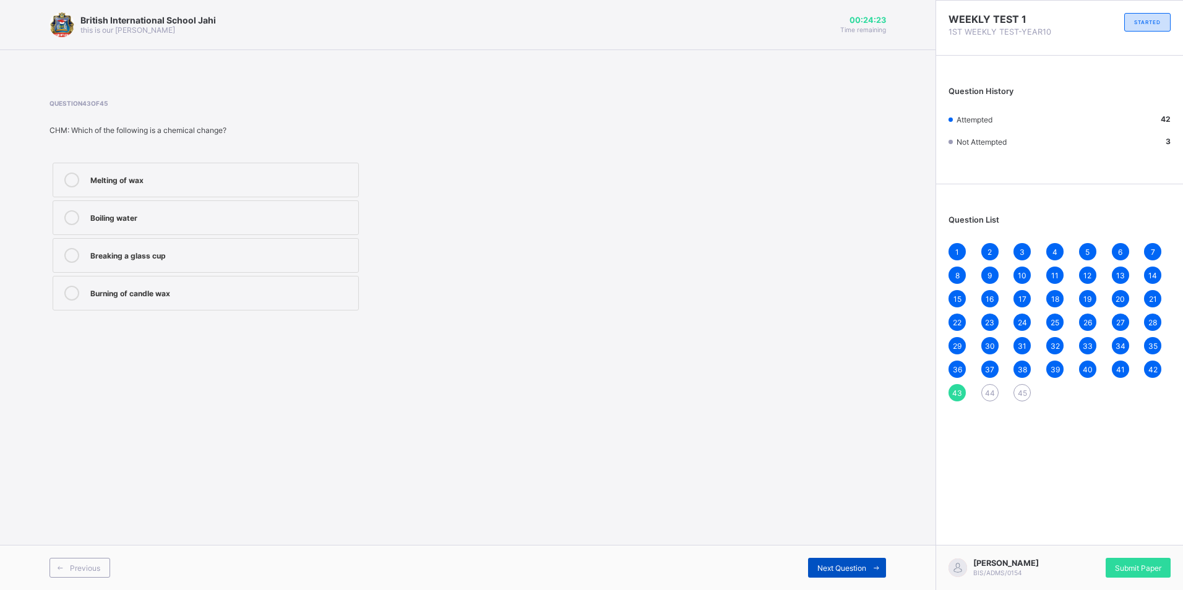
click at [833, 567] on span "Next Question" at bounding box center [841, 568] width 49 height 9
click at [163, 283] on label "Physical change" at bounding box center [206, 293] width 306 height 35
click at [157, 254] on div "Chemical change" at bounding box center [221, 254] width 262 height 12
click at [852, 572] on span "Next Question" at bounding box center [841, 568] width 49 height 9
click at [168, 221] on div "Burning of wood" at bounding box center [221, 216] width 262 height 12
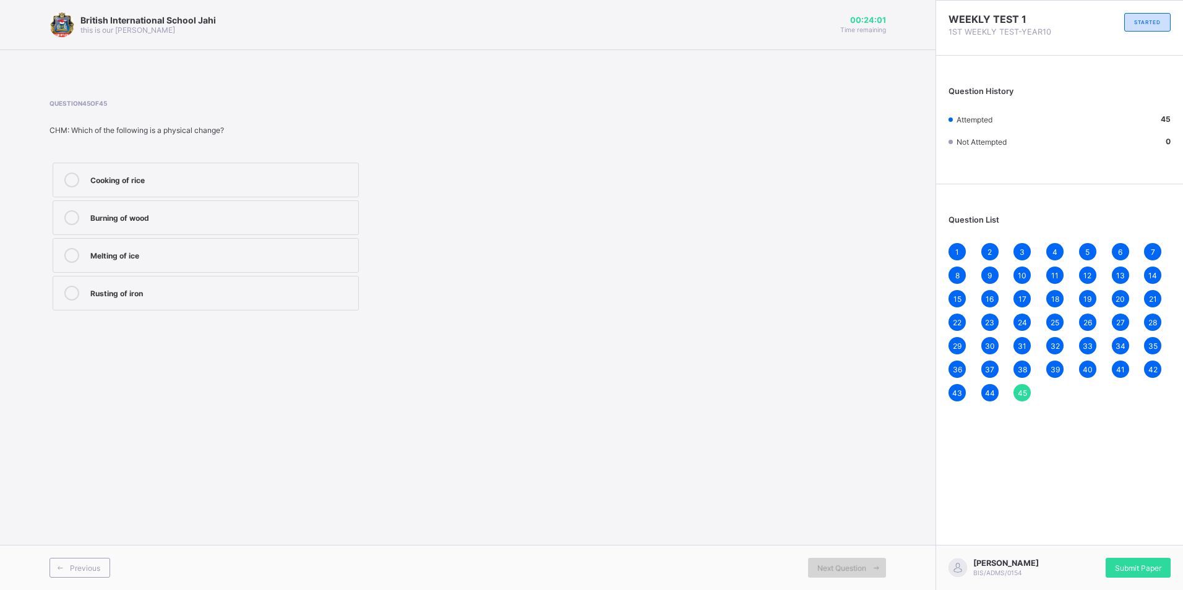
click at [823, 569] on span "Next Question" at bounding box center [841, 568] width 49 height 9
click at [1122, 564] on span "Submit Paper" at bounding box center [1138, 568] width 46 height 9
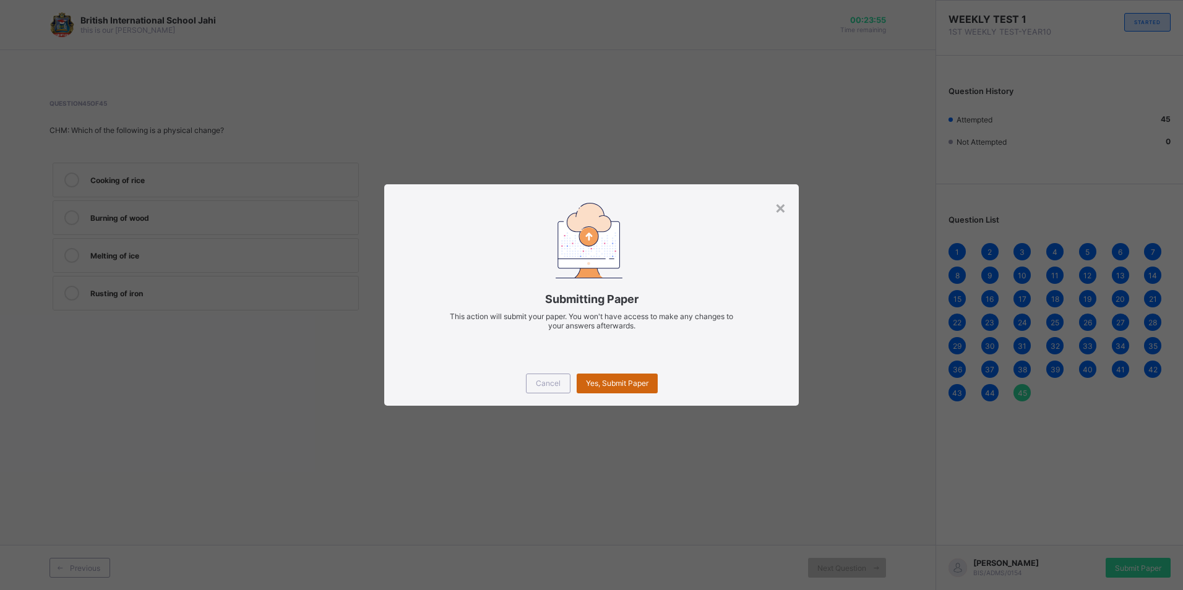
click at [614, 378] on div "Yes, Submit Paper" at bounding box center [617, 384] width 81 height 20
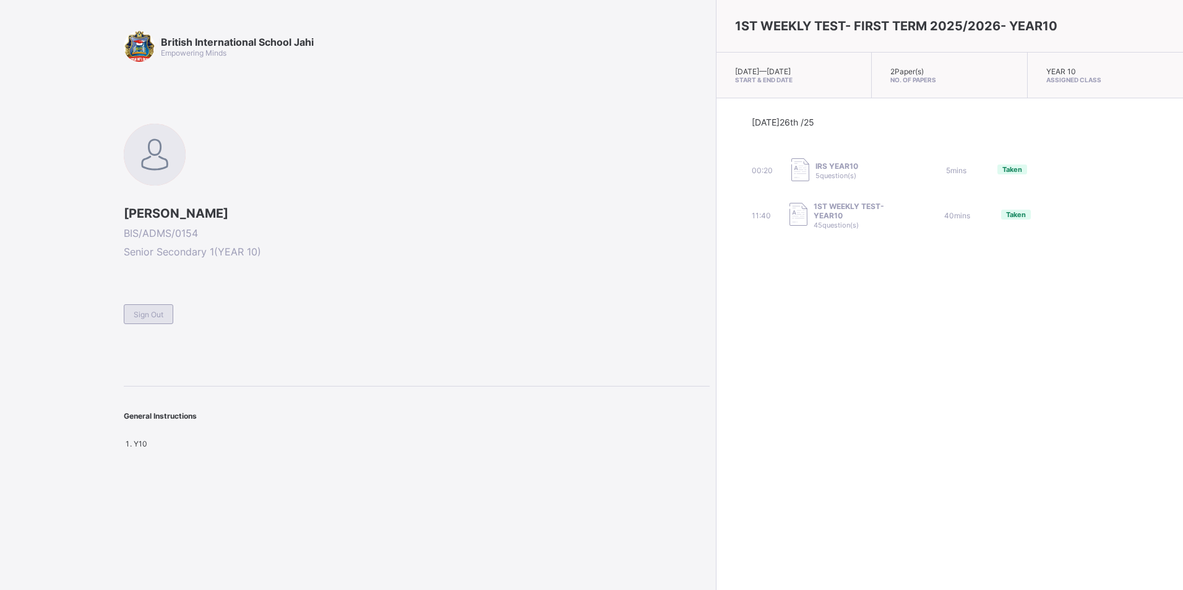
click at [158, 311] on span "Sign Out" at bounding box center [149, 314] width 30 height 9
